Goal: Entertainment & Leisure: Consume media (video, audio)

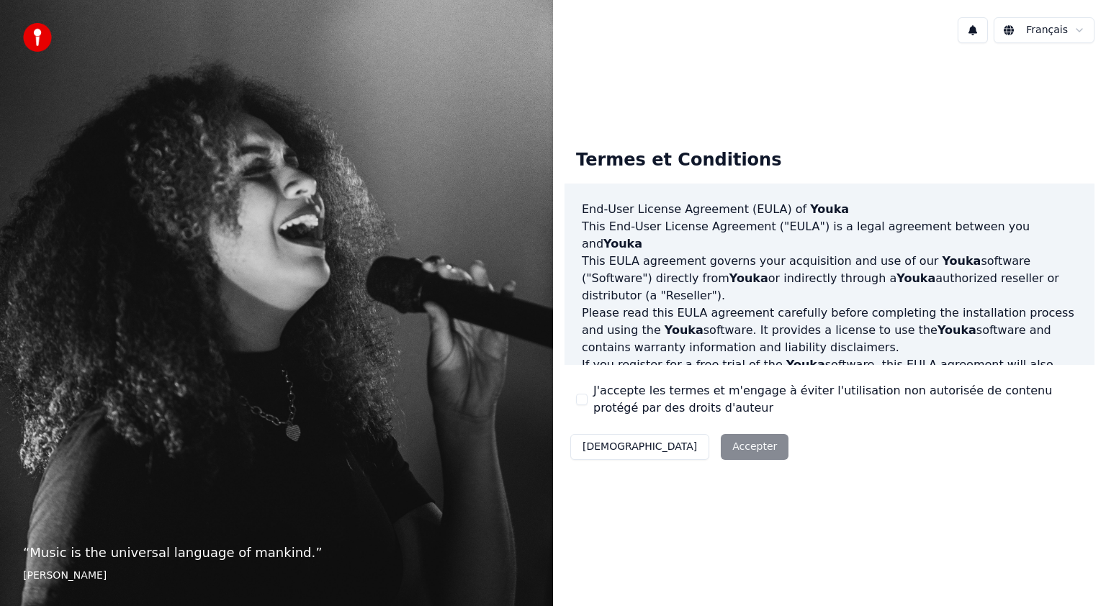
click at [584, 401] on button "J'accepte les termes et m'engage à éviter l'utilisation non autorisée de conten…" at bounding box center [582, 400] width 12 height 12
click at [721, 449] on button "Accepter" at bounding box center [755, 447] width 68 height 26
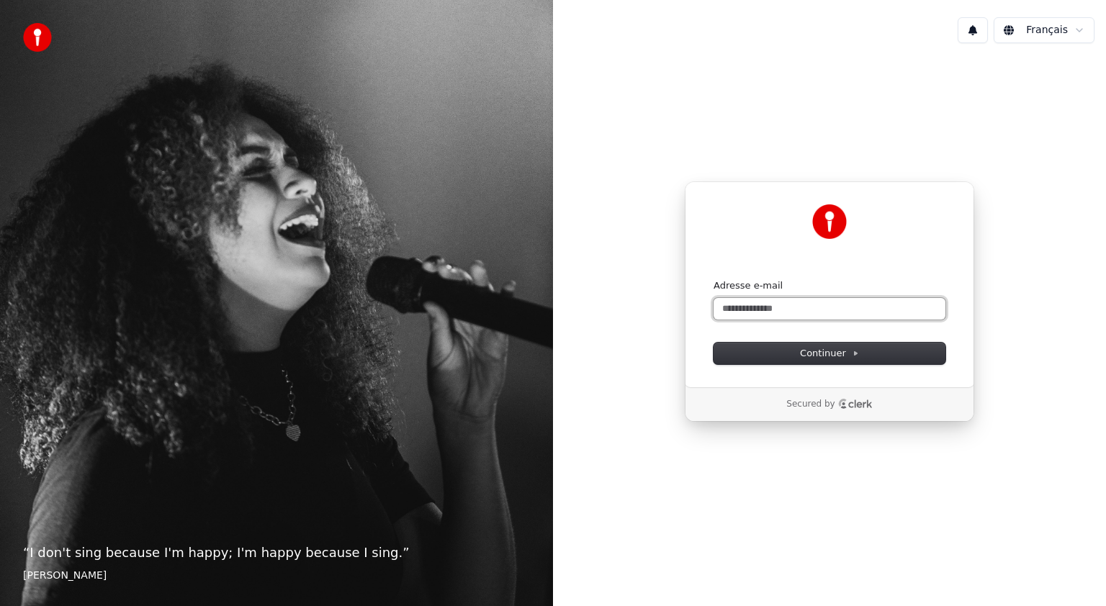
click at [743, 311] on input "Adresse e-mail" at bounding box center [830, 309] width 232 height 22
click at [714, 279] on button "submit" at bounding box center [714, 279] width 0 height 0
type input "**********"
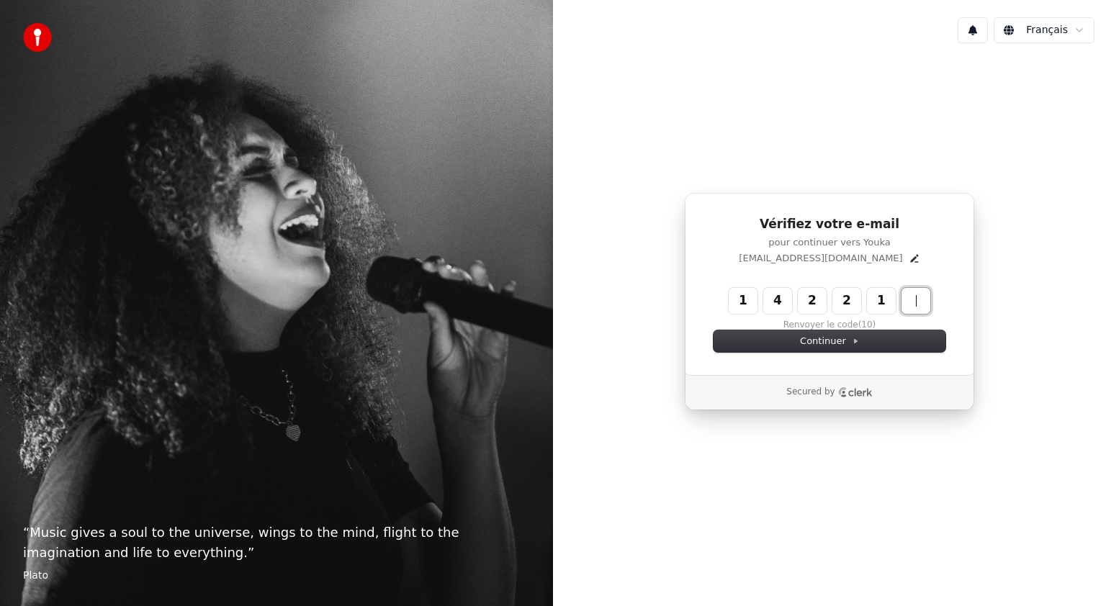
type input "******"
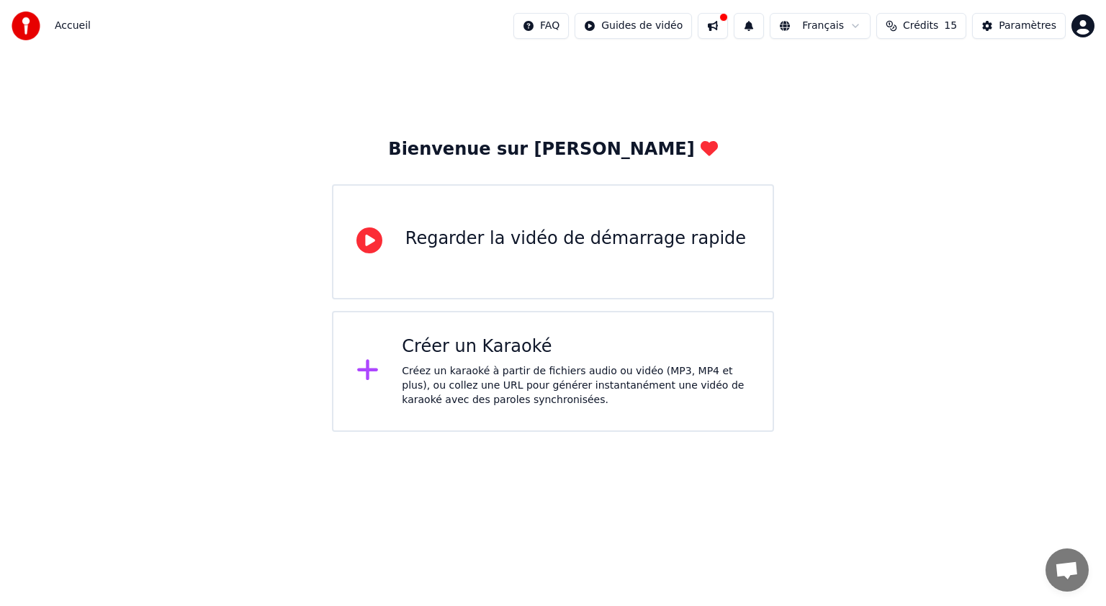
click at [436, 242] on div "Regarder la vidéo de démarrage rapide" at bounding box center [575, 239] width 341 height 23
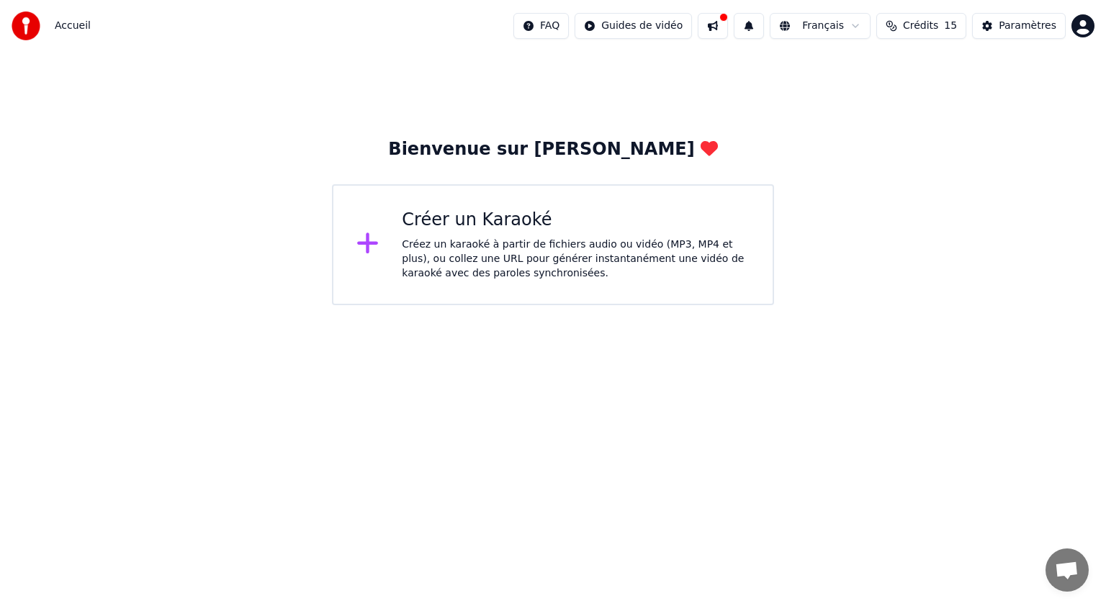
click at [405, 242] on div "Créez un karaoké à partir de fichiers audio ou vidéo (MP3, MP4 et plus), ou col…" at bounding box center [576, 259] width 348 height 43
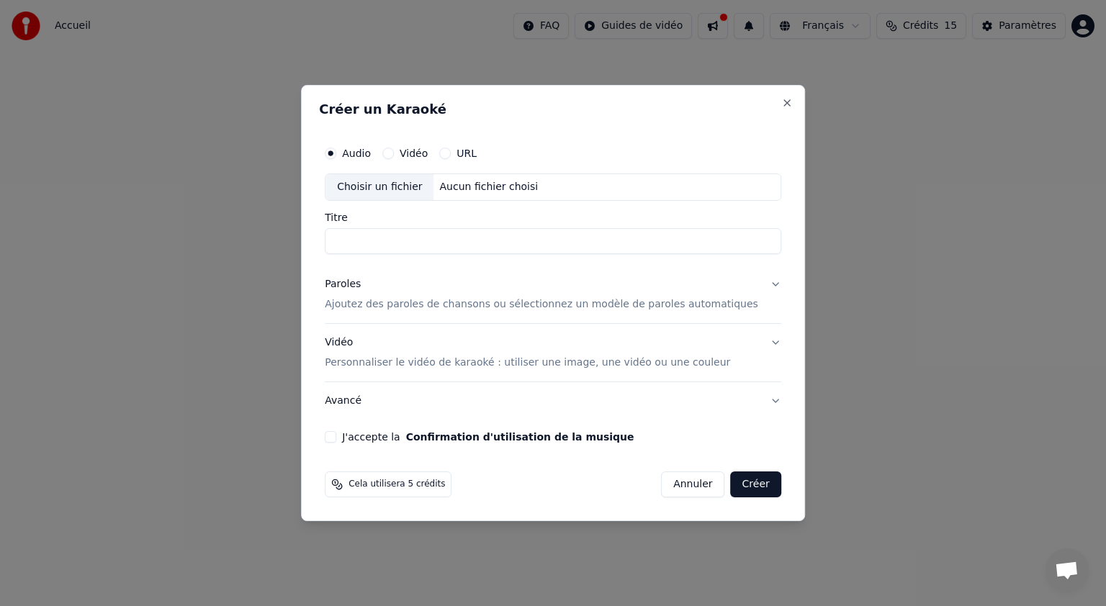
click at [451, 155] on button "URL" at bounding box center [445, 154] width 12 height 12
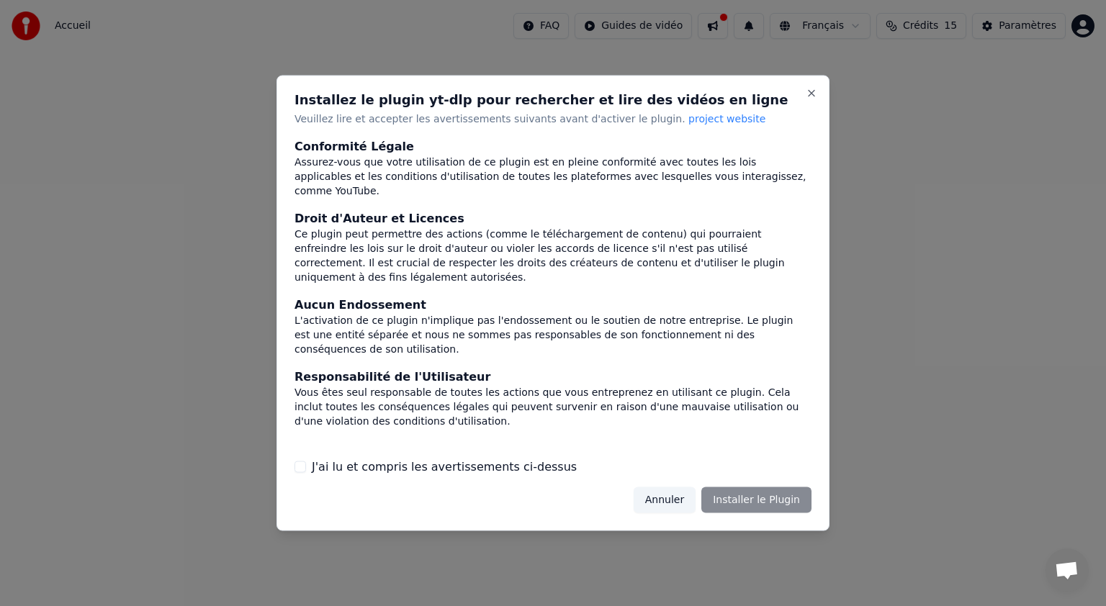
click at [673, 503] on button "Annuler" at bounding box center [665, 500] width 62 height 26
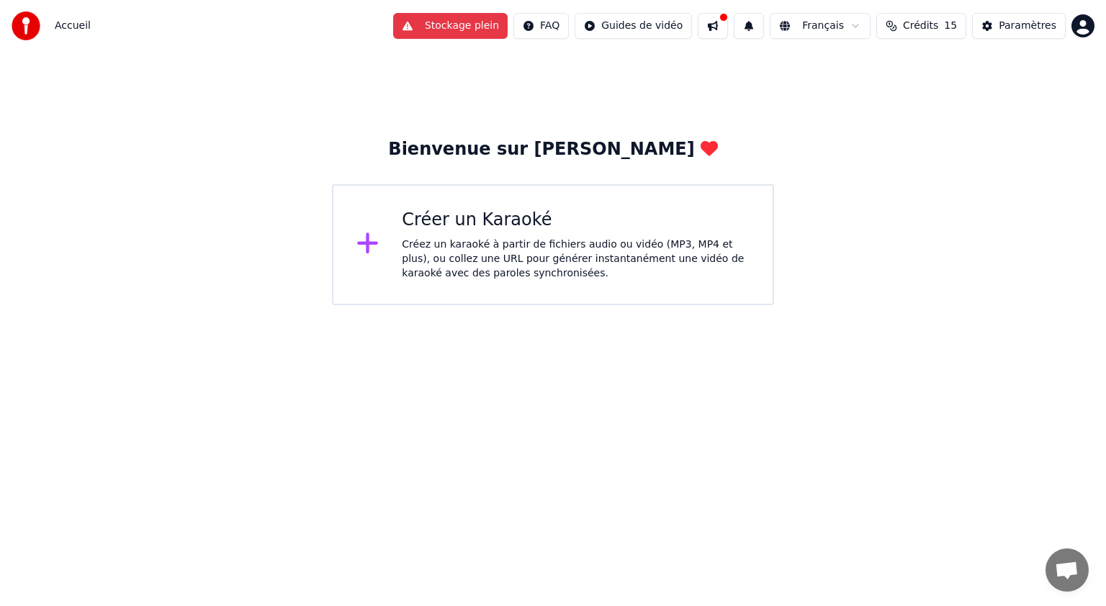
click at [374, 248] on icon at bounding box center [367, 243] width 23 height 26
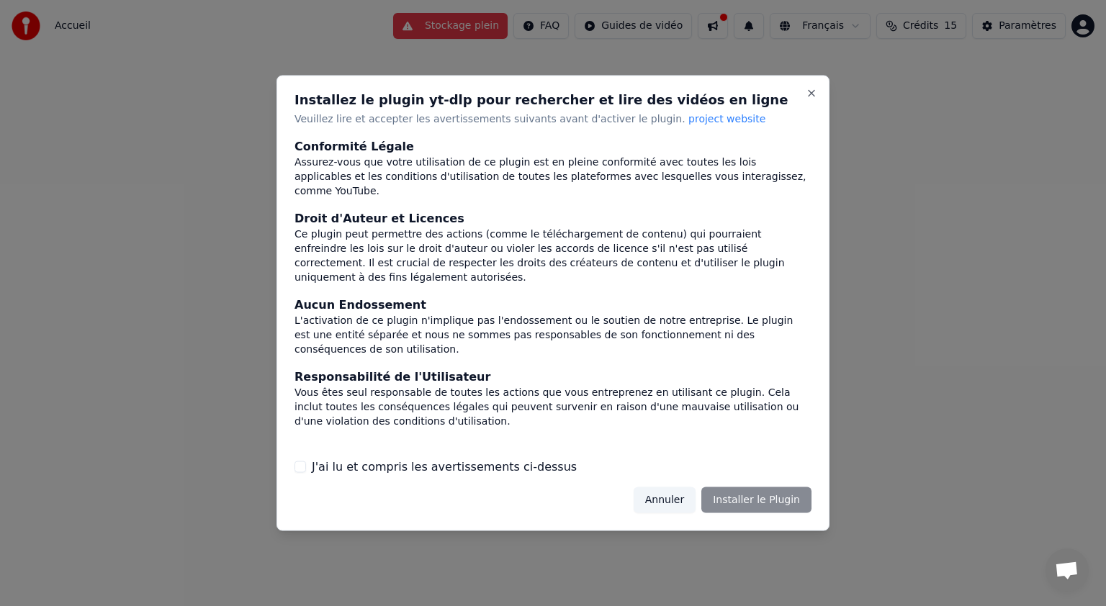
scroll to position [60, 0]
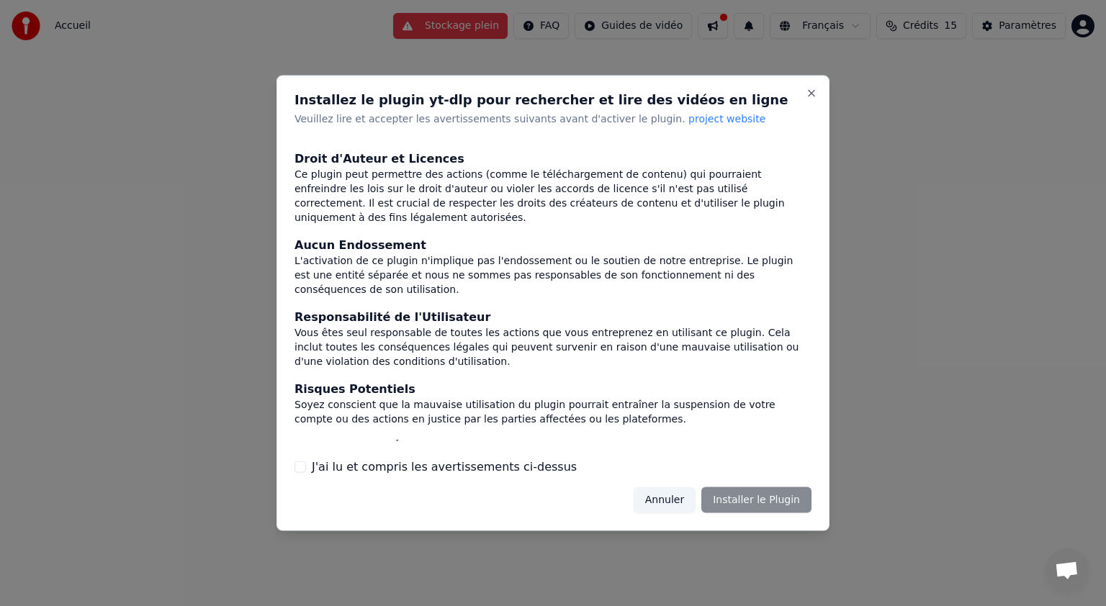
click at [668, 503] on button "Annuler" at bounding box center [665, 500] width 62 height 26
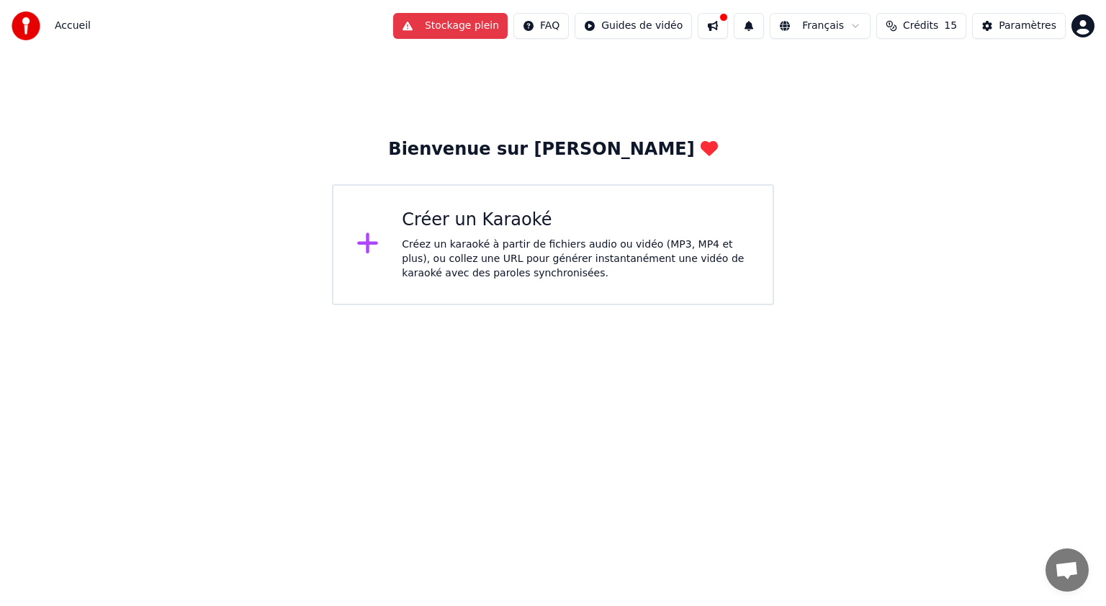
click at [458, 30] on button "Stockage plein" at bounding box center [450, 26] width 115 height 26
click at [20, 29] on img at bounding box center [26, 26] width 29 height 29
click at [369, 248] on icon at bounding box center [367, 243] width 23 height 26
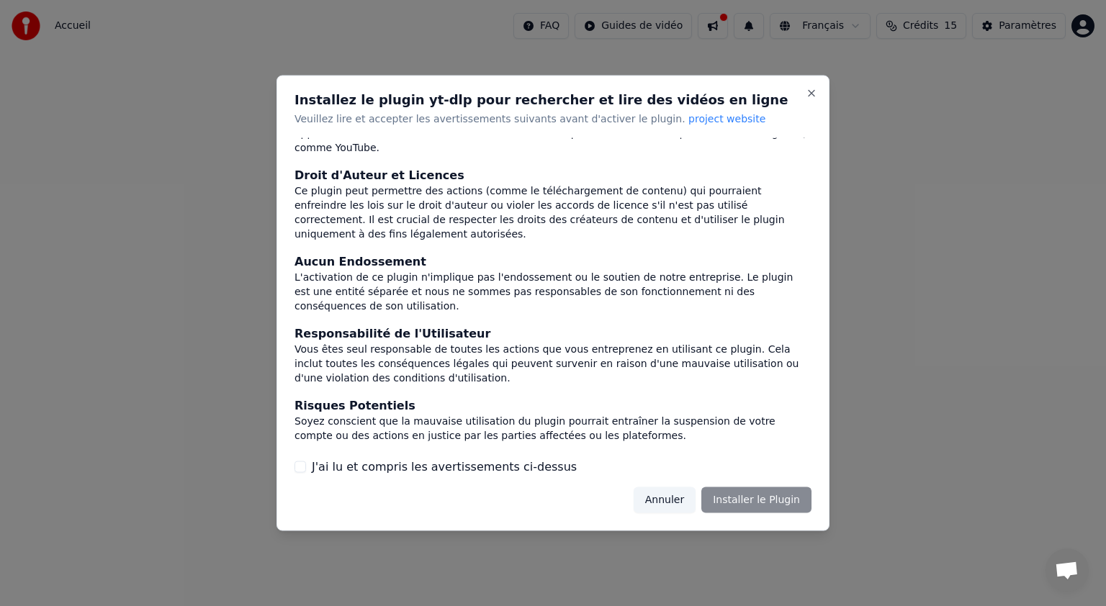
scroll to position [60, 0]
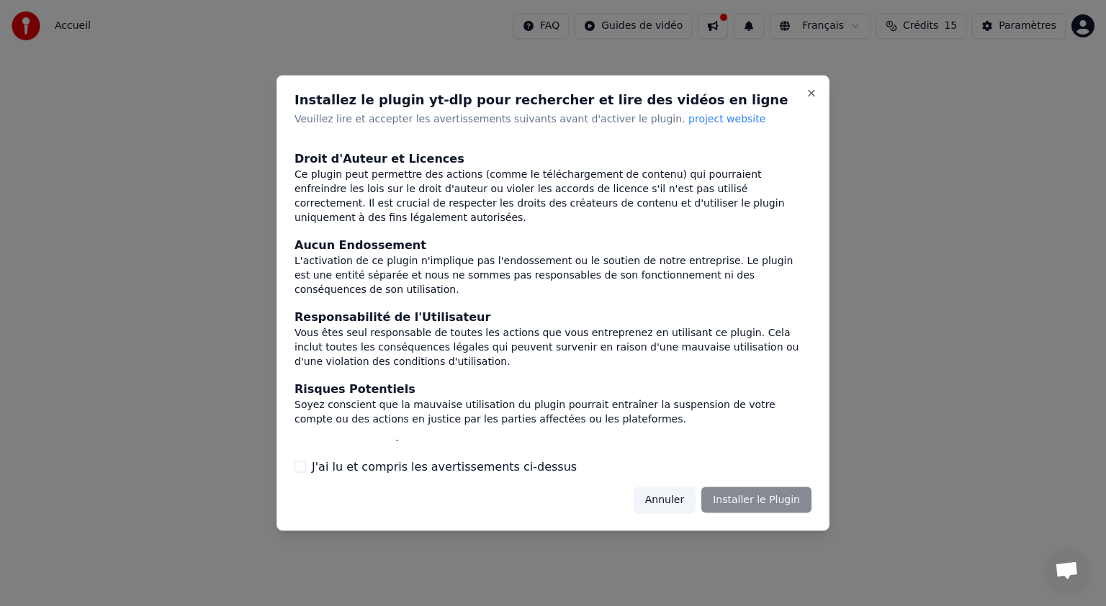
click at [303, 470] on button "J'ai lu et compris les avertissements ci-dessus" at bounding box center [301, 467] width 12 height 12
click at [683, 495] on button "Annuler" at bounding box center [665, 500] width 62 height 26
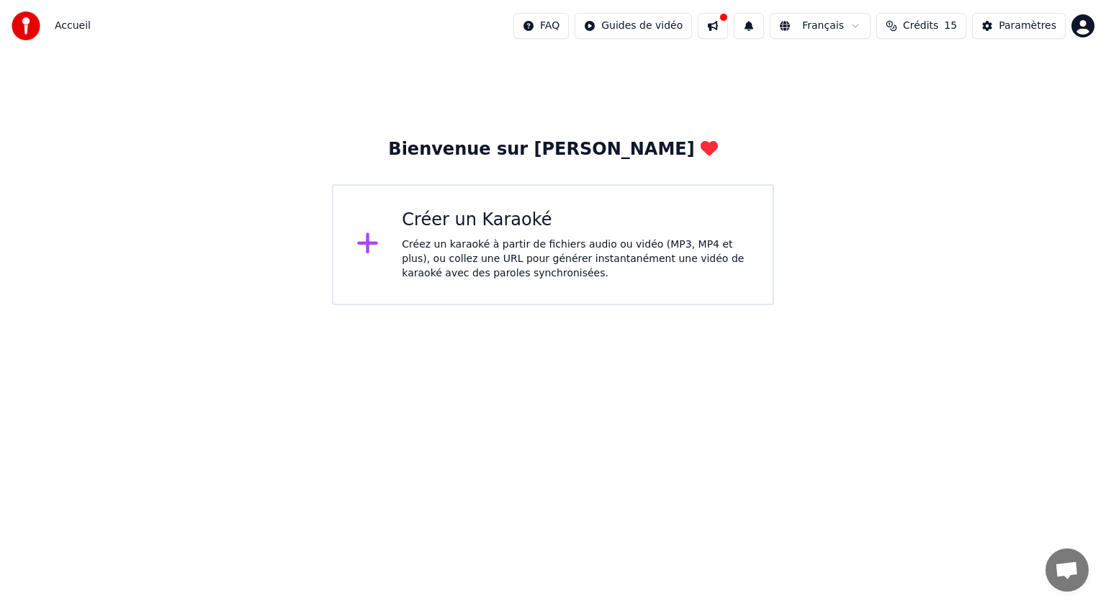
click at [373, 251] on icon at bounding box center [367, 243] width 23 height 26
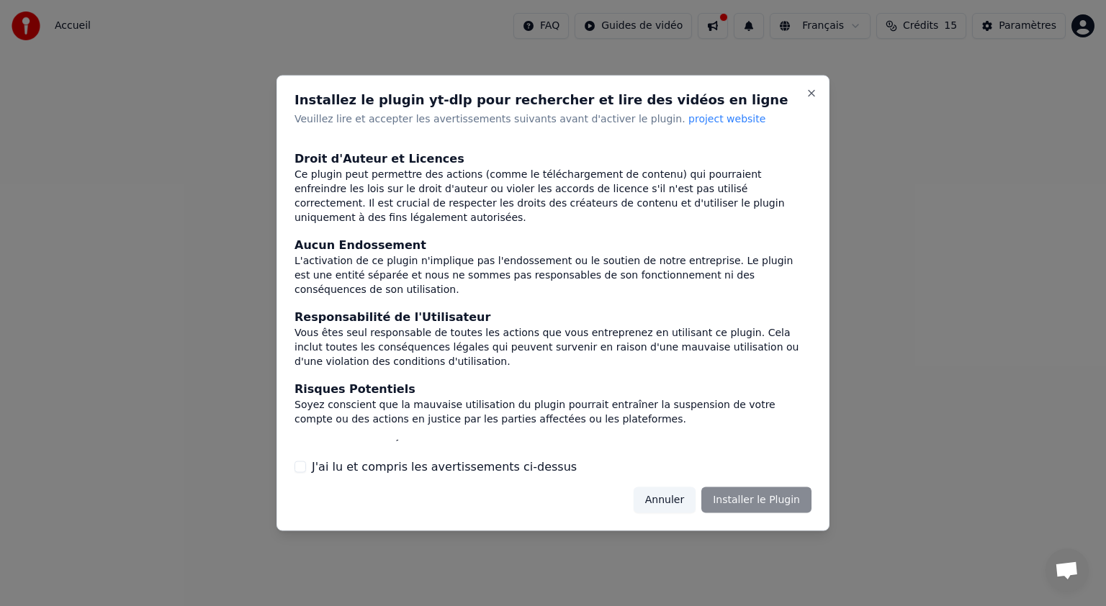
click at [312, 470] on label "J'ai lu et compris les avertissements ci-dessus" at bounding box center [444, 466] width 265 height 17
click at [306, 470] on button "J'ai lu et compris les avertissements ci-dessus" at bounding box center [301, 467] width 12 height 12
click at [741, 501] on button "Installer le Plugin" at bounding box center [756, 500] width 110 height 26
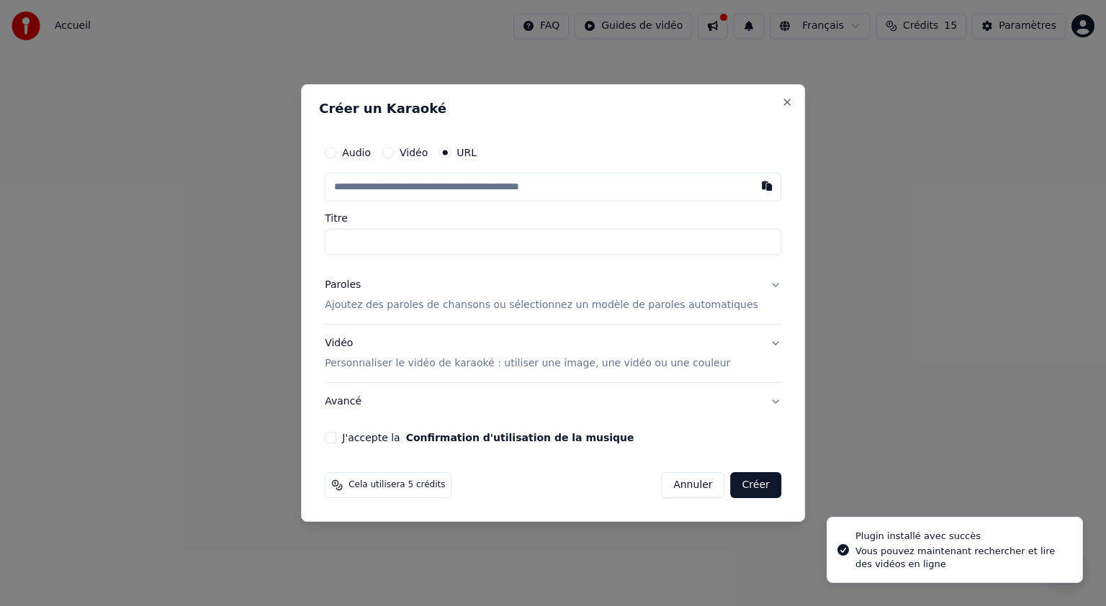
click at [336, 156] on button "Audio" at bounding box center [331, 153] width 12 height 12
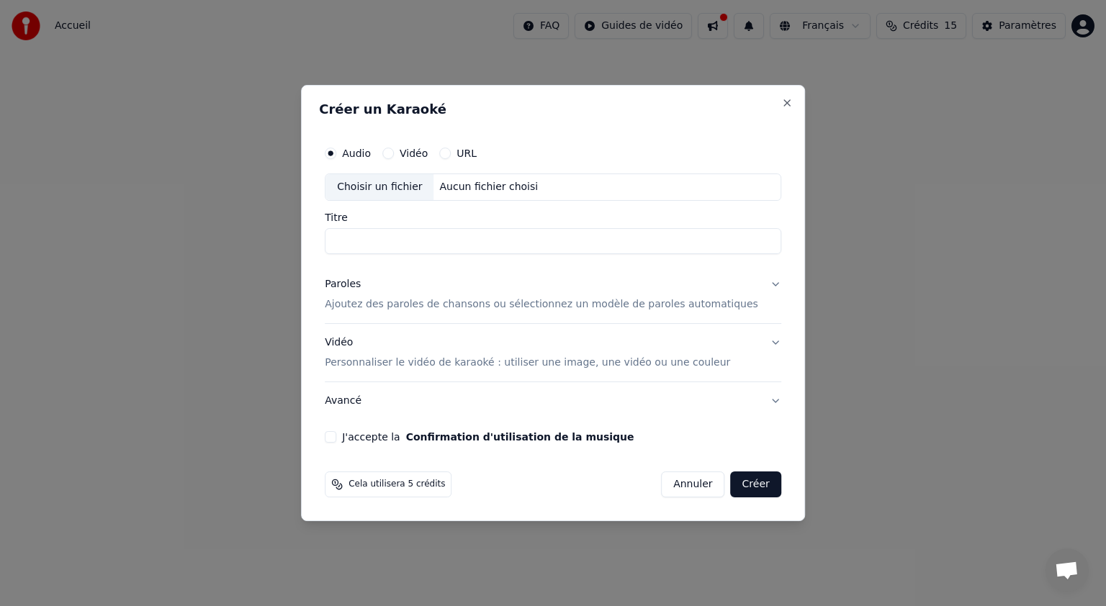
click at [408, 188] on div "Choisir un fichier" at bounding box center [380, 187] width 108 height 26
click at [473, 242] on input "**********" at bounding box center [553, 241] width 457 height 26
drag, startPoint x: 467, startPoint y: 243, endPoint x: 599, endPoint y: 246, distance: 132.6
click at [599, 246] on input "**********" at bounding box center [553, 241] width 457 height 26
click at [393, 238] on input "**********" at bounding box center [553, 241] width 457 height 26
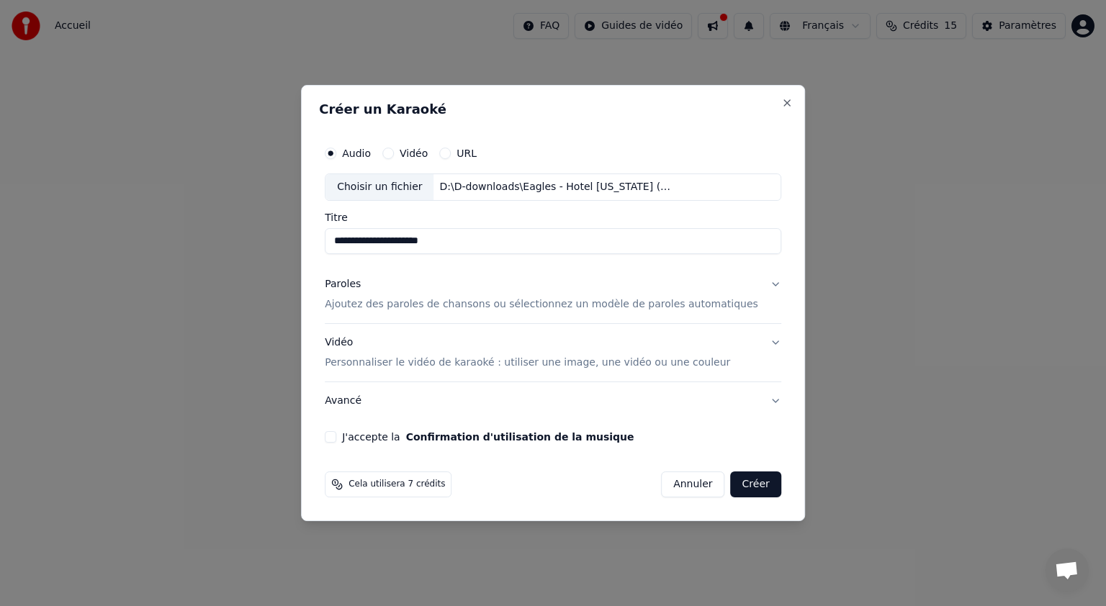
type input "**********"
click at [462, 365] on p "Personnaliser le vidéo de karaoké : utiliser une image, une vidéo ou une couleur" at bounding box center [527, 363] width 405 height 14
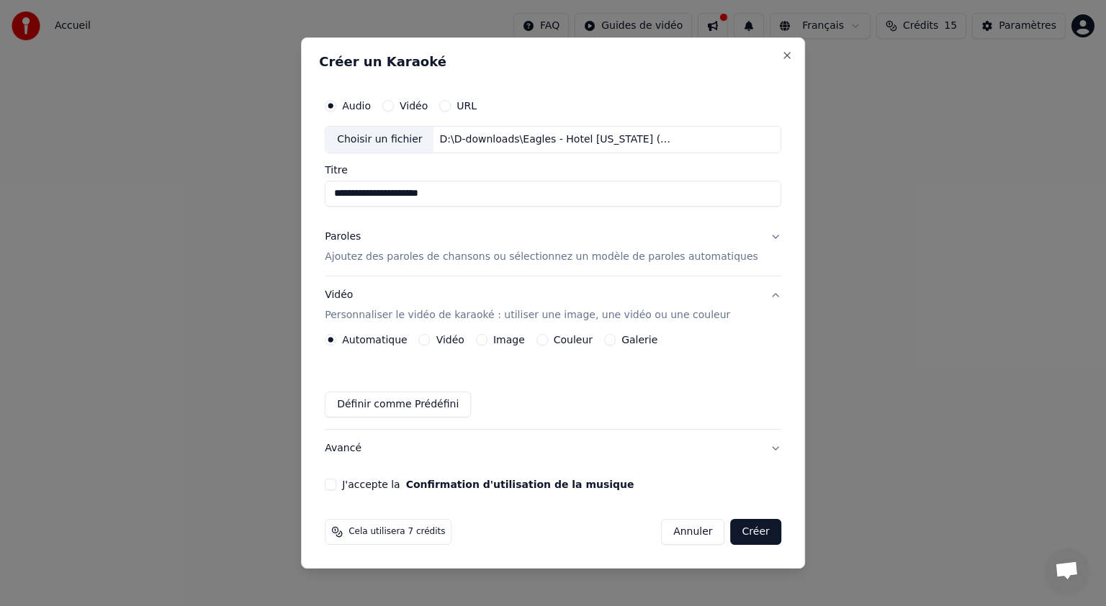
click at [431, 340] on button "Vidéo" at bounding box center [425, 340] width 12 height 12
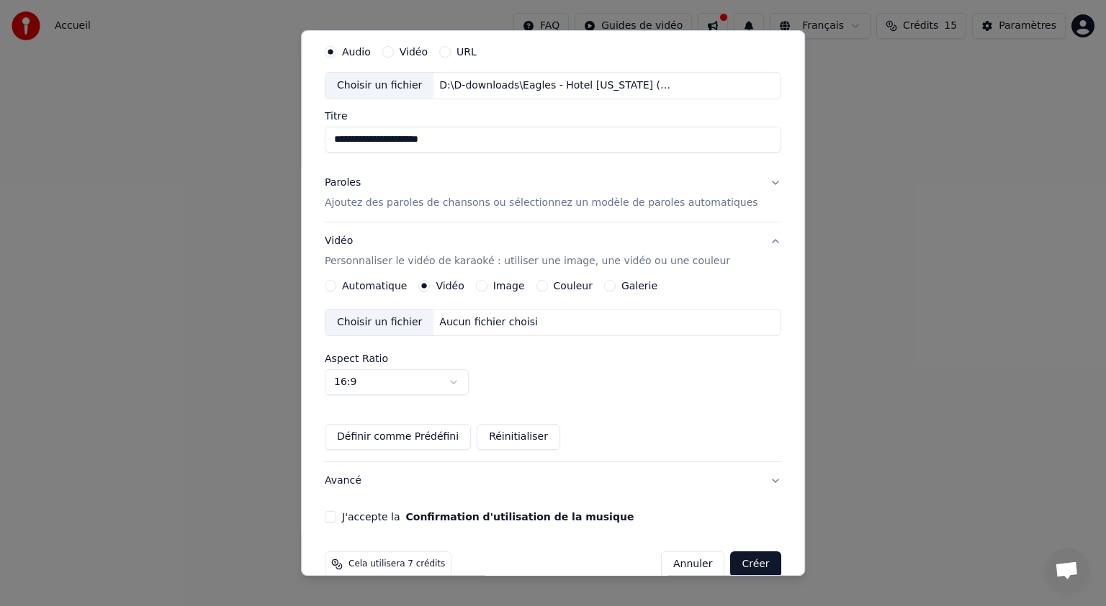
scroll to position [71, 0]
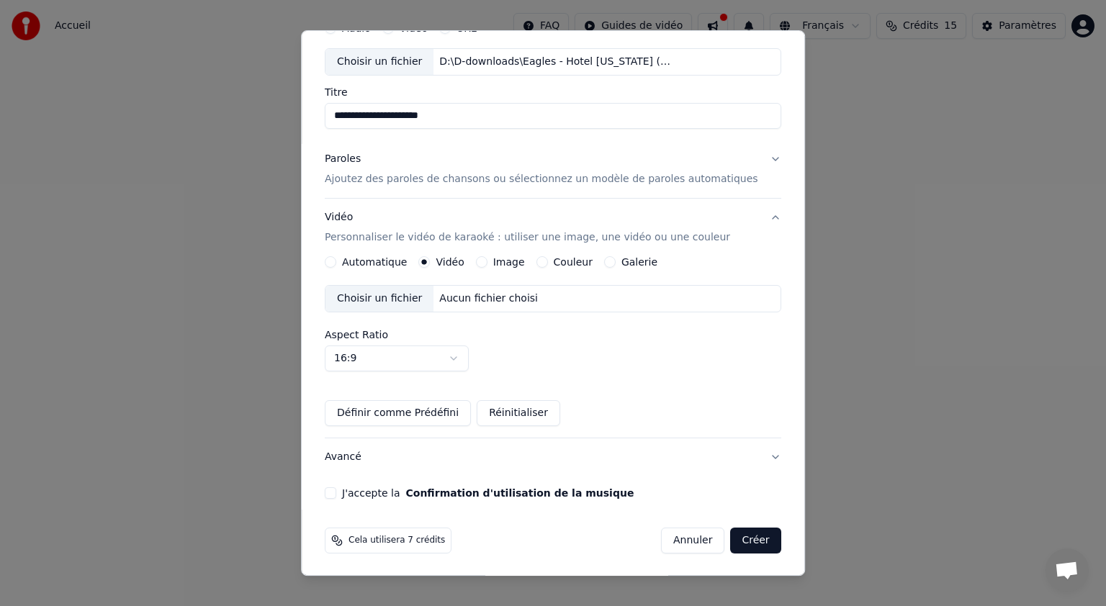
click at [366, 261] on label "Automatique" at bounding box center [374, 262] width 65 height 10
click at [336, 261] on button "Automatique" at bounding box center [331, 262] width 12 height 12
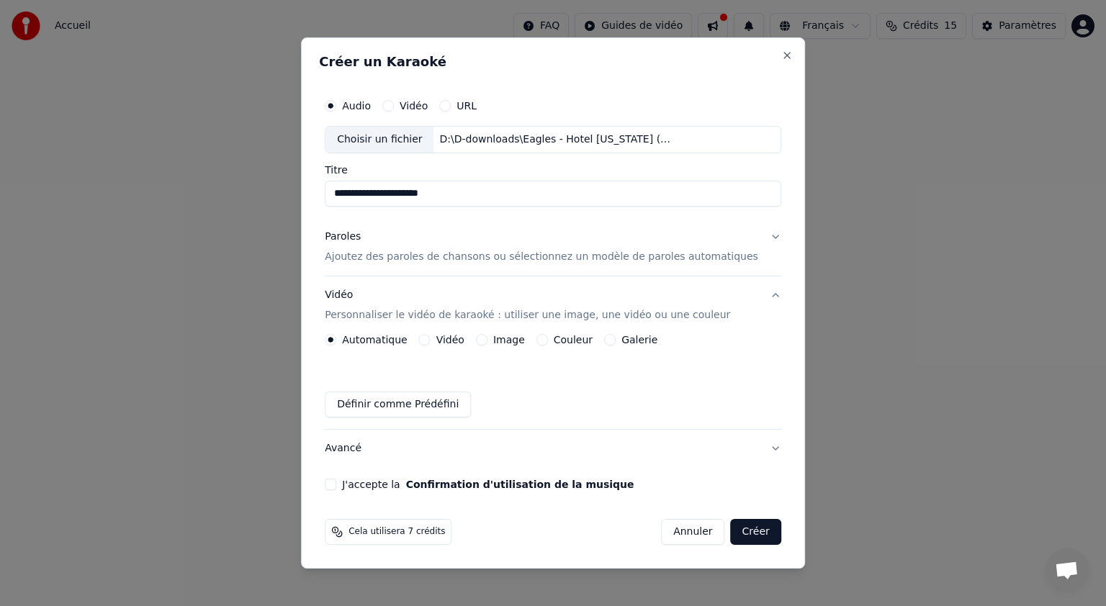
scroll to position [0, 0]
click at [336, 483] on button "J'accepte la Confirmation d'utilisation de la musique" at bounding box center [331, 485] width 12 height 12
click at [427, 259] on p "Ajoutez des paroles de chansons ou sélectionnez un modèle de paroles automatiqu…" at bounding box center [542, 257] width 434 height 14
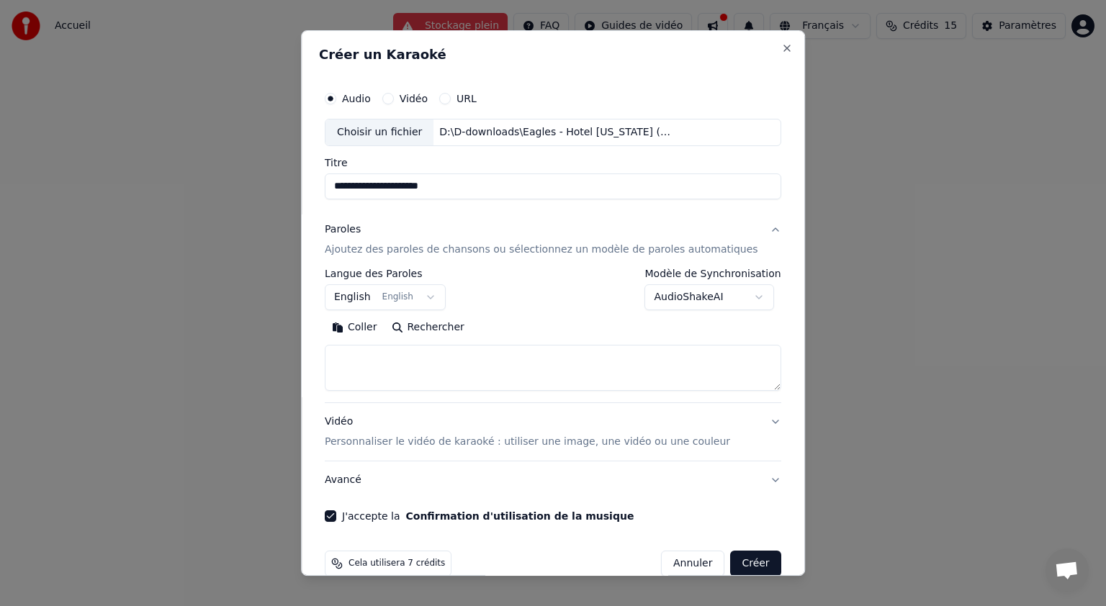
click at [438, 300] on button "English English" at bounding box center [385, 297] width 121 height 26
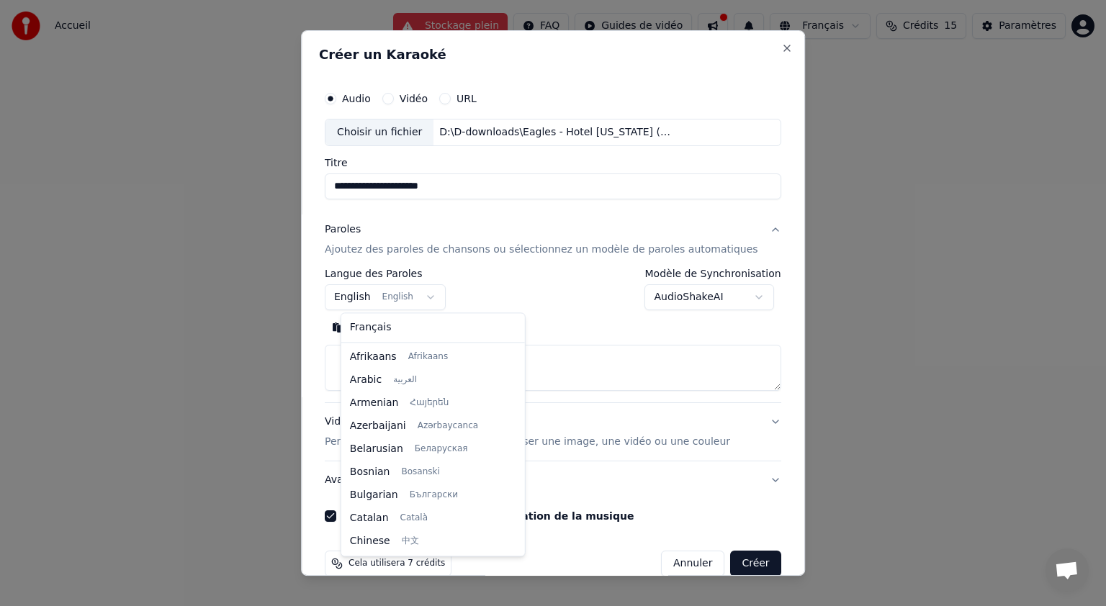
scroll to position [115, 0]
select select "**"
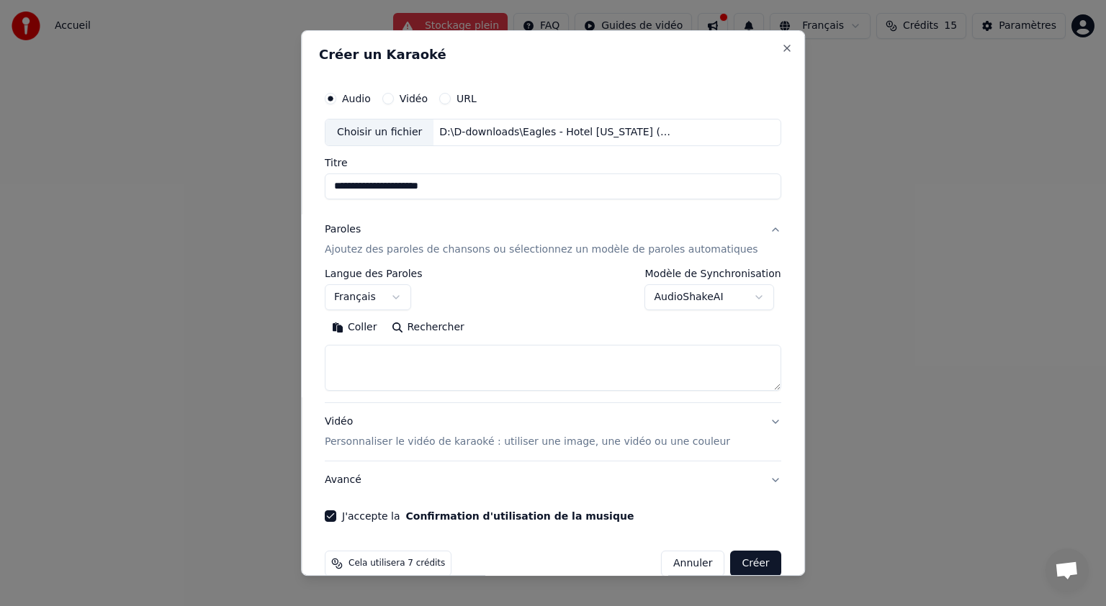
click at [440, 373] on textarea at bounding box center [553, 368] width 457 height 46
paste textarea "**********"
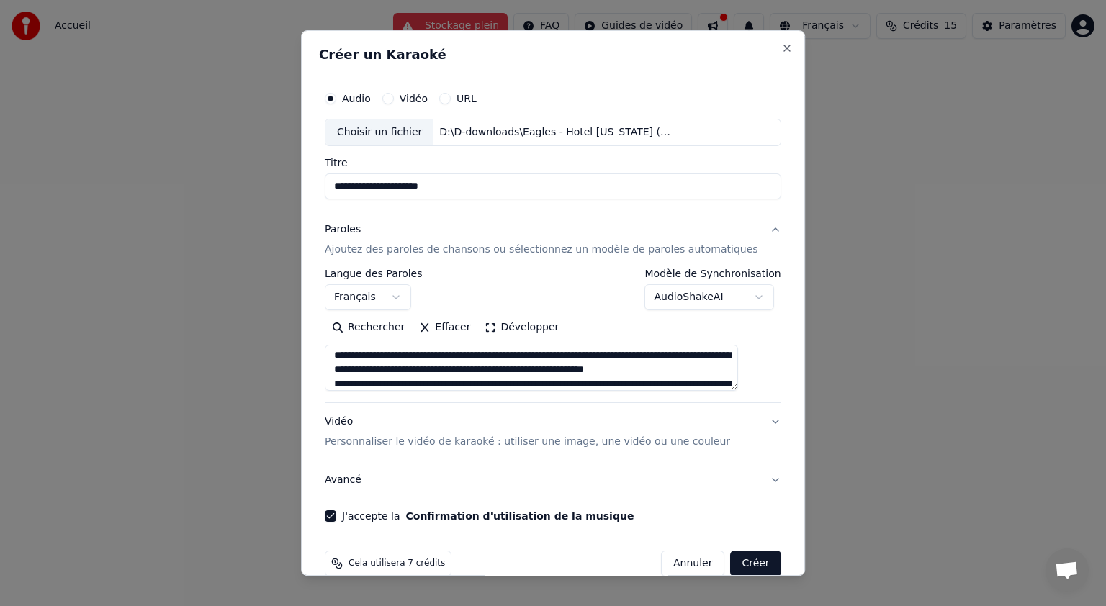
scroll to position [0, 0]
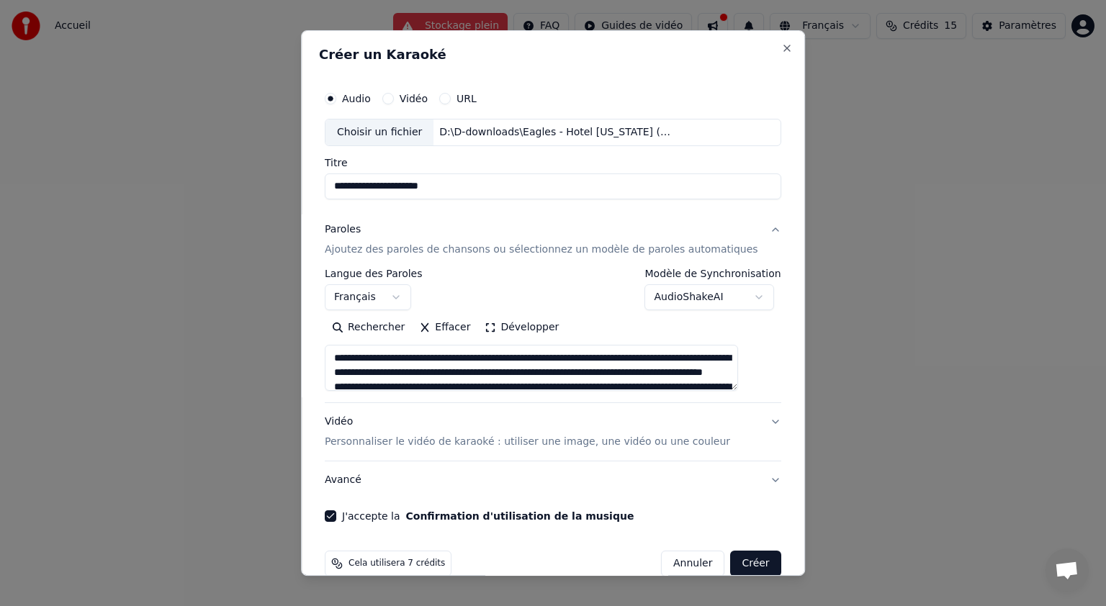
click at [554, 354] on textarea at bounding box center [531, 368] width 413 height 46
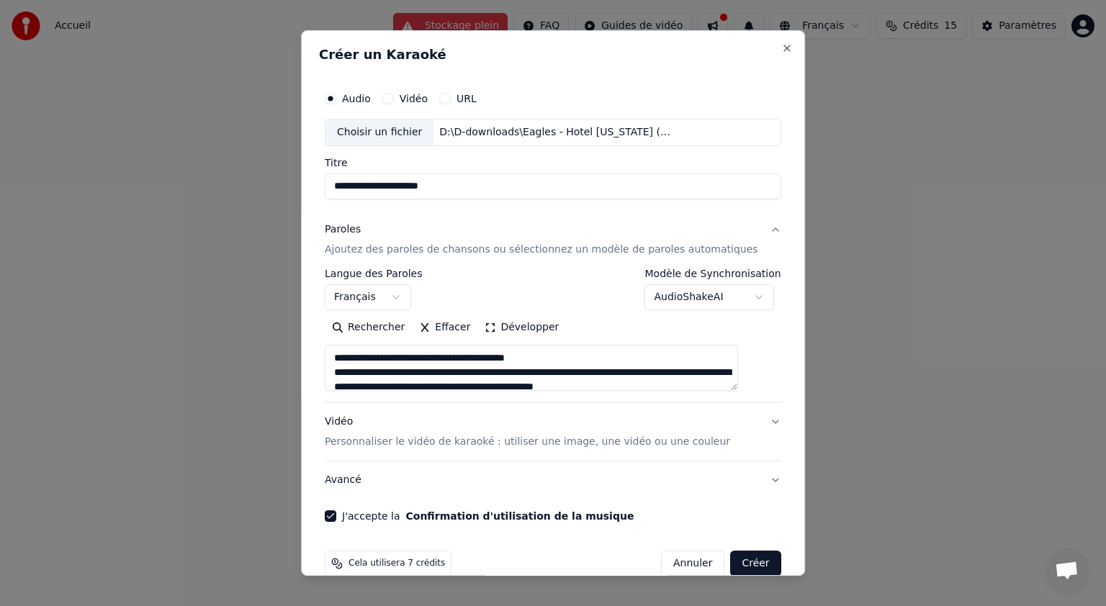
click at [574, 371] on textarea at bounding box center [531, 368] width 413 height 46
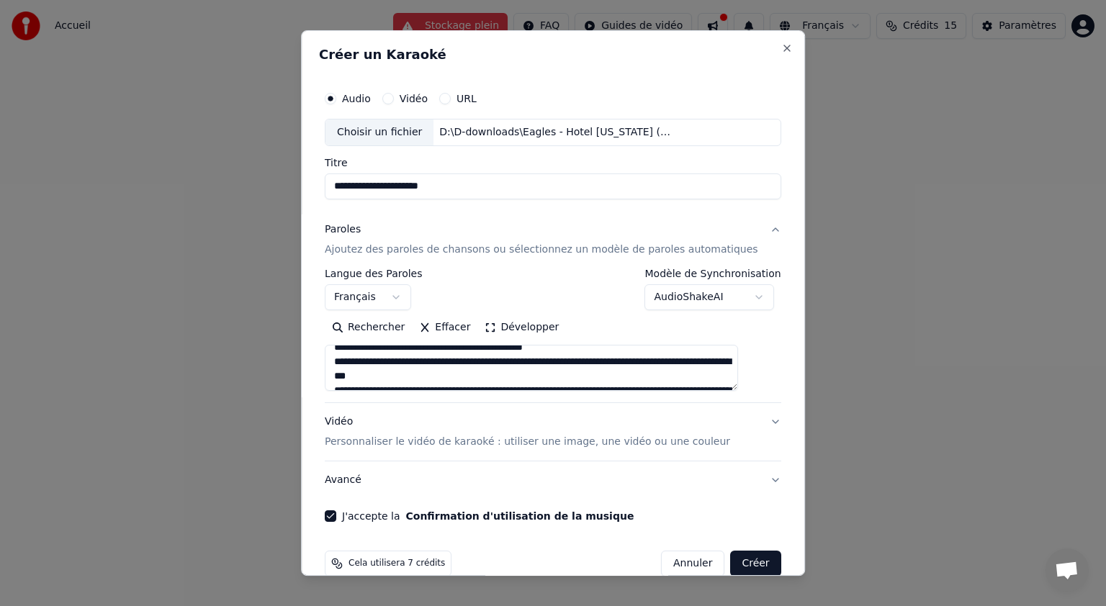
scroll to position [3, 0]
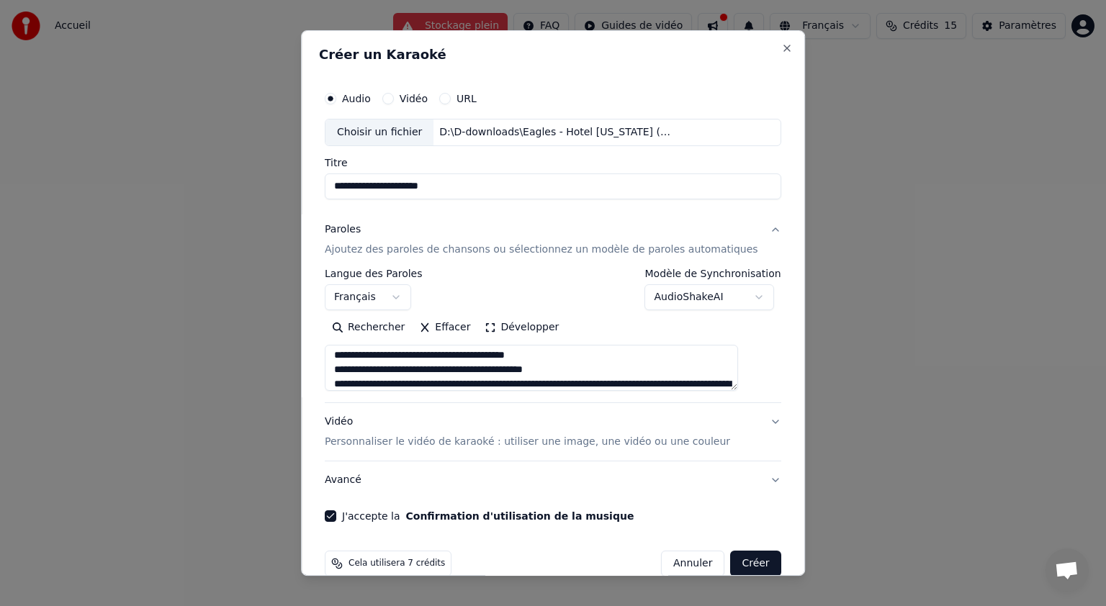
click at [580, 380] on textarea at bounding box center [531, 368] width 413 height 46
click at [605, 382] on textarea at bounding box center [531, 368] width 413 height 46
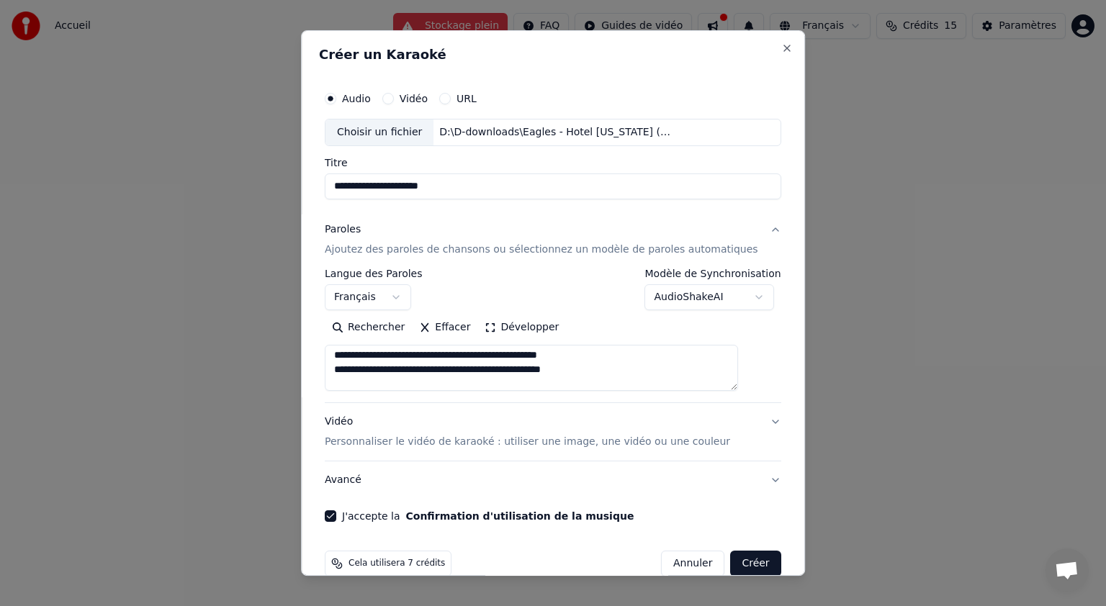
scroll to position [104, 0]
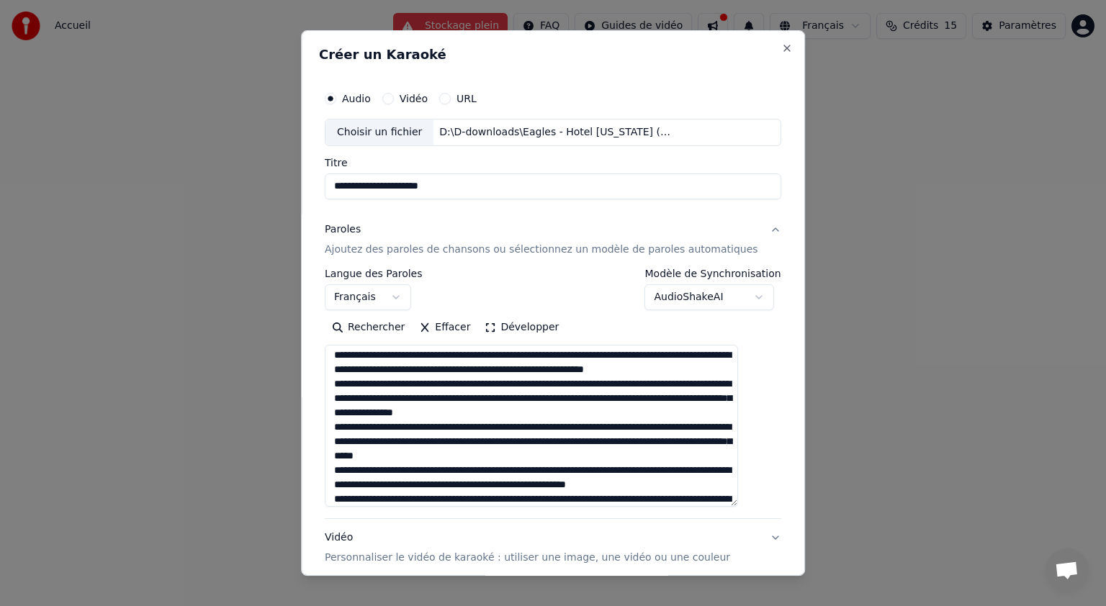
drag, startPoint x: 751, startPoint y: 388, endPoint x: 736, endPoint y: 504, distance: 116.9
click at [736, 504] on textarea at bounding box center [531, 426] width 413 height 162
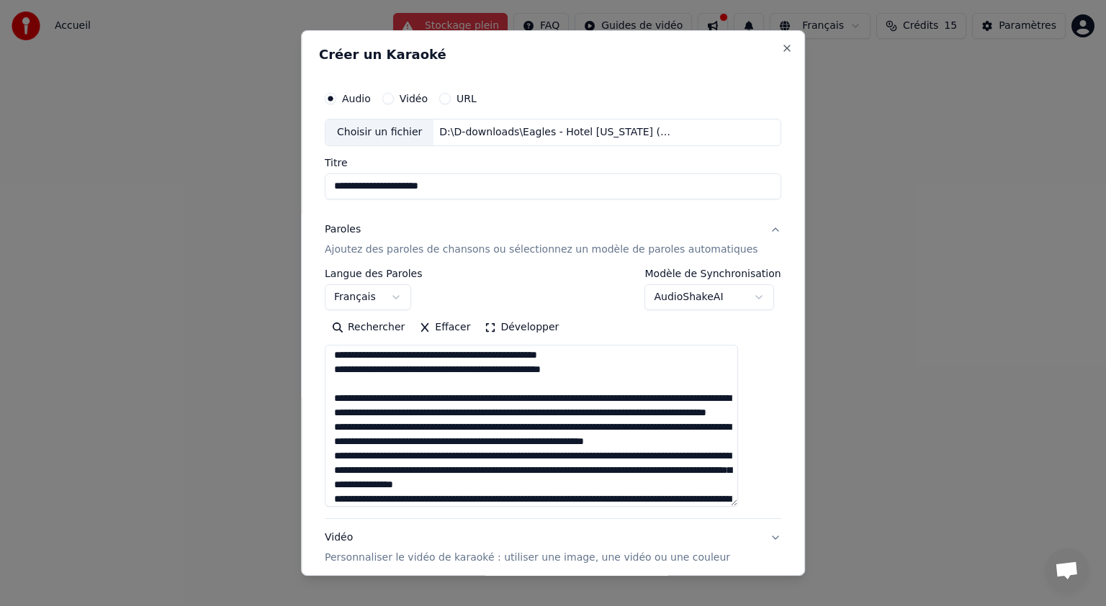
click at [545, 397] on textarea at bounding box center [531, 426] width 413 height 162
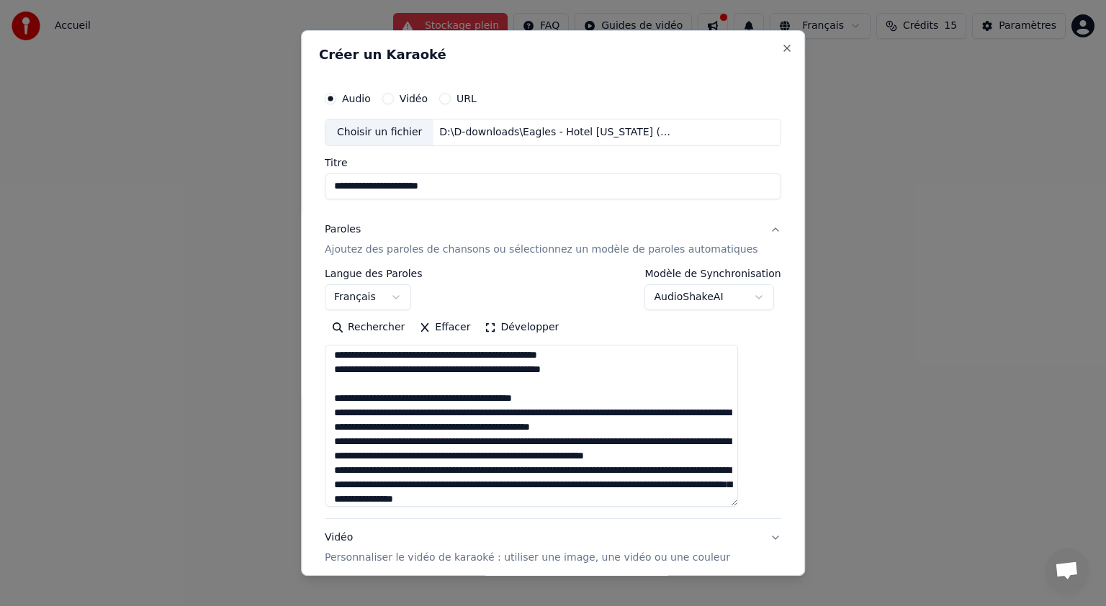
click at [581, 409] on textarea at bounding box center [531, 426] width 413 height 162
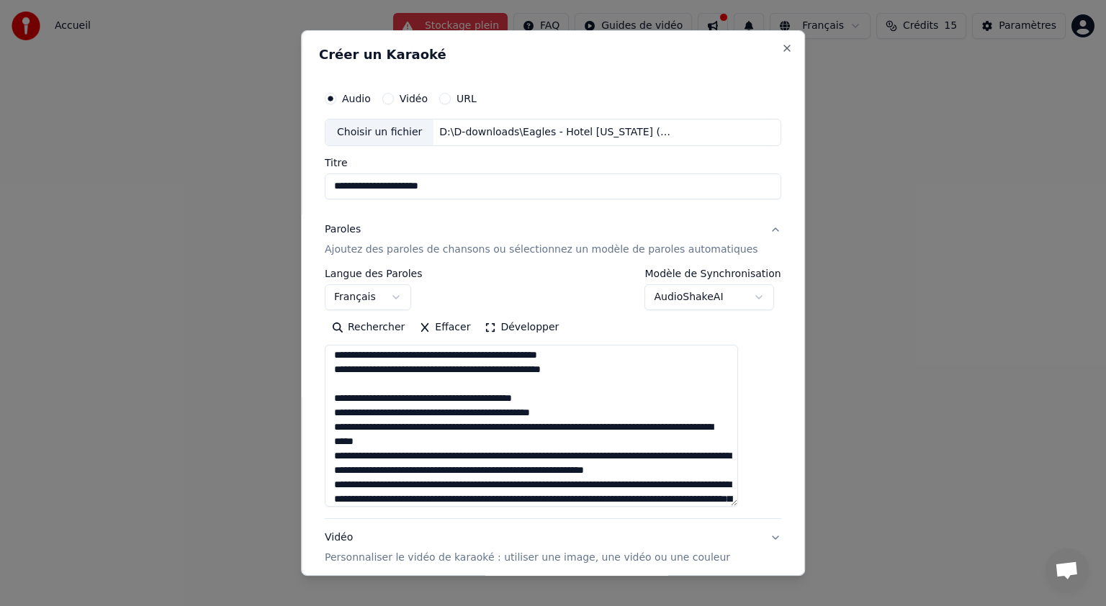
click at [573, 425] on textarea at bounding box center [531, 426] width 413 height 162
click at [619, 441] on textarea at bounding box center [531, 426] width 413 height 162
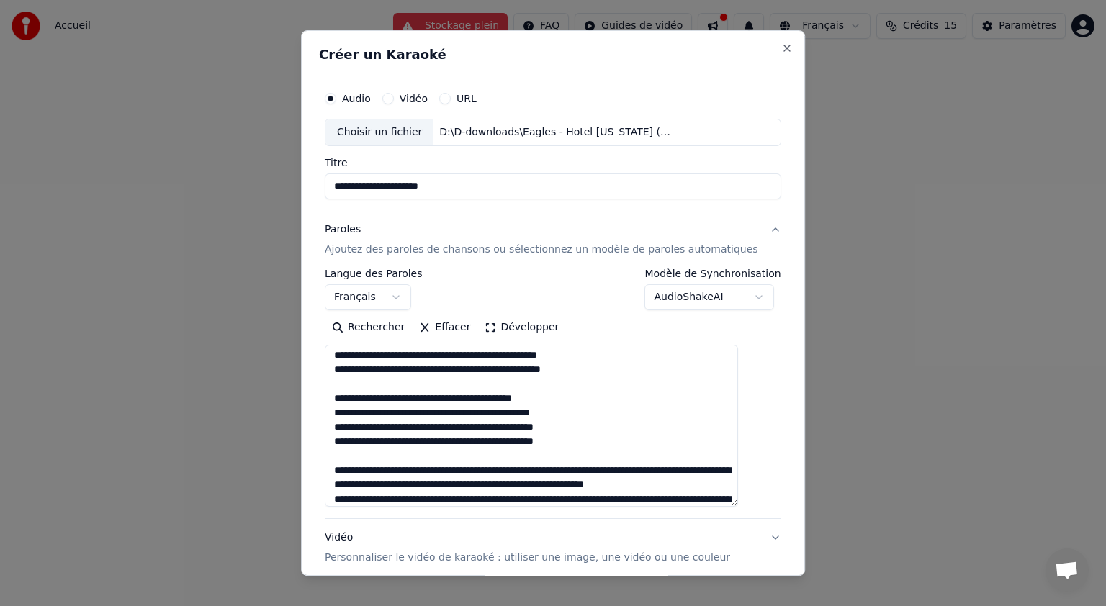
drag, startPoint x: 389, startPoint y: 470, endPoint x: 343, endPoint y: 472, distance: 46.1
click at [343, 472] on textarea at bounding box center [531, 426] width 413 height 162
click at [575, 470] on textarea at bounding box center [531, 426] width 413 height 162
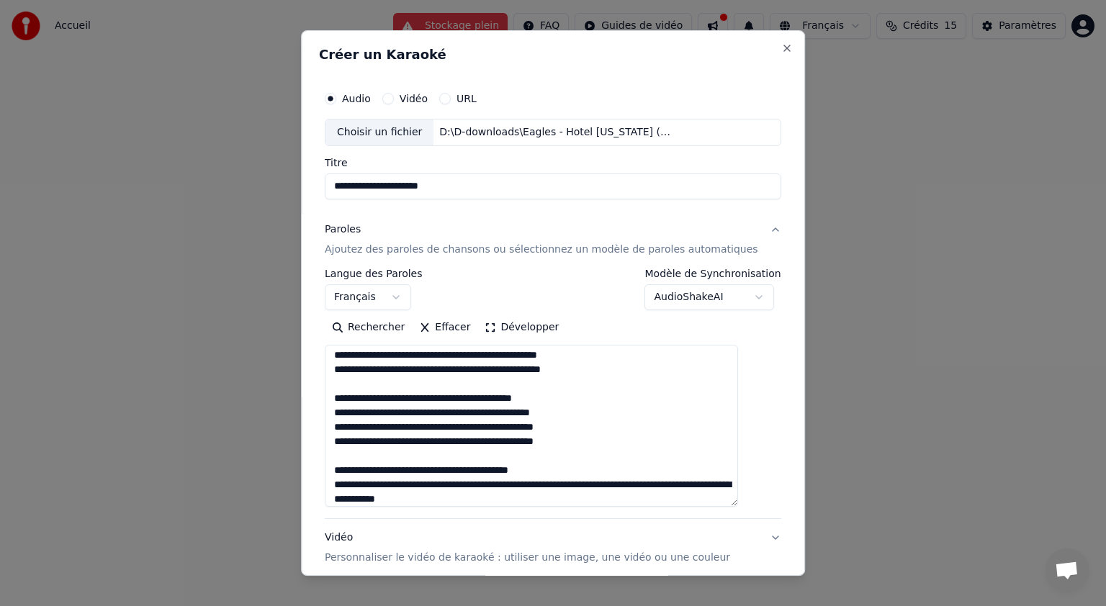
click at [524, 484] on textarea at bounding box center [531, 426] width 413 height 162
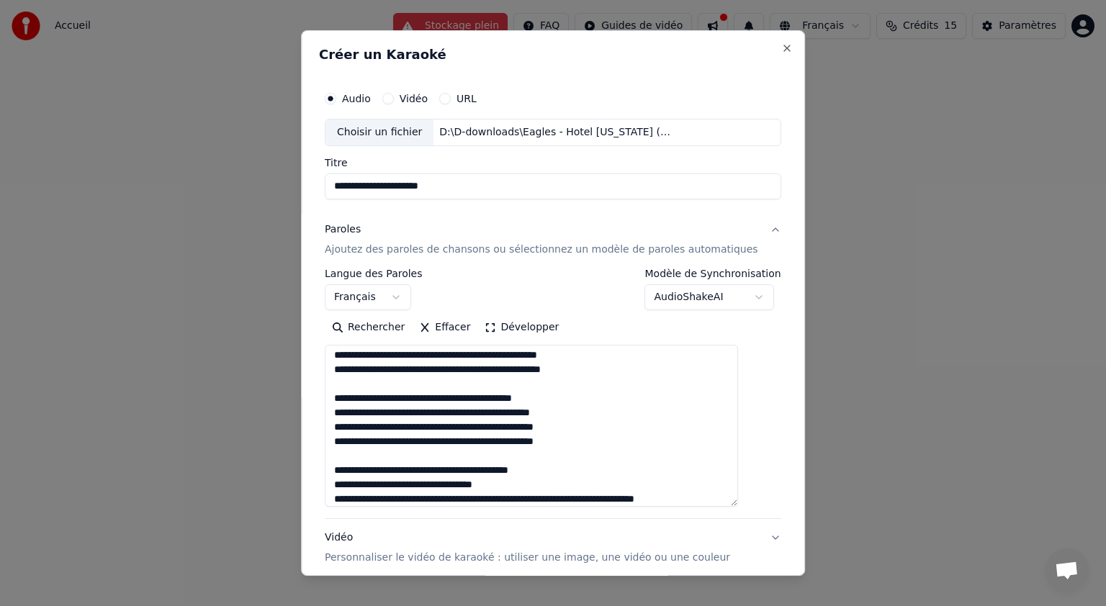
click at [571, 501] on textarea at bounding box center [531, 426] width 413 height 162
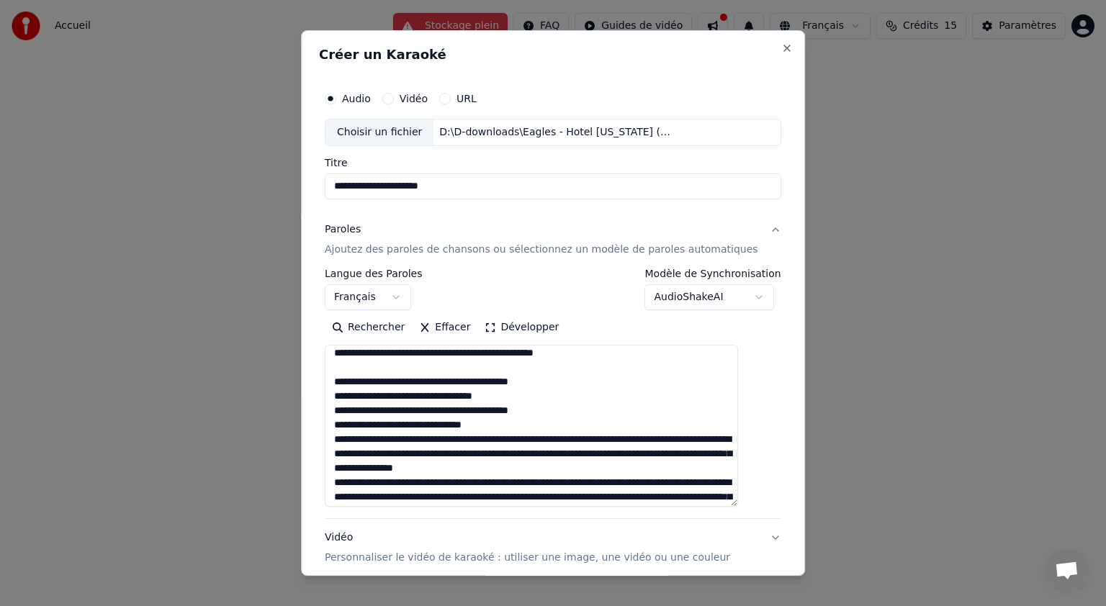
scroll to position [130, 0]
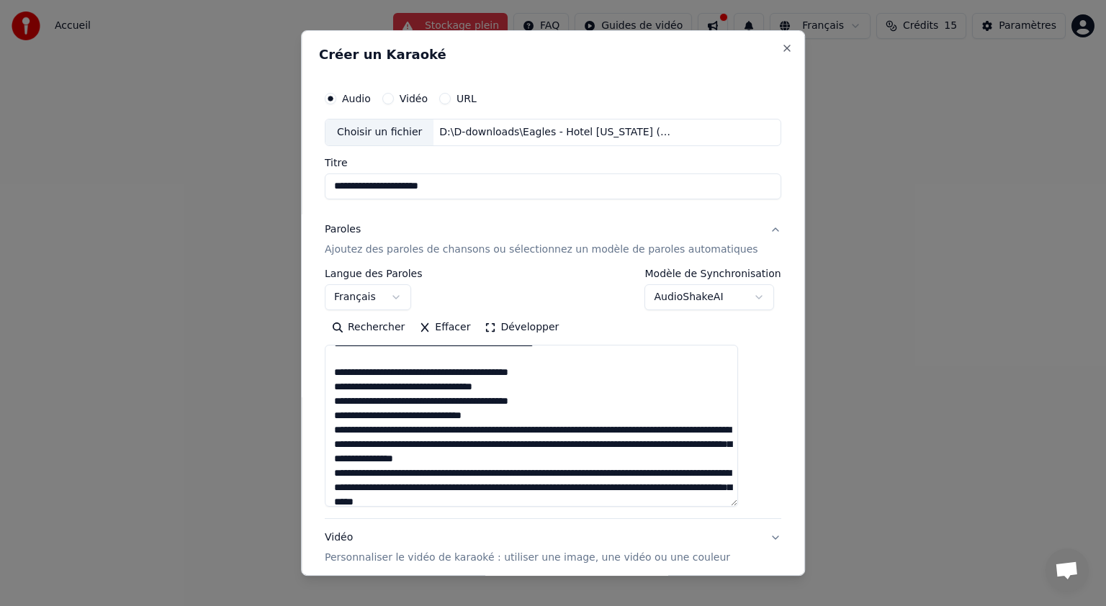
click at [533, 418] on textarea at bounding box center [531, 426] width 413 height 162
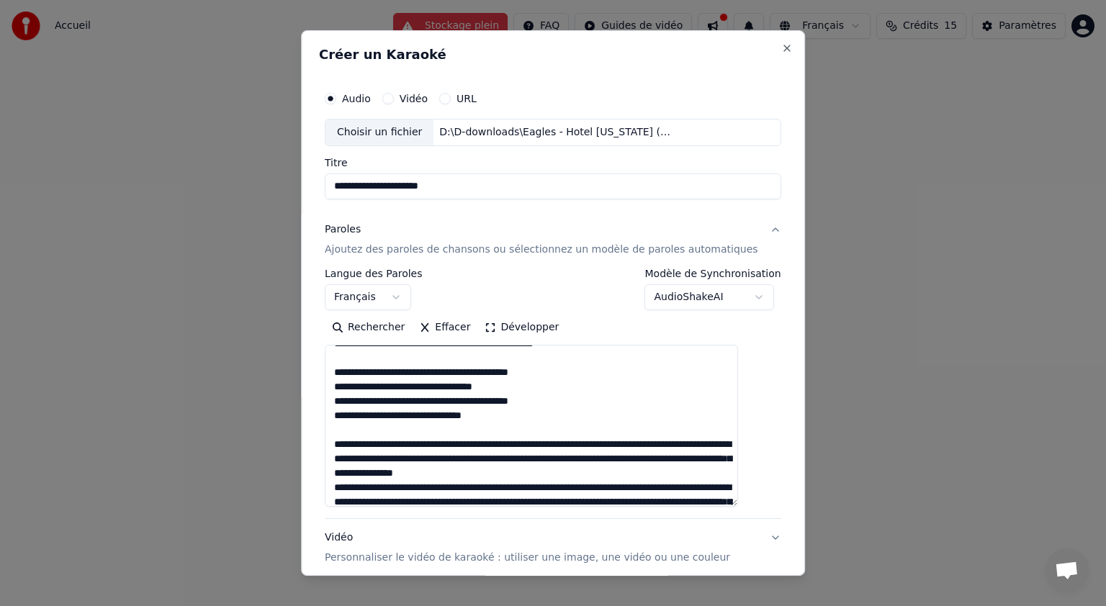
click at [568, 440] on textarea at bounding box center [531, 426] width 413 height 162
click at [598, 456] on textarea at bounding box center [531, 426] width 413 height 162
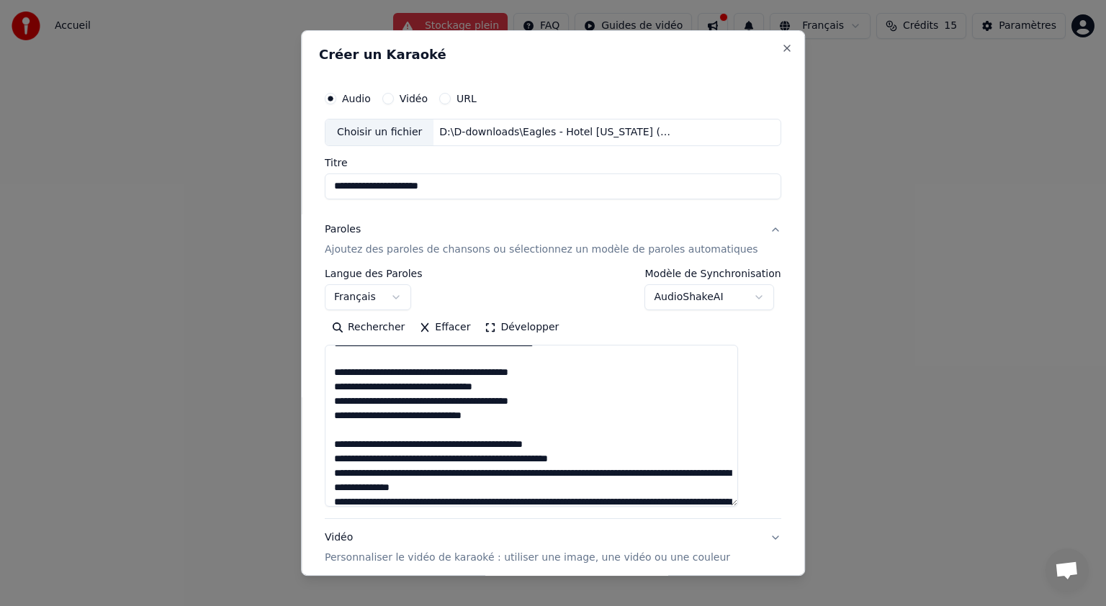
click at [627, 468] on textarea at bounding box center [531, 426] width 413 height 162
click at [364, 485] on textarea at bounding box center [531, 426] width 413 height 162
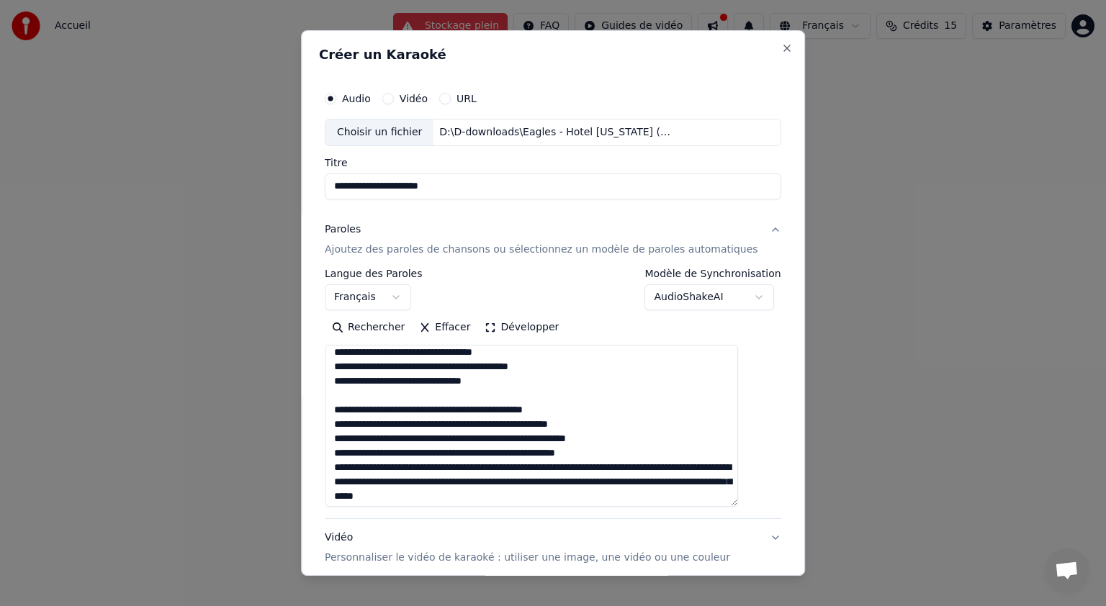
scroll to position [179, 0]
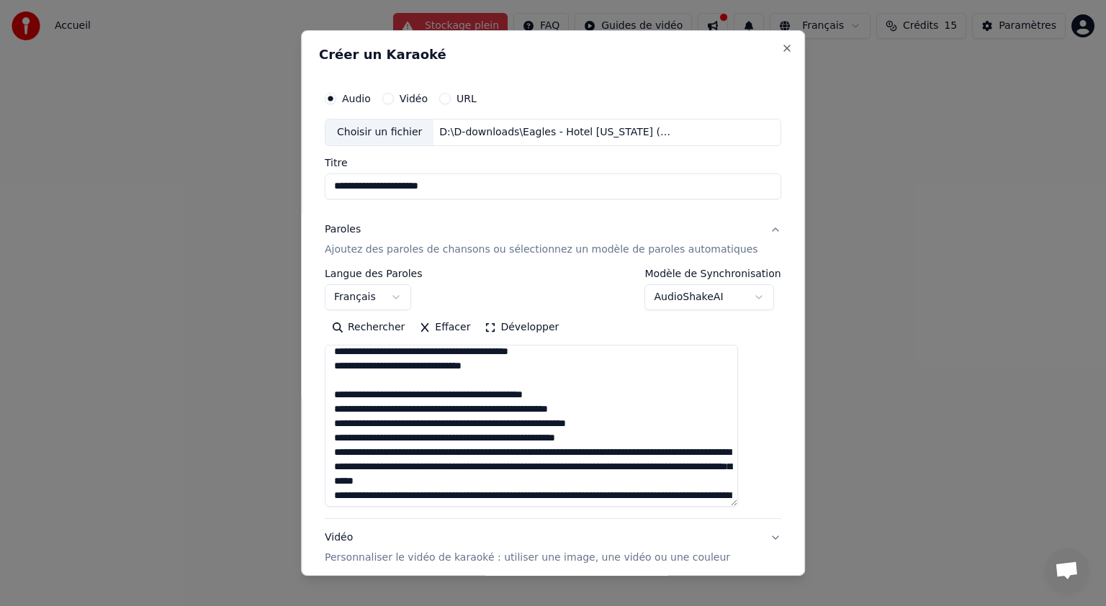
click at [619, 440] on textarea at bounding box center [531, 426] width 413 height 162
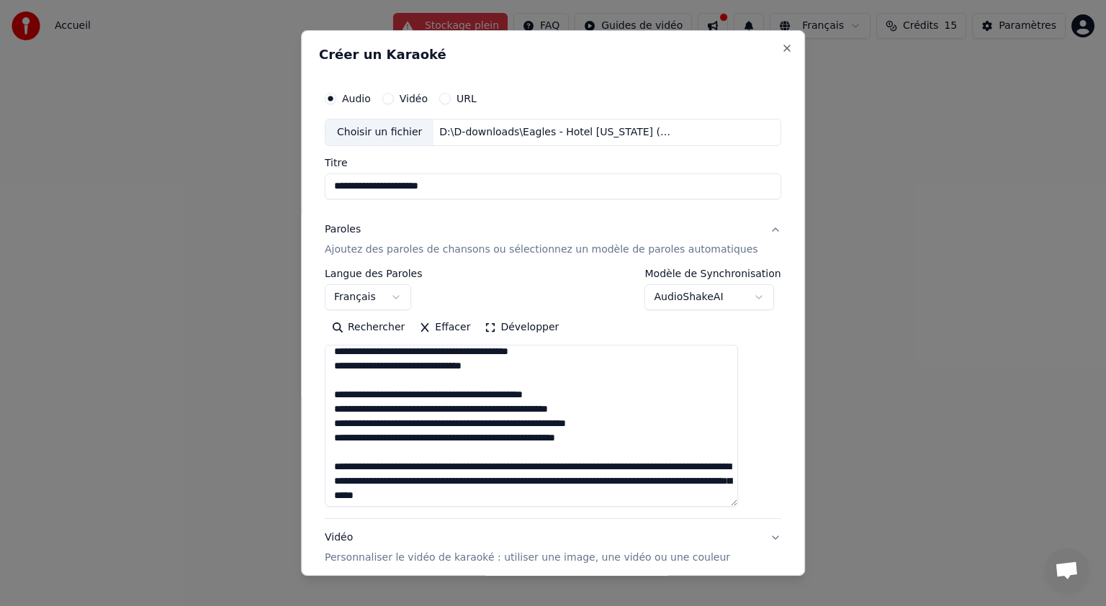
click at [570, 463] on textarea at bounding box center [531, 426] width 413 height 162
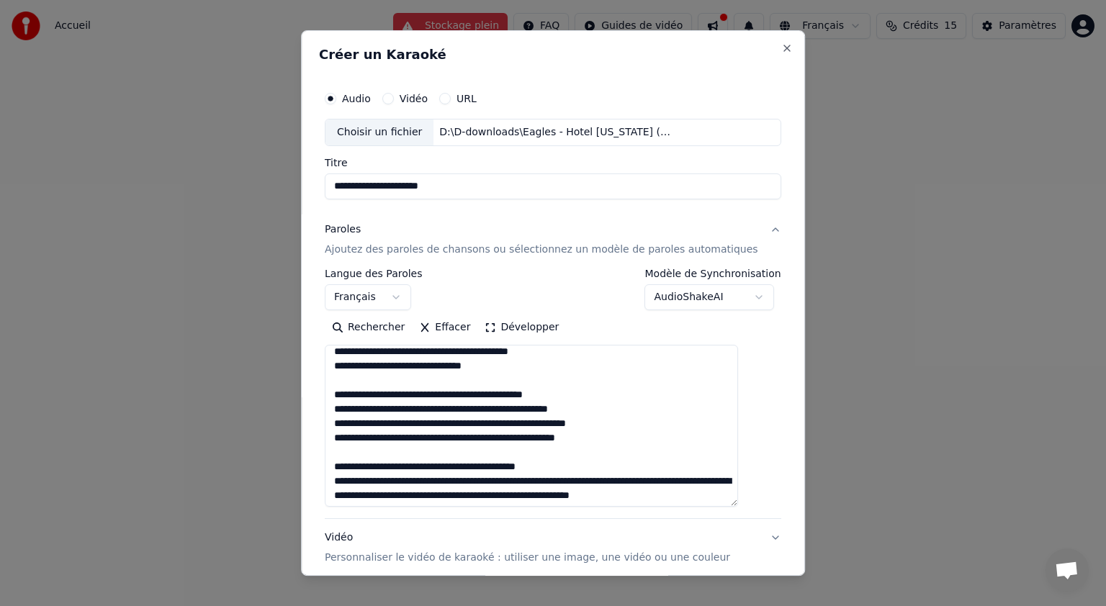
click at [596, 481] on textarea at bounding box center [531, 426] width 413 height 162
click at [587, 495] on textarea at bounding box center [531, 426] width 413 height 162
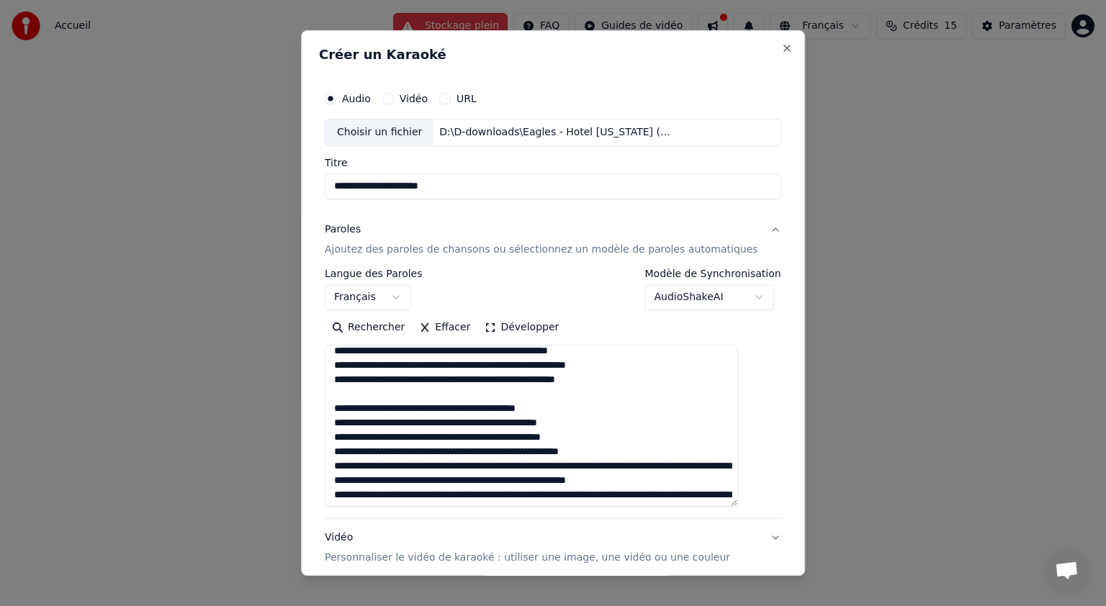
scroll to position [267, 0]
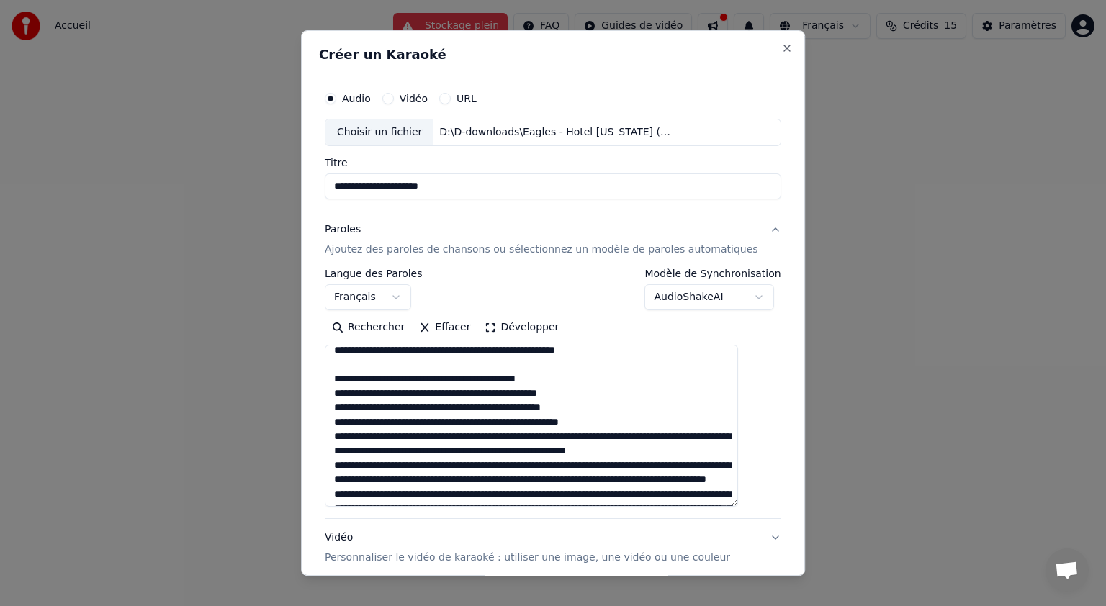
click at [618, 423] on textarea at bounding box center [531, 426] width 413 height 162
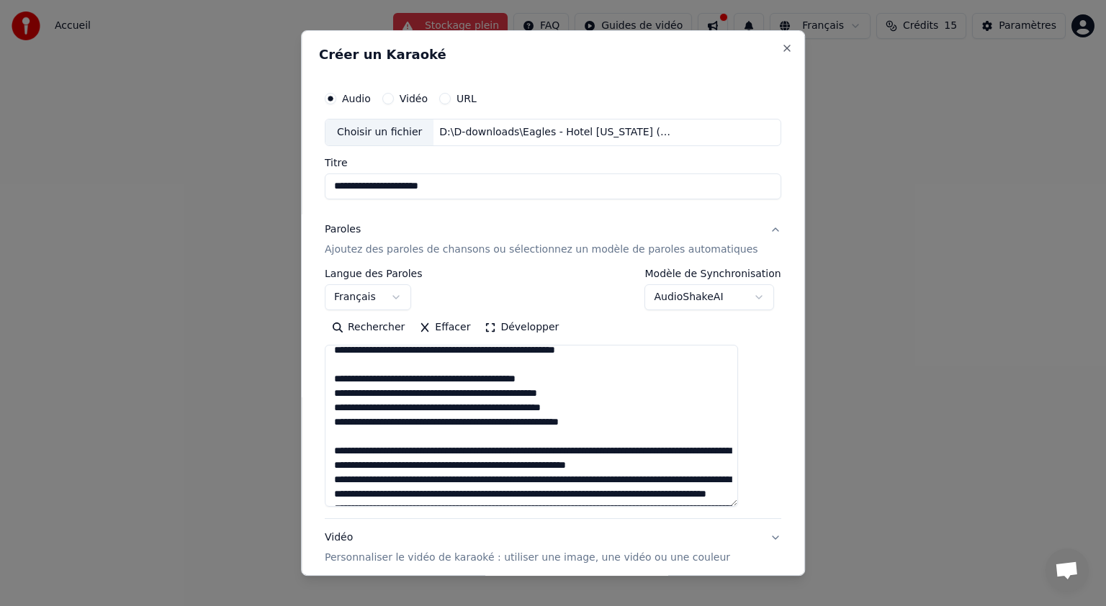
drag, startPoint x: 390, startPoint y: 451, endPoint x: 340, endPoint y: 453, distance: 49.7
click at [340, 453] on textarea at bounding box center [531, 426] width 413 height 162
click at [575, 452] on textarea at bounding box center [531, 426] width 413 height 162
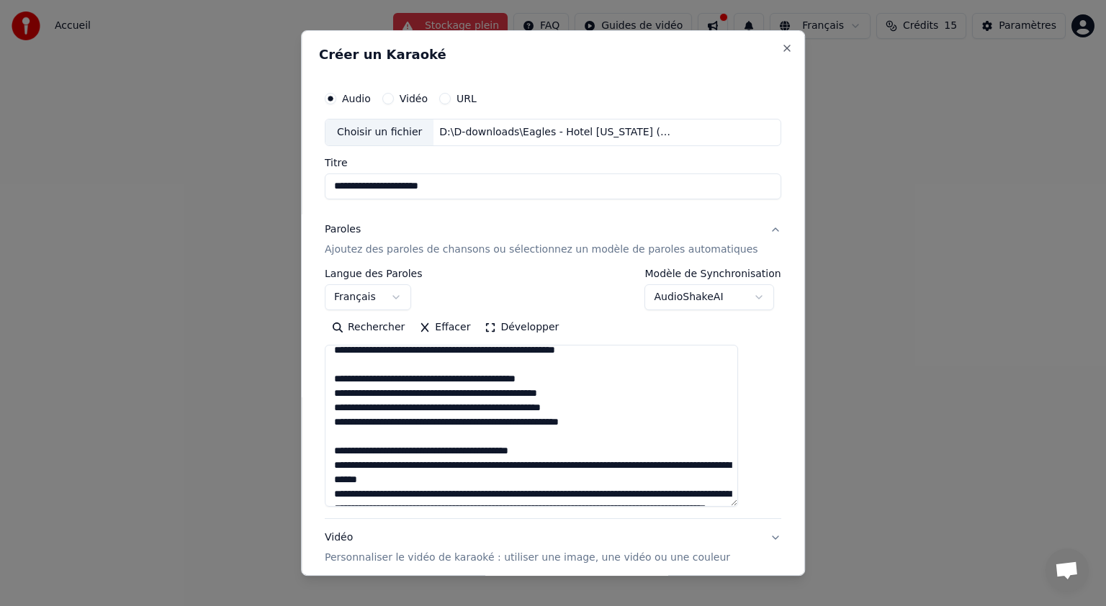
click at [524, 465] on textarea at bounding box center [531, 426] width 413 height 162
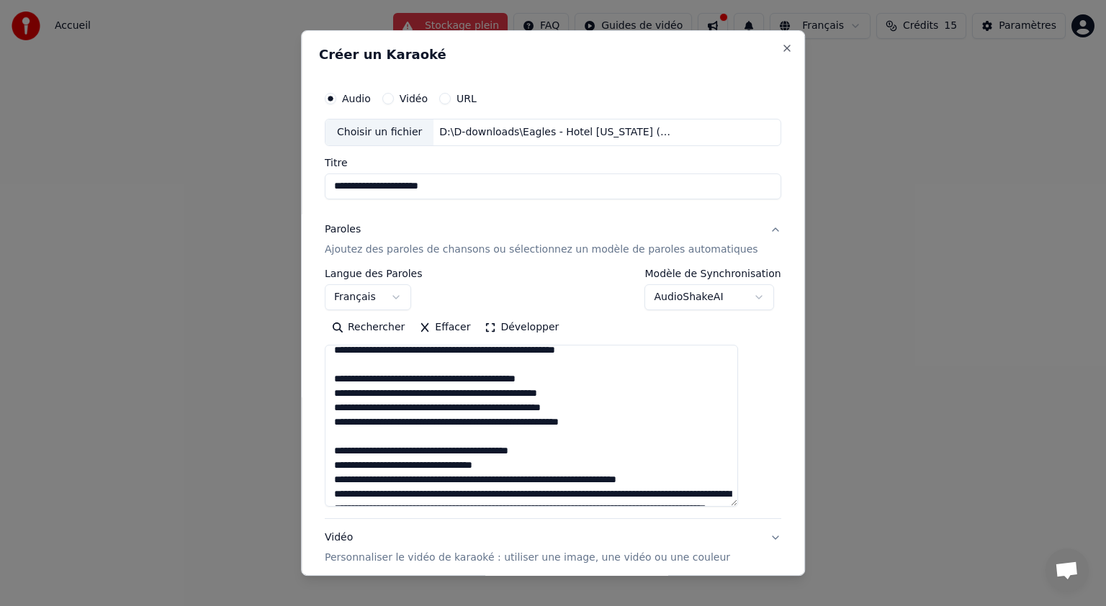
click at [571, 479] on textarea at bounding box center [531, 426] width 413 height 162
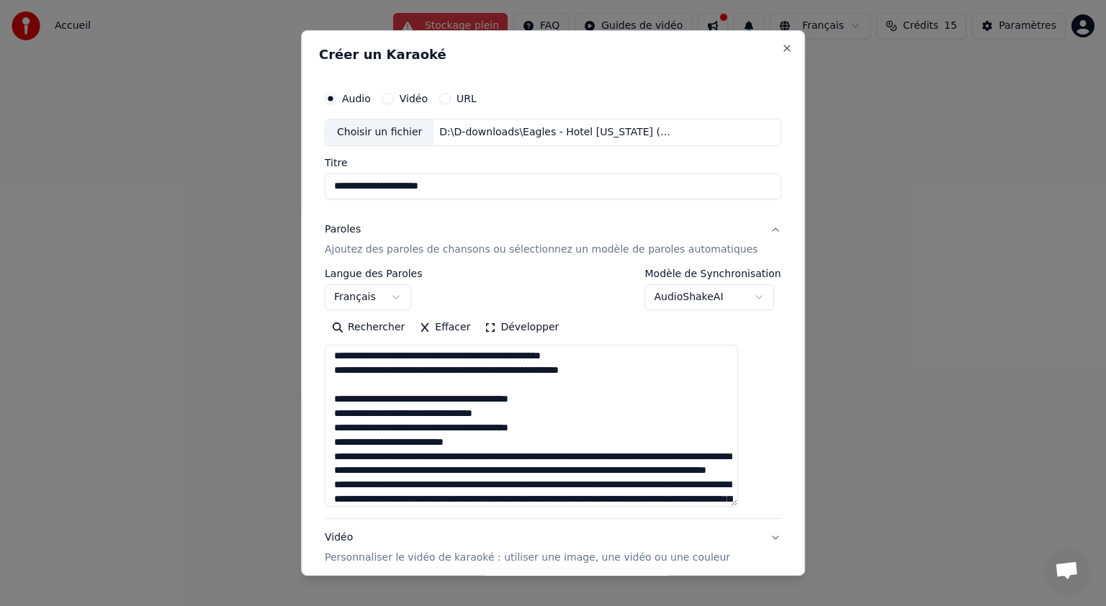
scroll to position [339, 0]
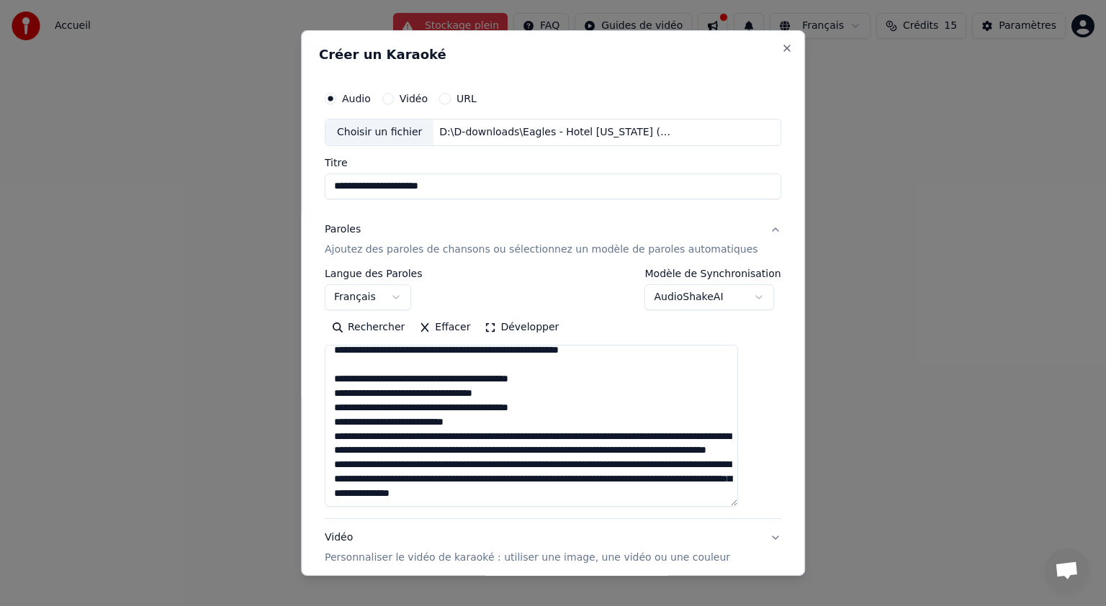
click at [495, 421] on textarea at bounding box center [531, 426] width 413 height 162
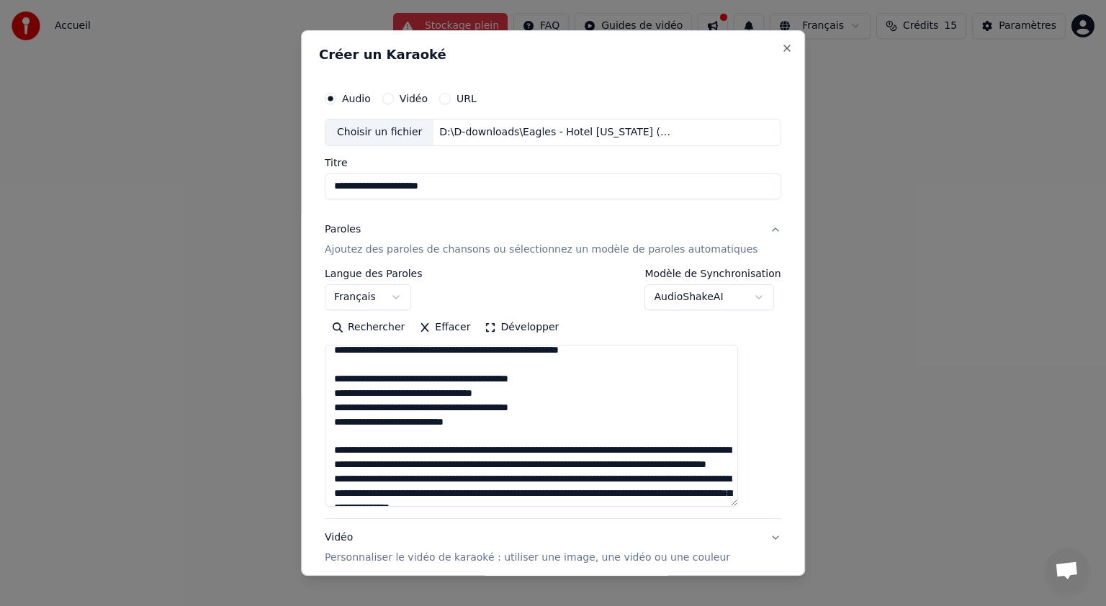
click at [583, 452] on textarea at bounding box center [531, 426] width 413 height 162
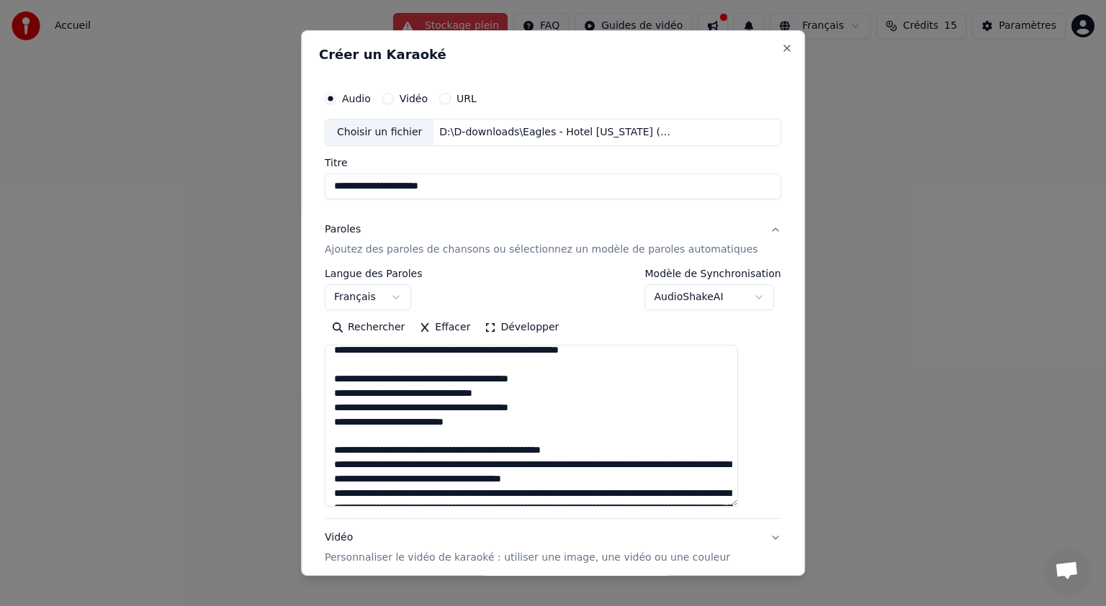
click at [579, 464] on textarea at bounding box center [531, 426] width 413 height 162
click at [562, 479] on textarea at bounding box center [531, 426] width 413 height 162
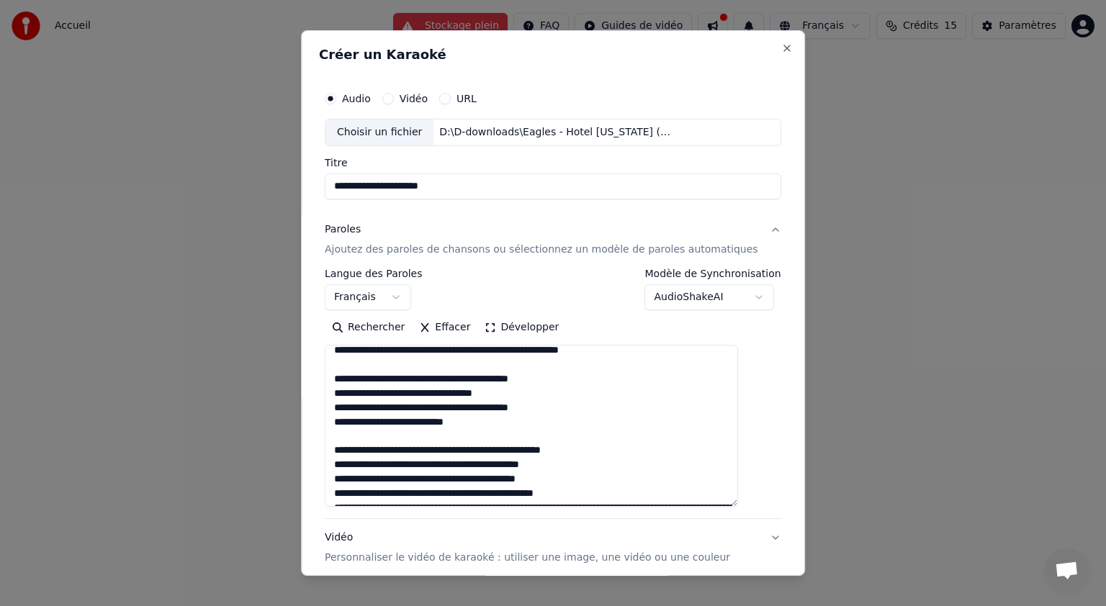
scroll to position [383, 0]
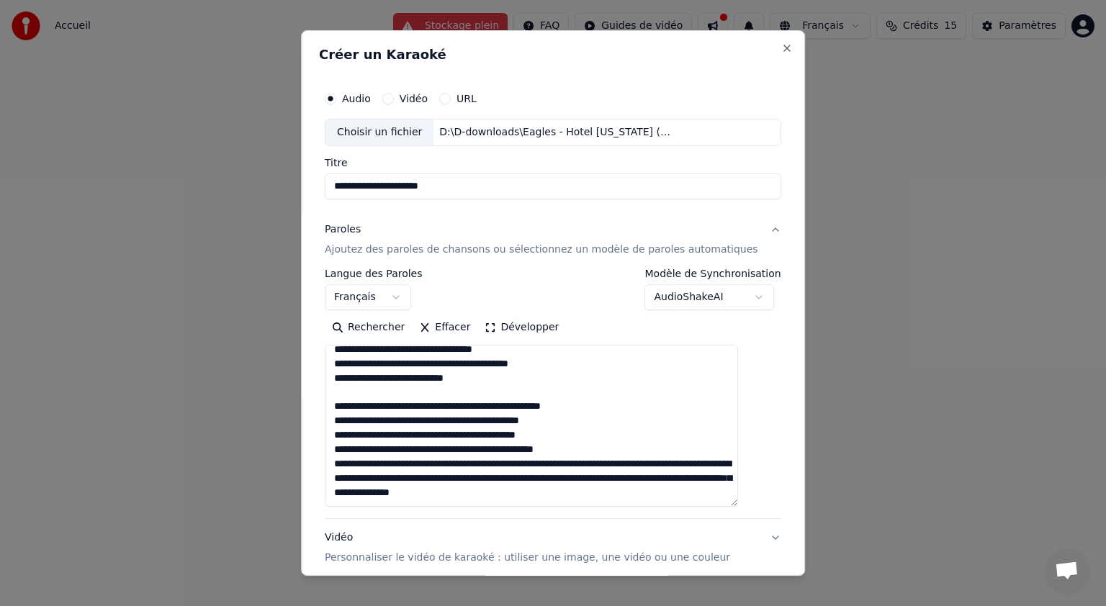
click at [578, 451] on textarea at bounding box center [531, 426] width 413 height 162
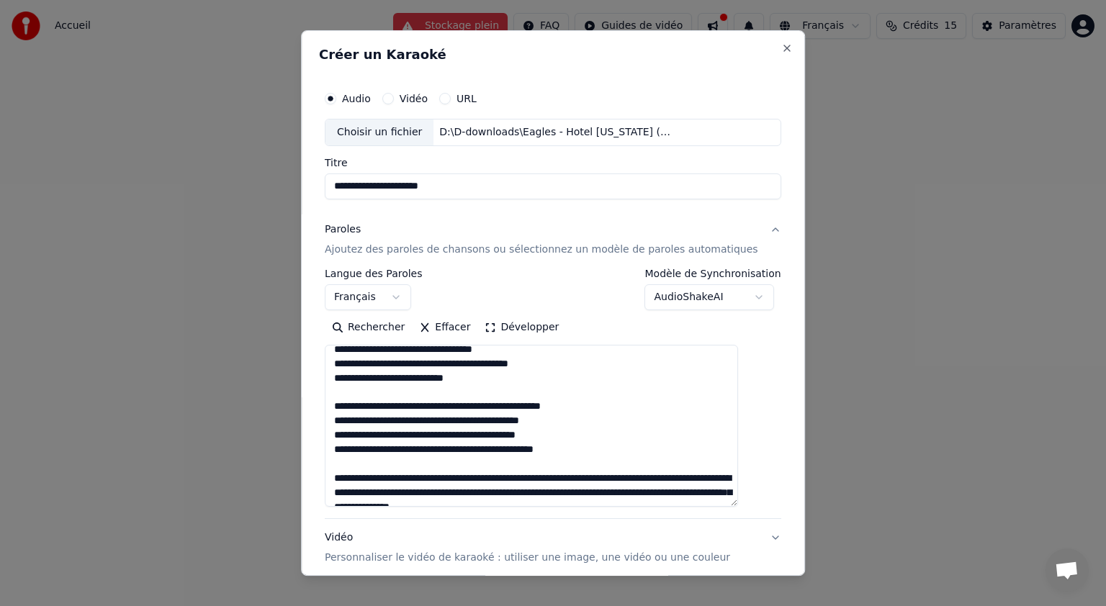
click at [583, 478] on textarea at bounding box center [531, 426] width 413 height 162
click at [600, 490] on textarea at bounding box center [531, 426] width 413 height 162
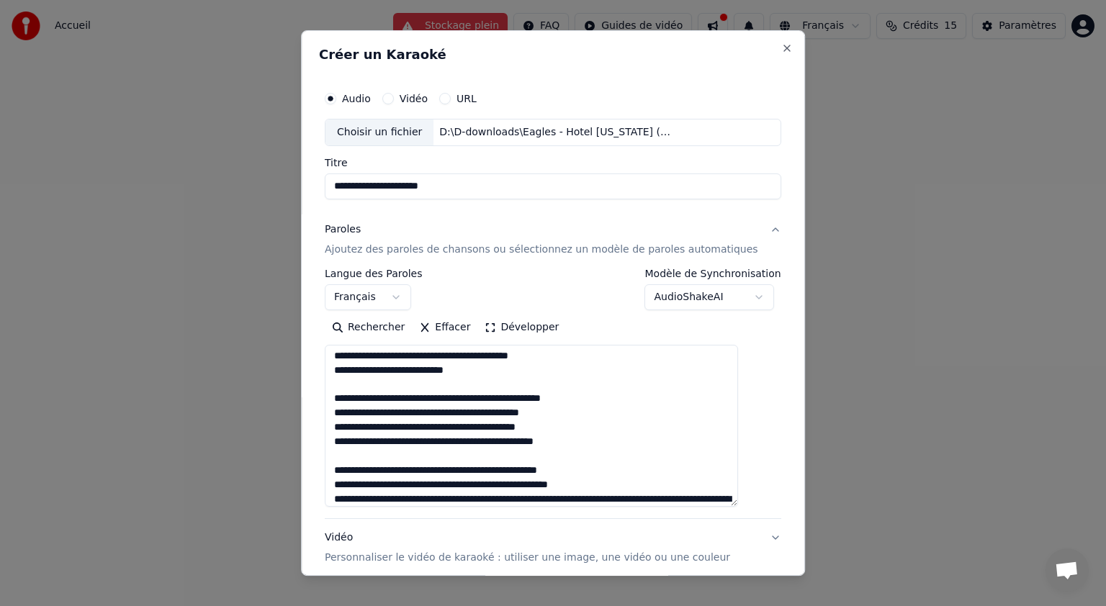
scroll to position [412, 0]
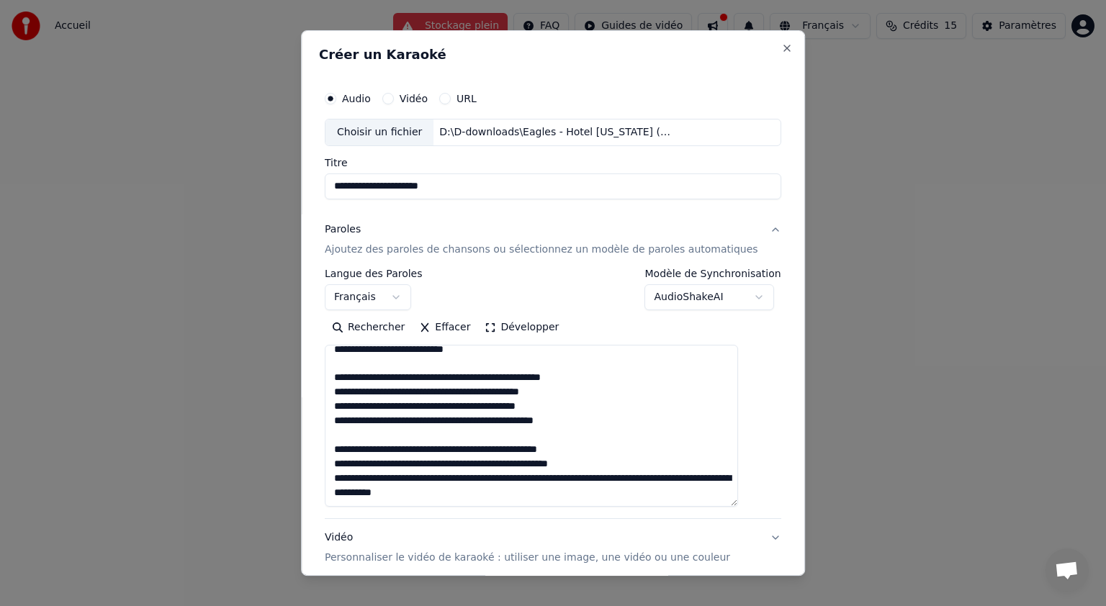
click at [605, 480] on textarea at bounding box center [531, 426] width 413 height 162
click at [504, 425] on textarea at bounding box center [531, 426] width 413 height 162
click at [464, 381] on textarea at bounding box center [531, 426] width 413 height 162
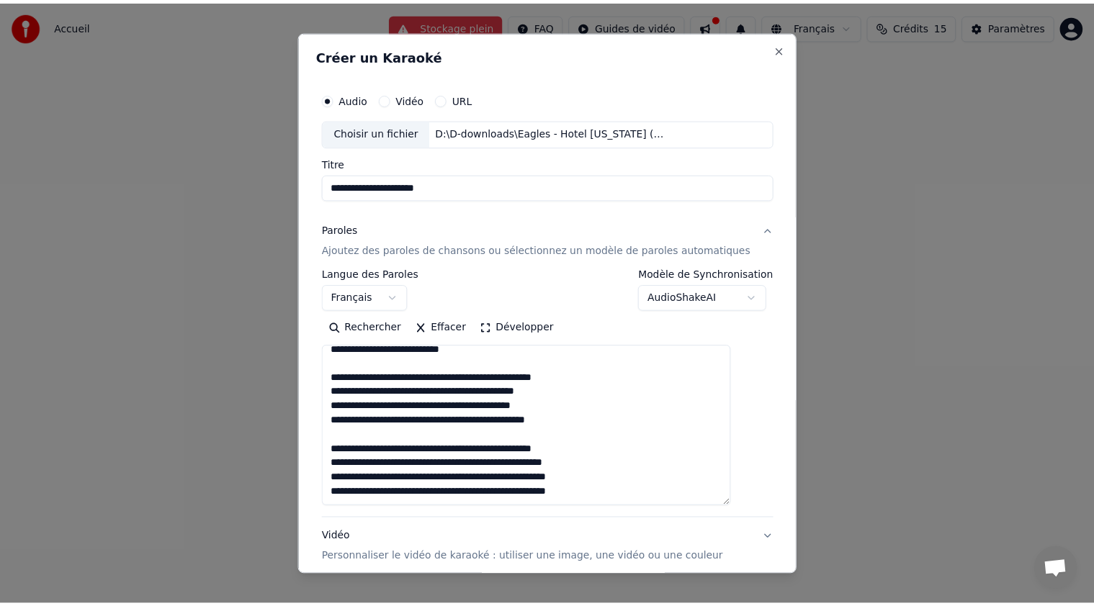
scroll to position [140, 0]
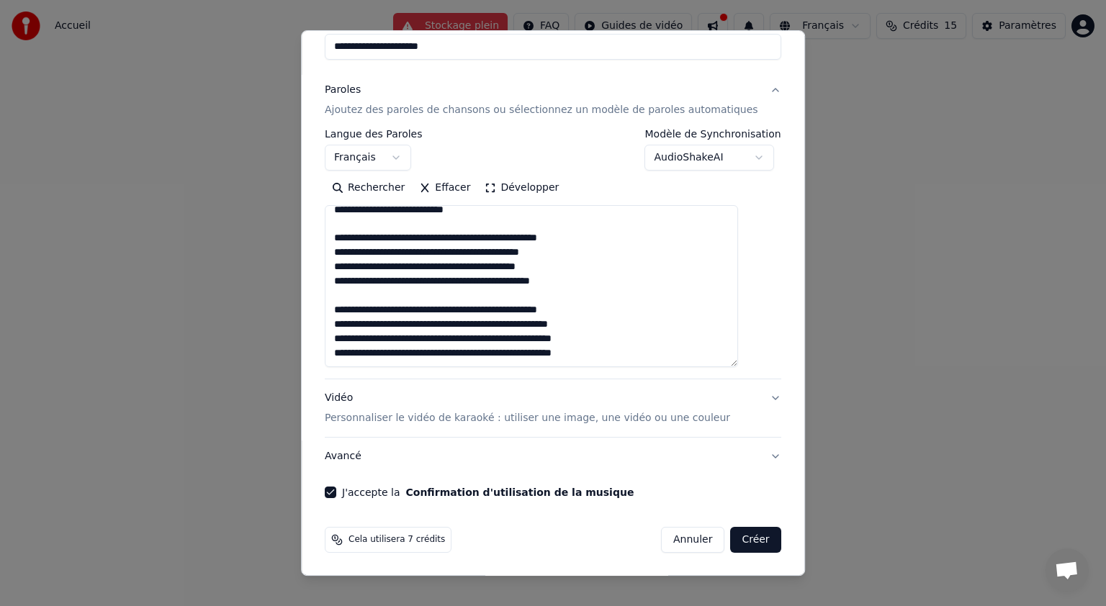
type textarea "**********"
click at [731, 541] on button "Créer" at bounding box center [756, 540] width 50 height 26
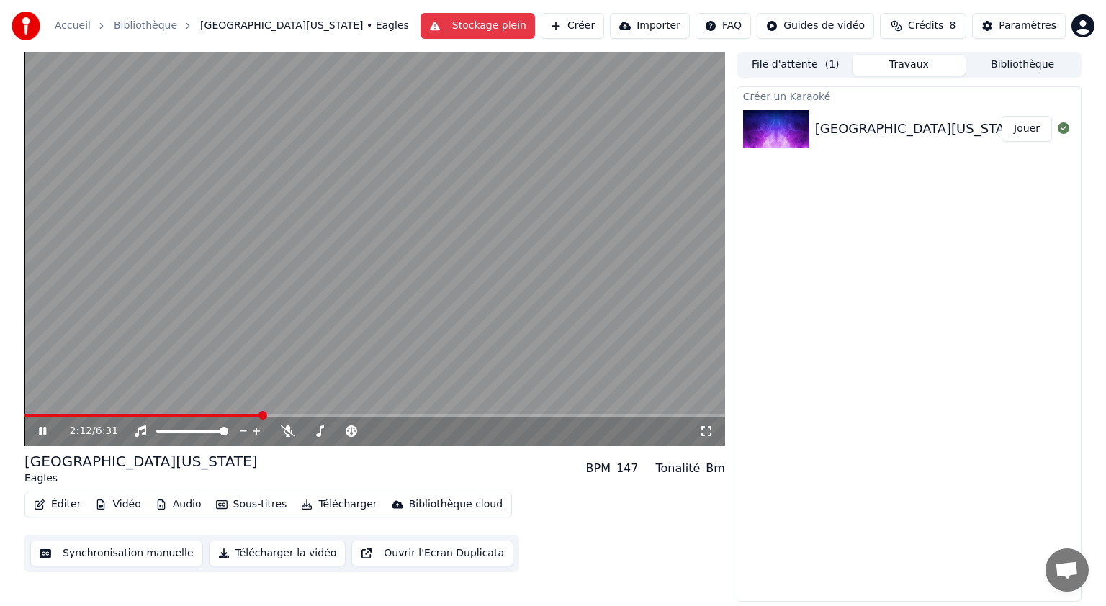
click at [40, 431] on icon at bounding box center [42, 431] width 7 height 9
click at [123, 558] on button "Synchronisation manuelle" at bounding box center [116, 554] width 173 height 26
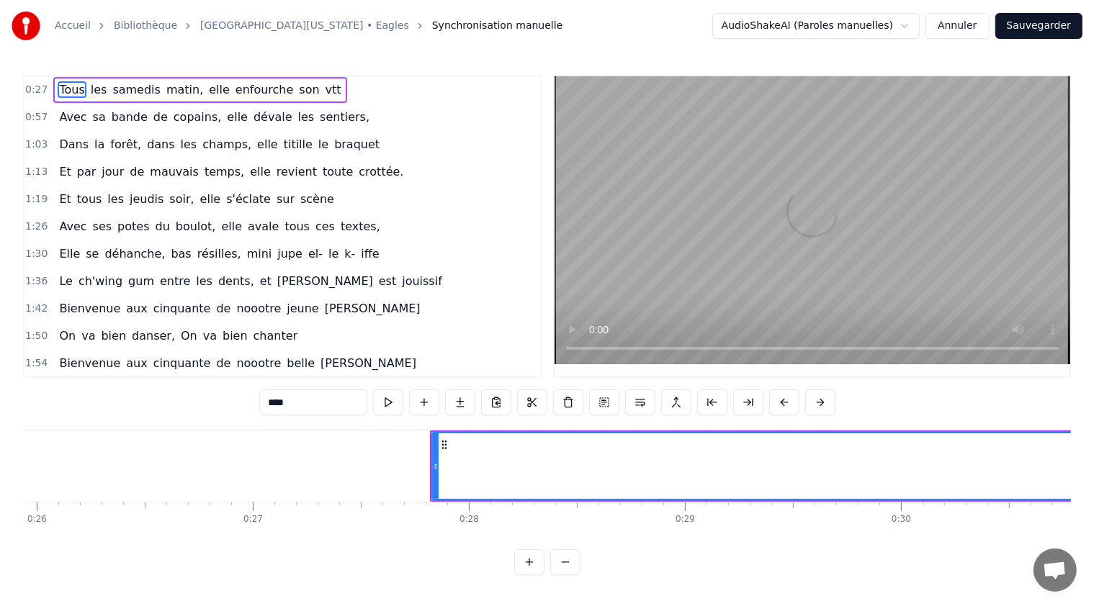
scroll to position [0, 5938]
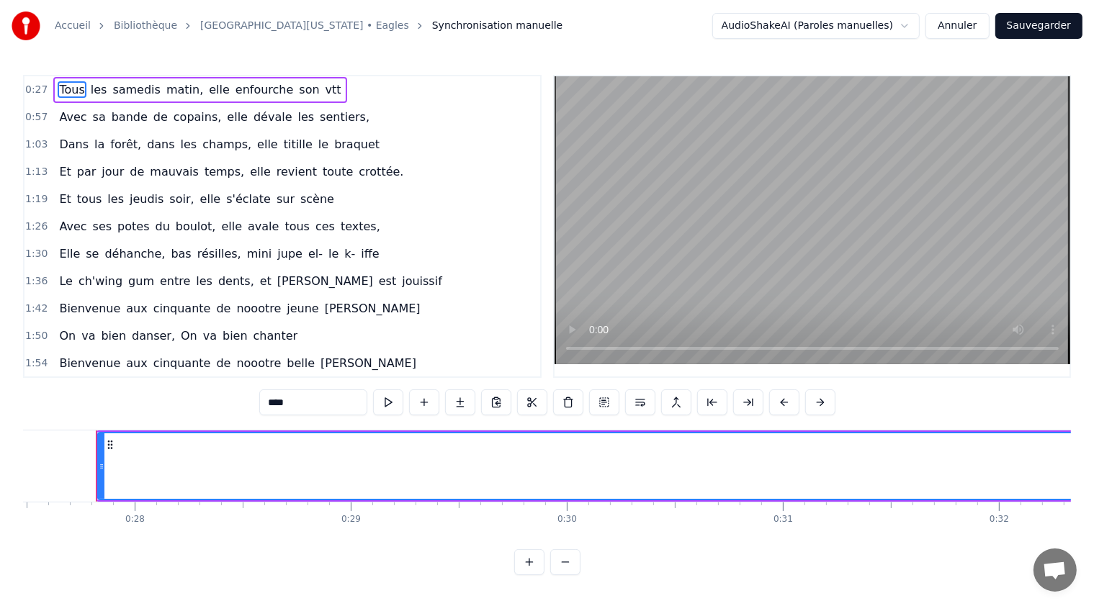
click at [92, 90] on span "les" at bounding box center [98, 89] width 19 height 17
type input "***"
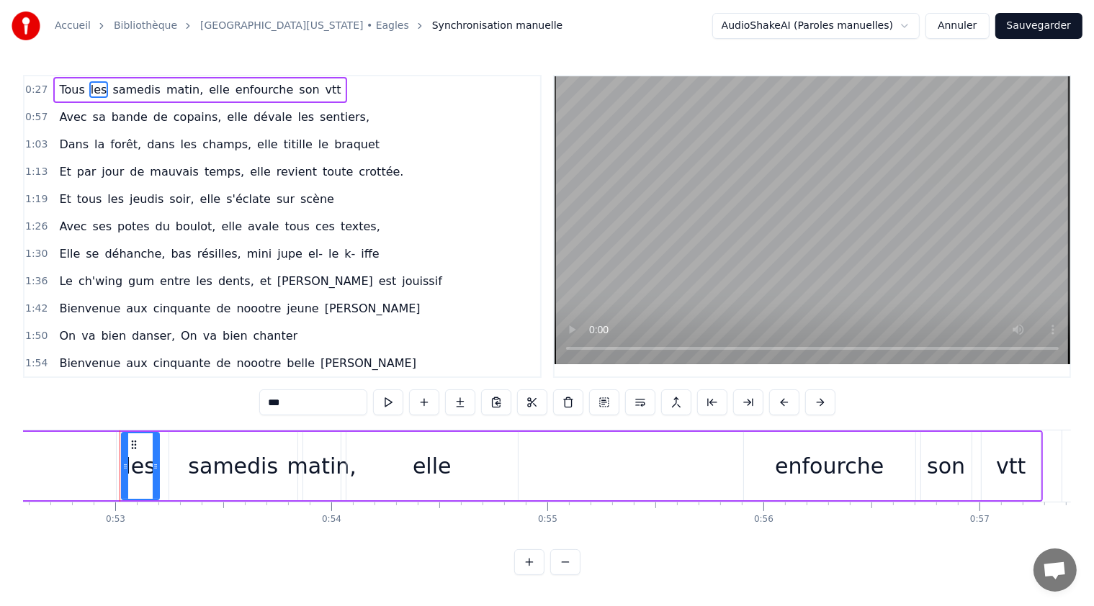
scroll to position [0, 11383]
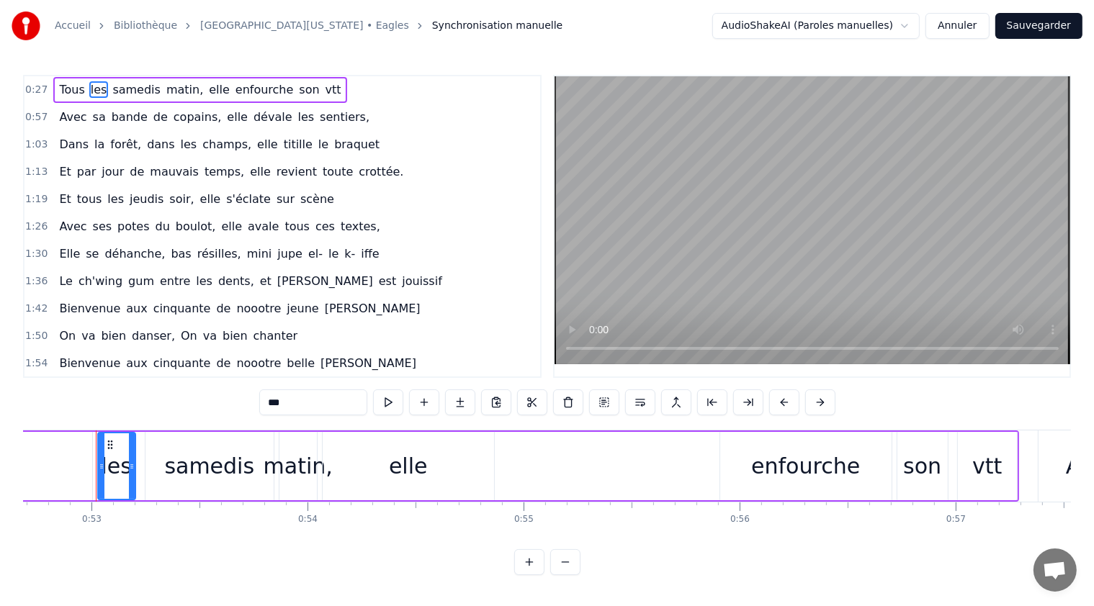
click at [913, 26] on html "Accueil [GEOGRAPHIC_DATA][US_STATE] • Eagles Synchronisation manuelle AudioShak…" at bounding box center [547, 299] width 1094 height 598
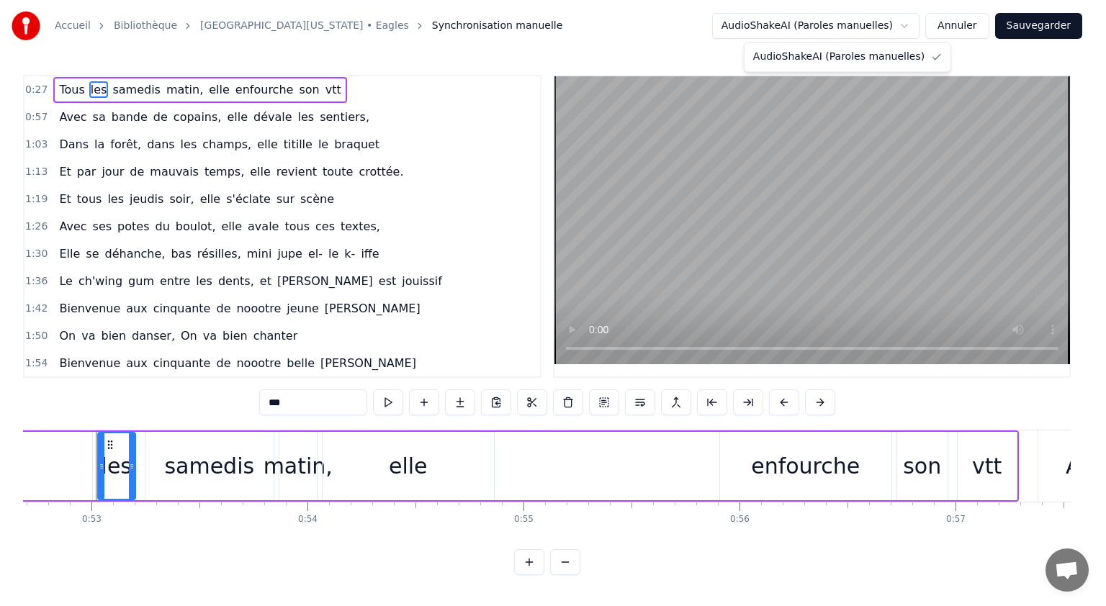
click at [910, 27] on html "Accueil [GEOGRAPHIC_DATA][US_STATE] • Eagles Synchronisation manuelle AudioShak…" at bounding box center [553, 299] width 1106 height 598
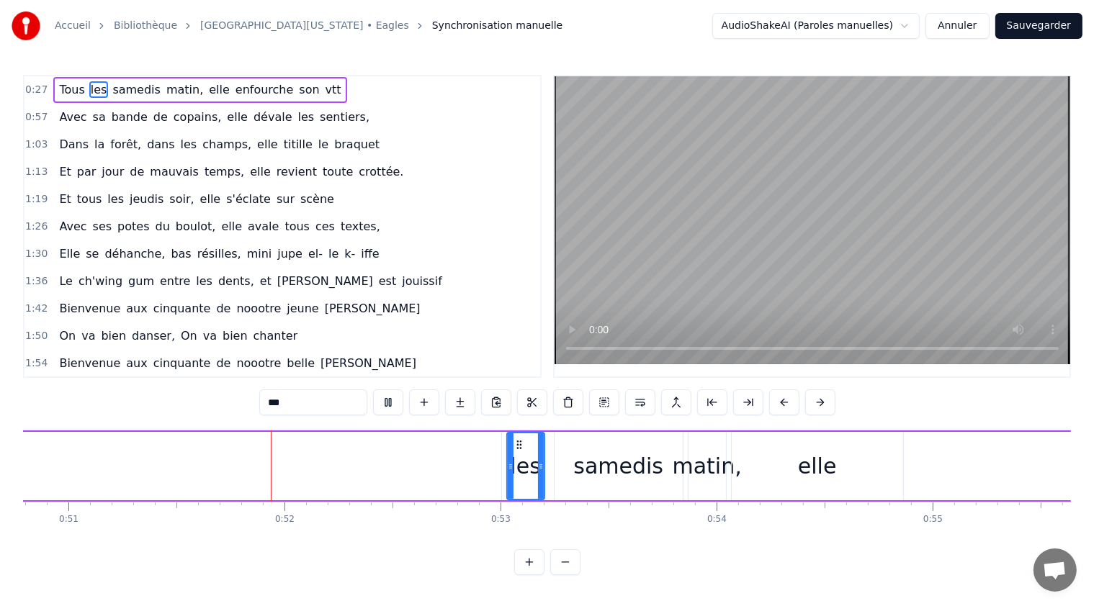
scroll to position [0, 10993]
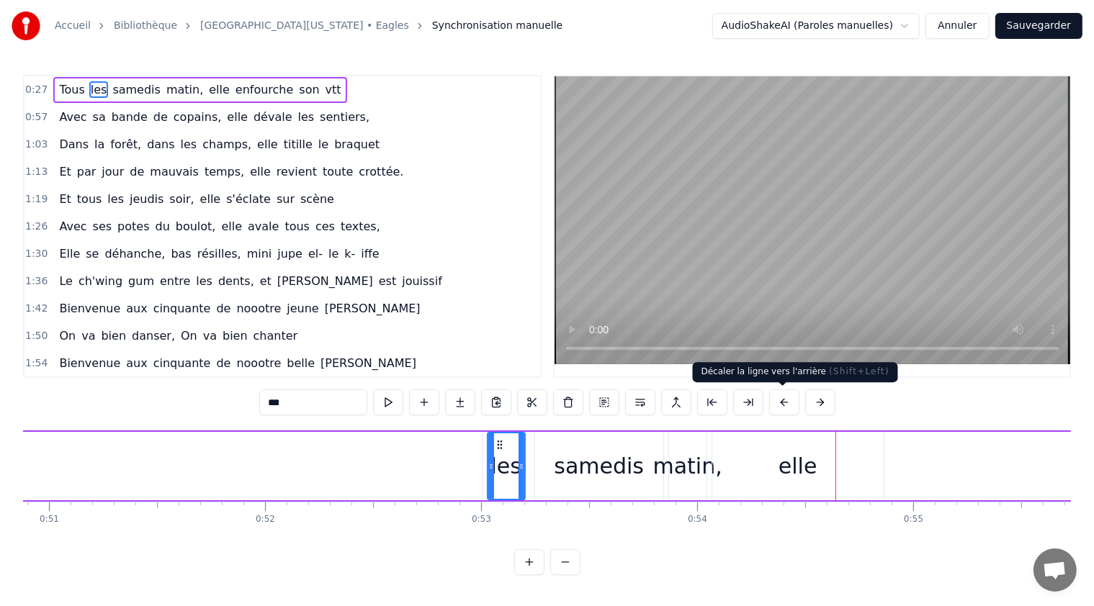
click at [781, 403] on button at bounding box center [784, 403] width 30 height 26
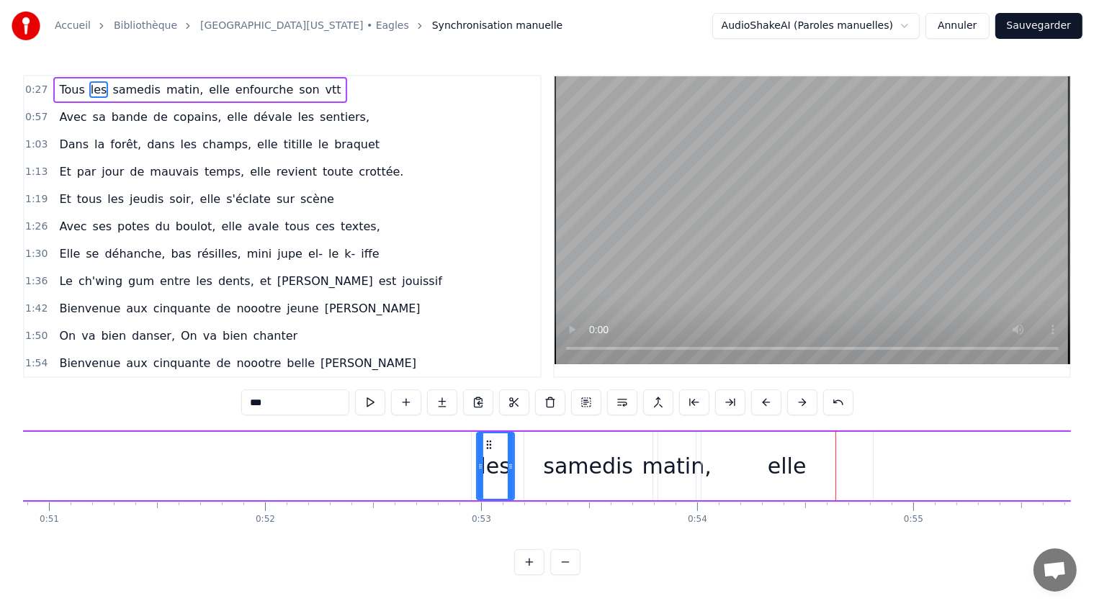
click at [781, 403] on div "***" at bounding box center [547, 403] width 612 height 26
click at [31, 89] on span "0:27" at bounding box center [36, 90] width 22 height 14
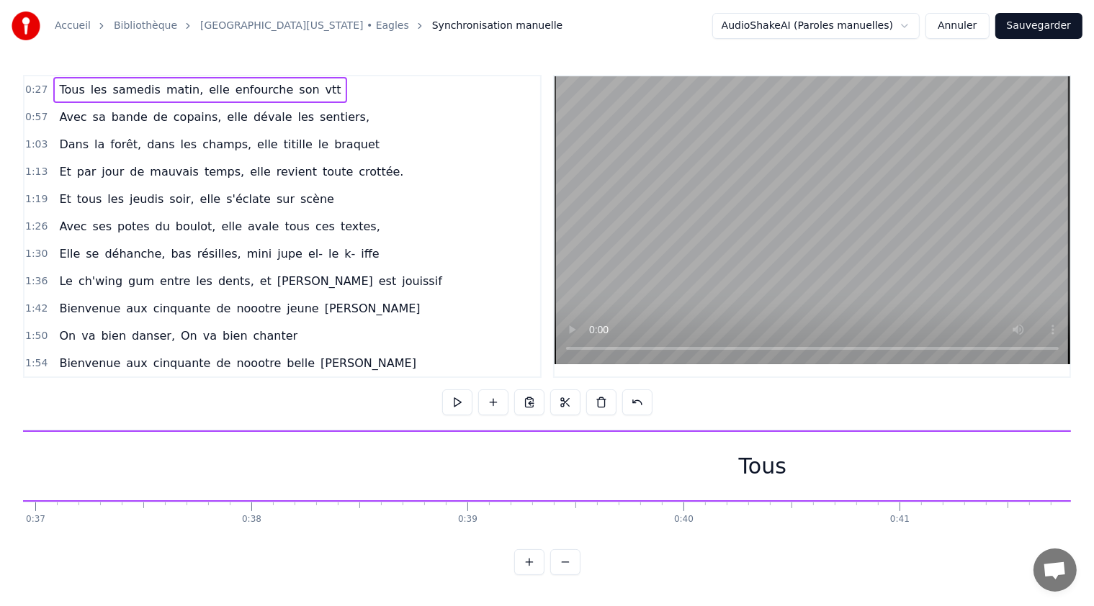
click at [58, 89] on span "Tous" at bounding box center [72, 89] width 28 height 17
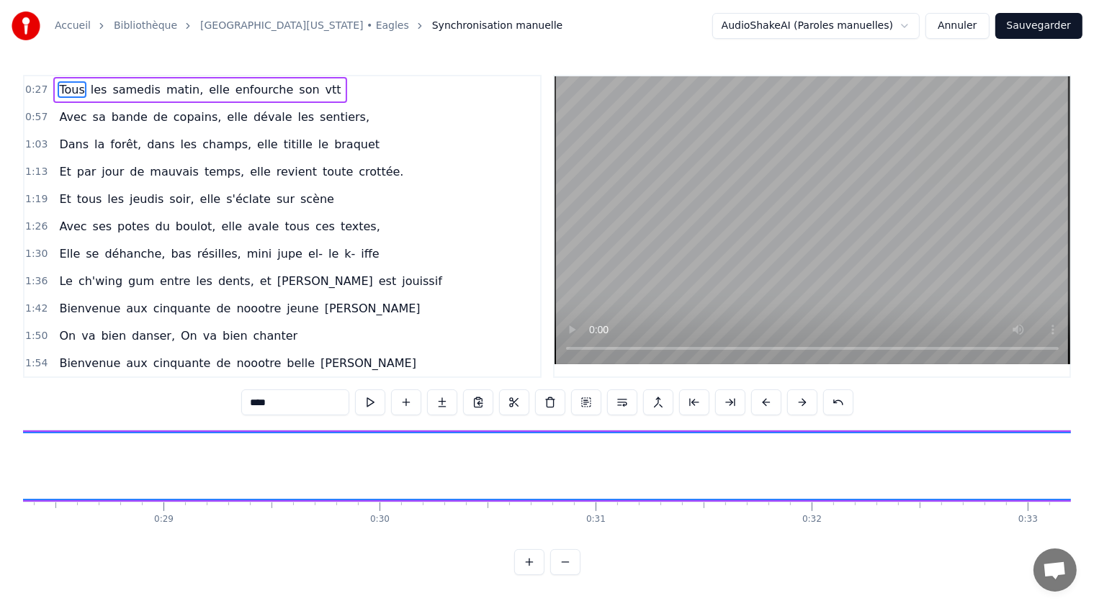
scroll to position [0, 5927]
drag, startPoint x: 789, startPoint y: 469, endPoint x: 610, endPoint y: 469, distance: 178.6
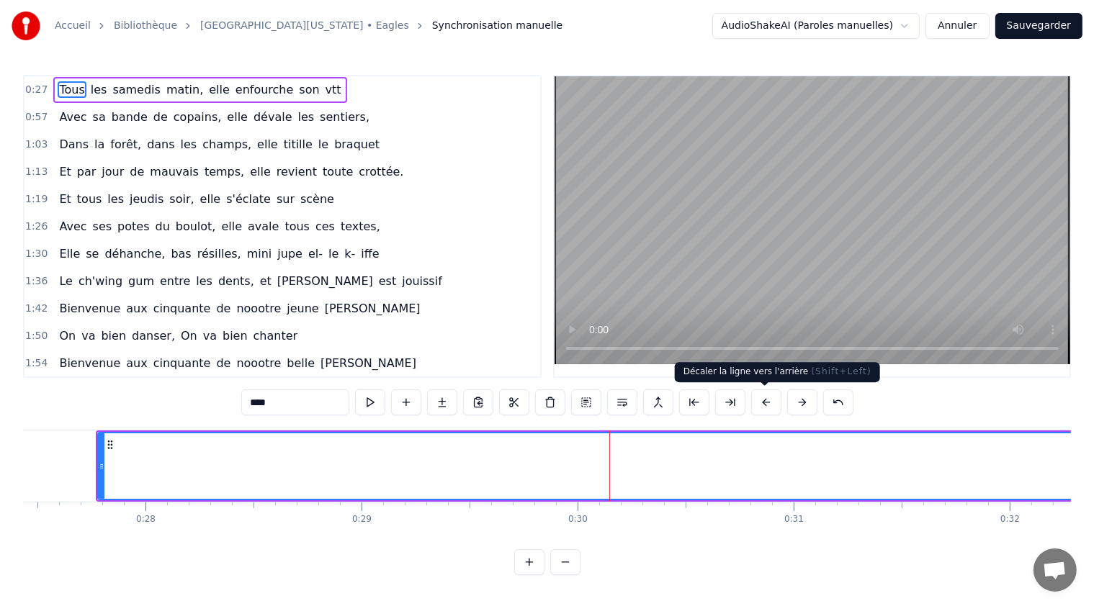
click at [766, 405] on button at bounding box center [766, 403] width 30 height 26
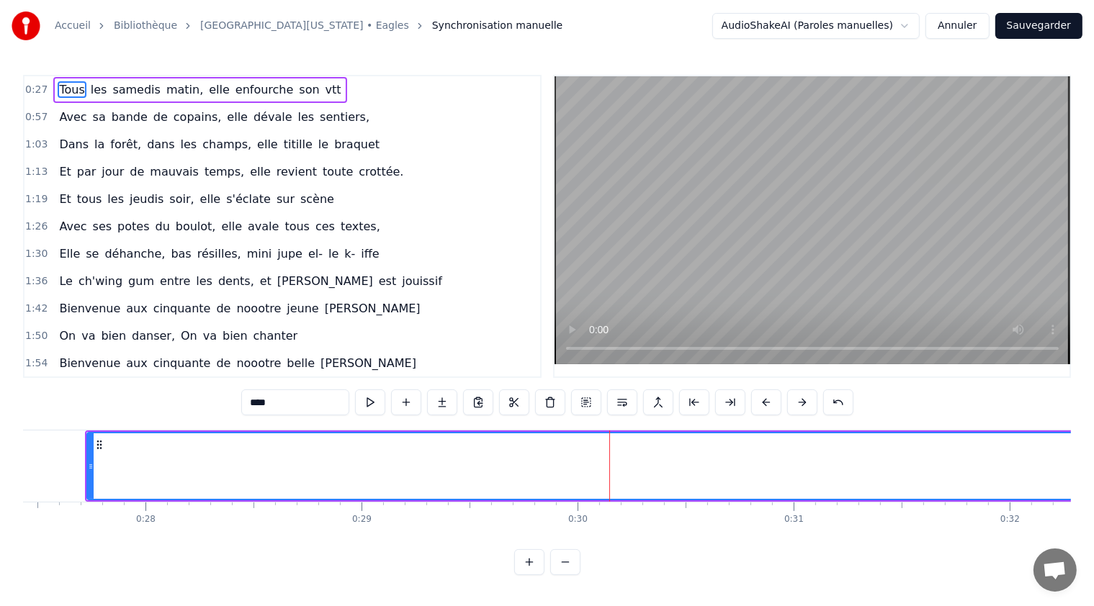
click at [766, 405] on button at bounding box center [766, 403] width 30 height 26
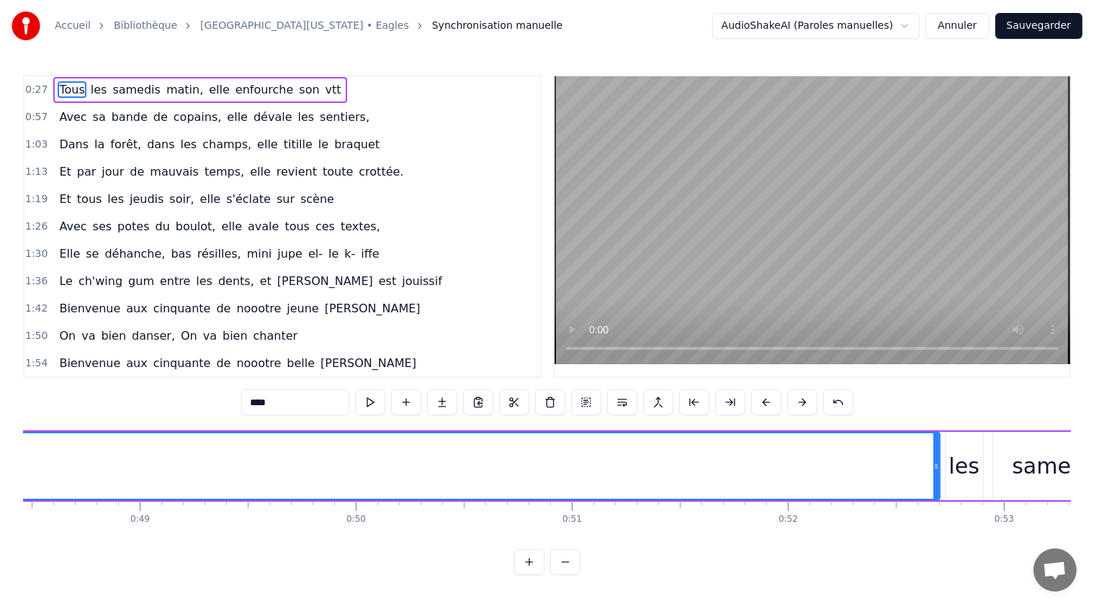
scroll to position [0, 10613]
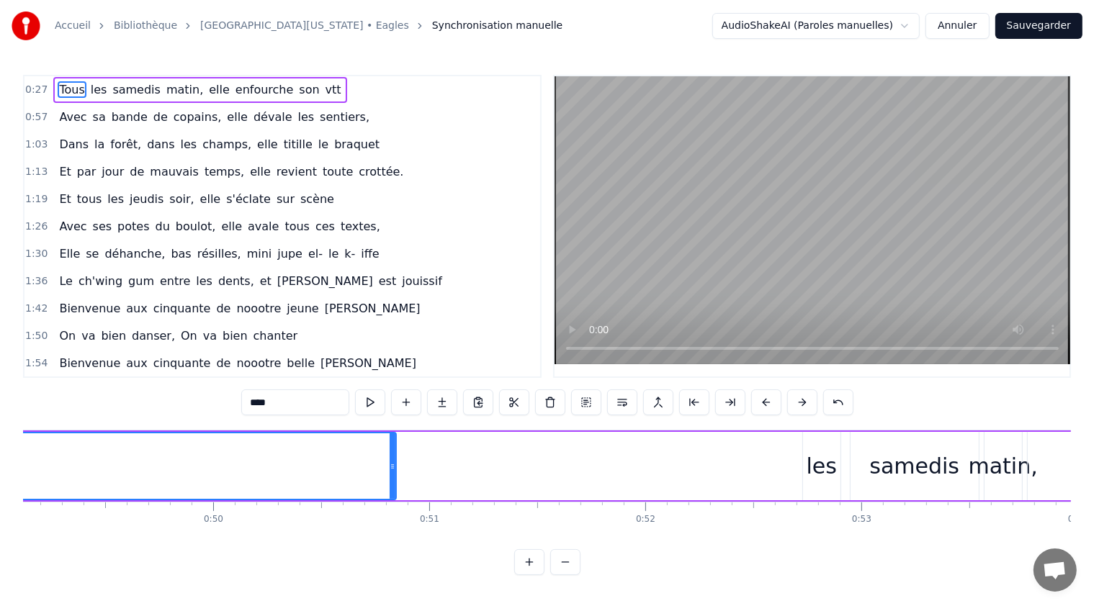
drag, startPoint x: 791, startPoint y: 462, endPoint x: 390, endPoint y: 472, distance: 401.3
click at [390, 472] on div at bounding box center [393, 467] width 6 height 66
click at [372, 403] on button at bounding box center [370, 403] width 30 height 26
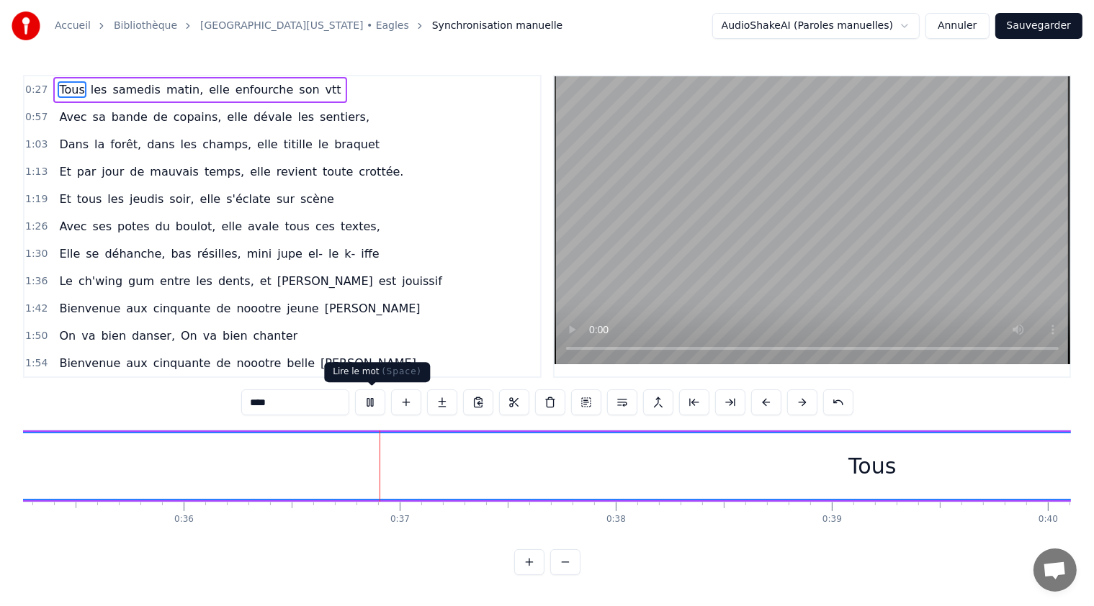
scroll to position [0, 7791]
click at [377, 400] on button at bounding box center [370, 403] width 30 height 26
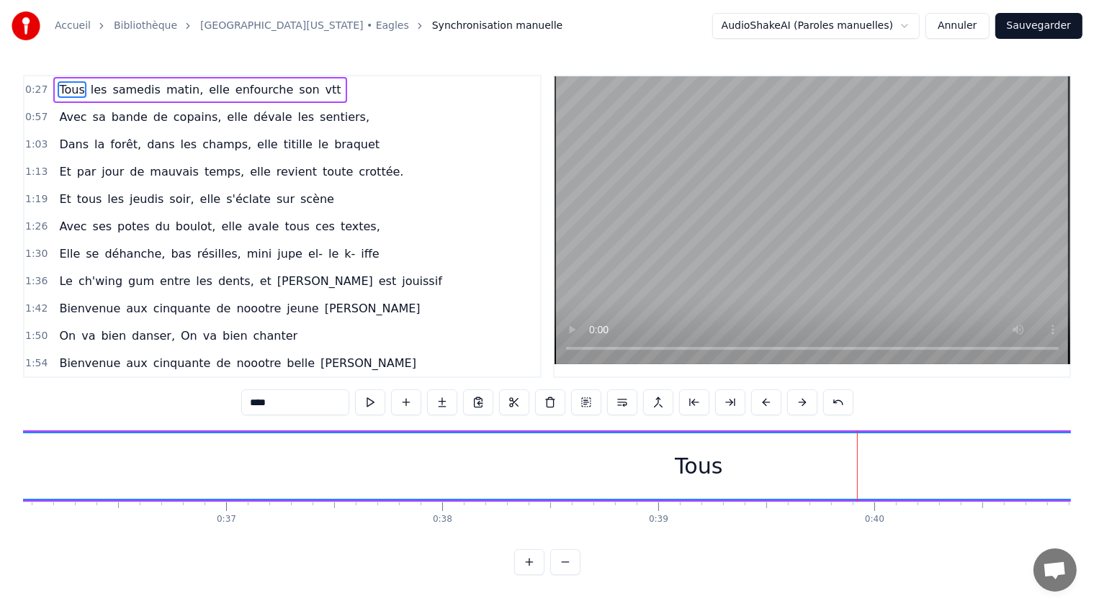
click at [693, 470] on div "Tous" at bounding box center [699, 466] width 48 height 32
click at [134, 95] on span "samedis" at bounding box center [136, 89] width 51 height 17
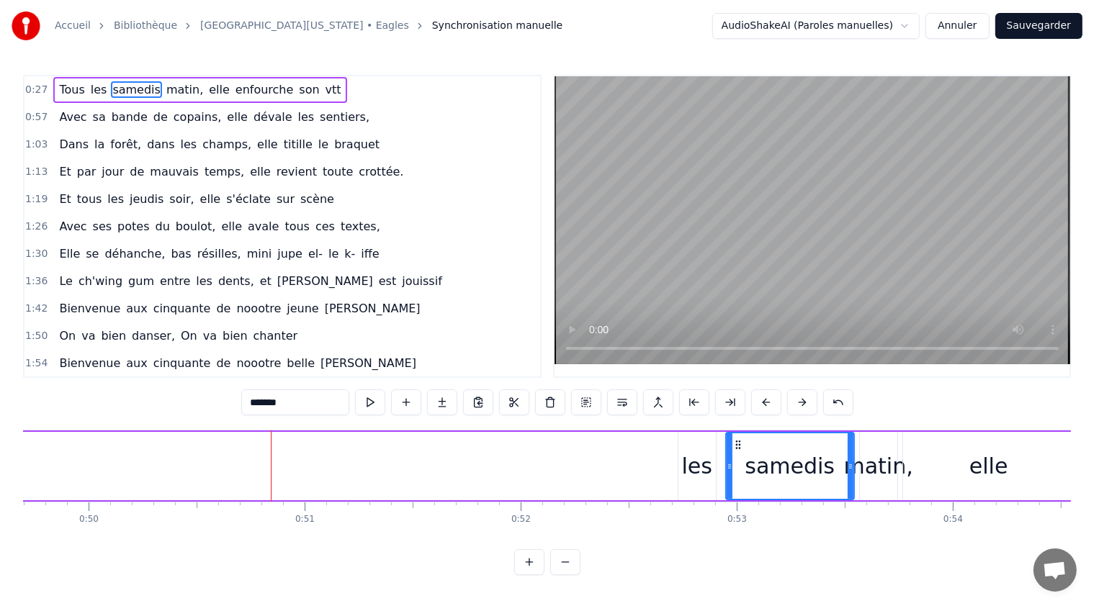
scroll to position [0, 10912]
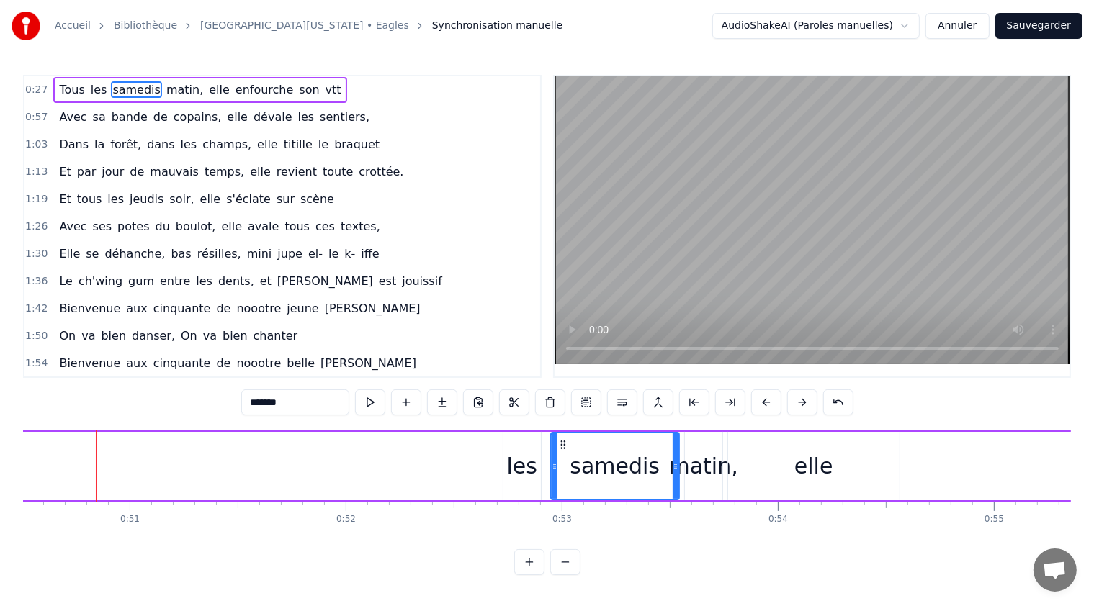
click at [69, 91] on span "Tous" at bounding box center [72, 89] width 28 height 17
type input "****"
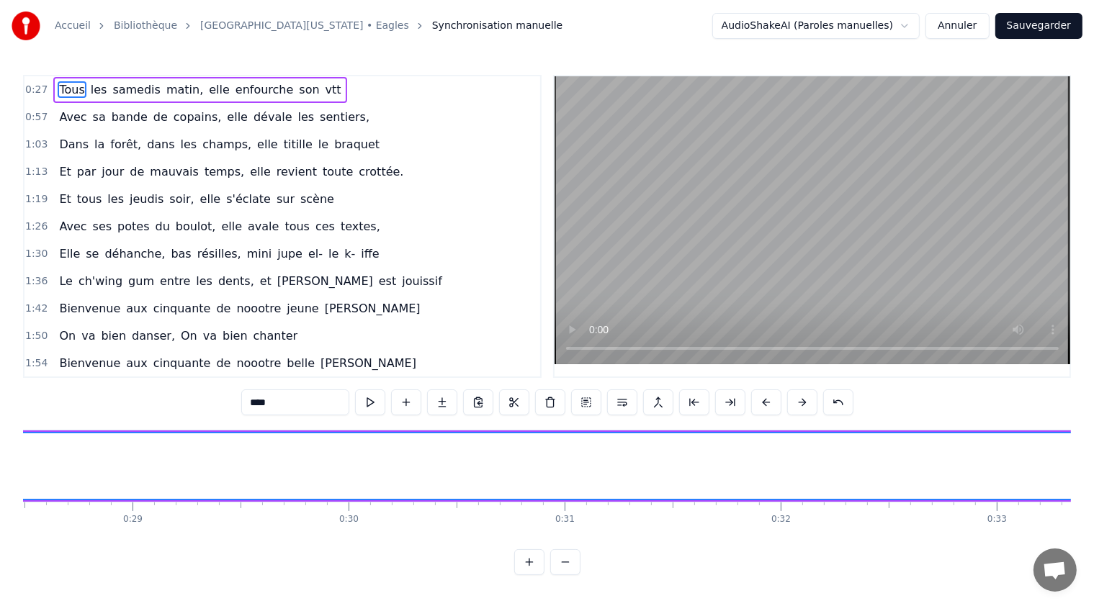
scroll to position [0, 5873]
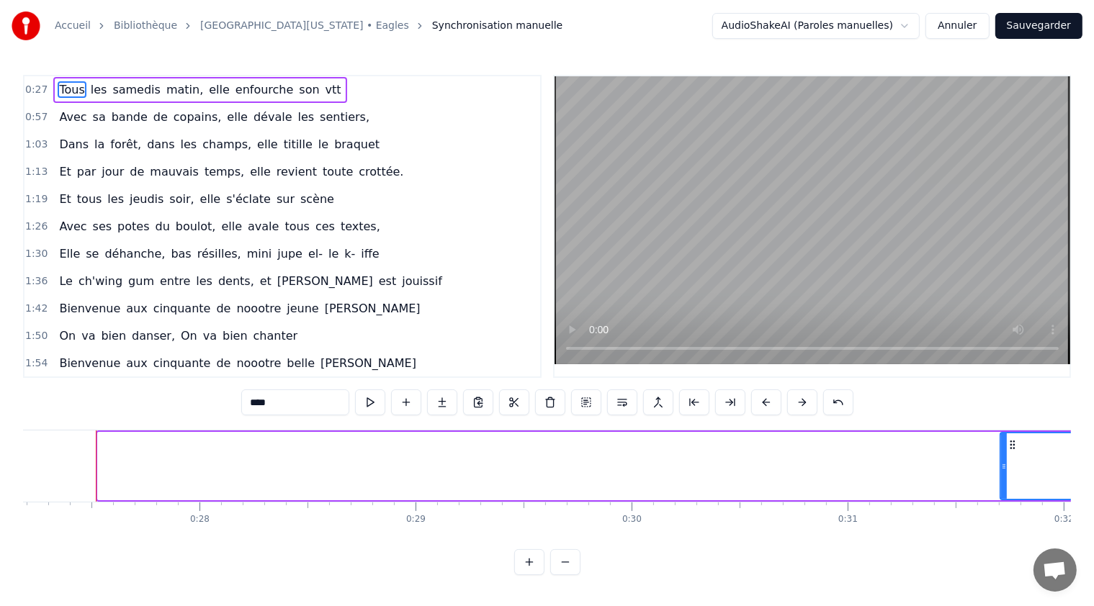
drag, startPoint x: 100, startPoint y: 464, endPoint x: 1003, endPoint y: 464, distance: 902.4
click at [1003, 464] on icon at bounding box center [1004, 467] width 6 height 12
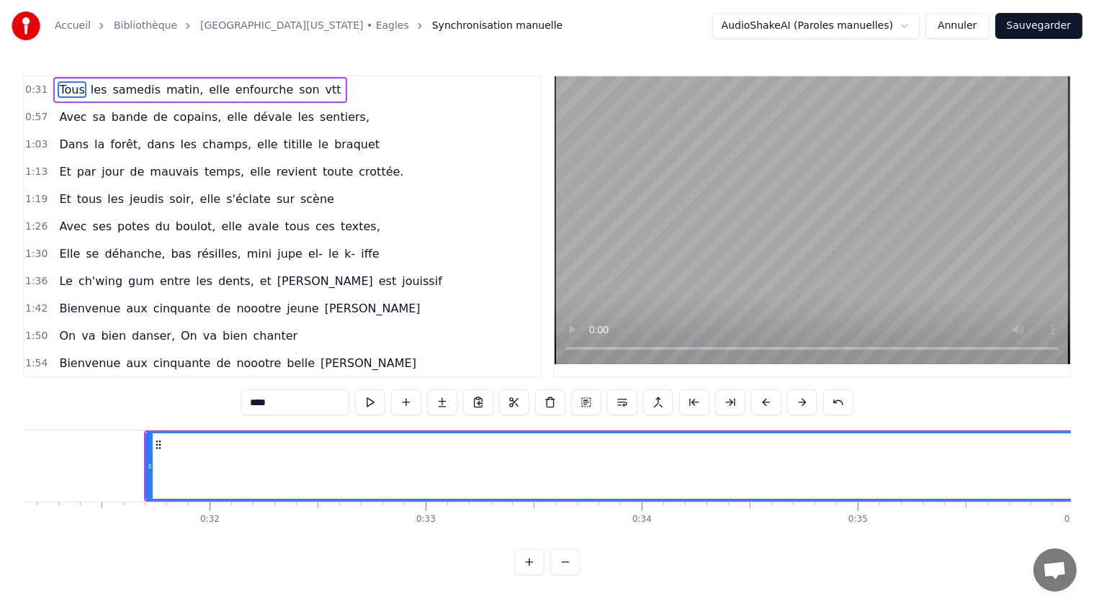
scroll to position [0, 6779]
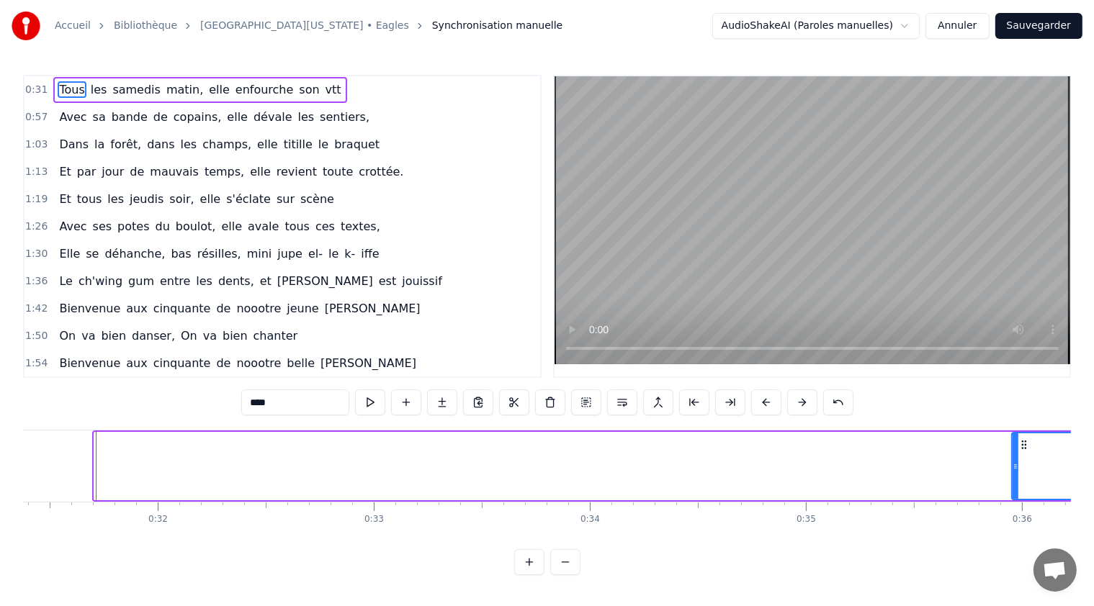
drag, startPoint x: 94, startPoint y: 465, endPoint x: 1012, endPoint y: 481, distance: 917.7
click at [1013, 481] on div at bounding box center [1016, 467] width 6 height 66
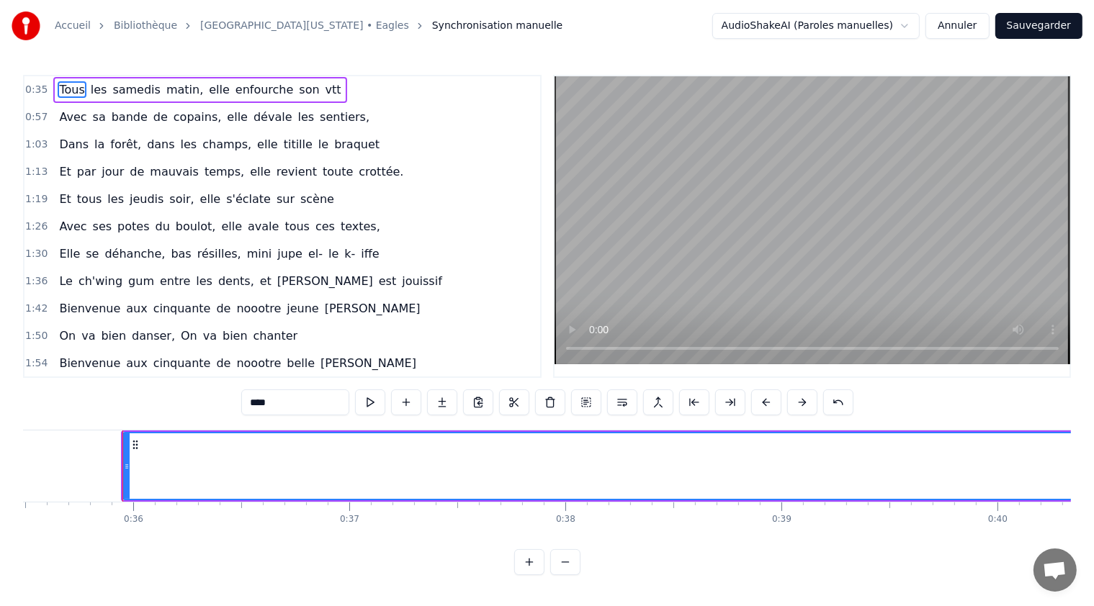
scroll to position [0, 7695]
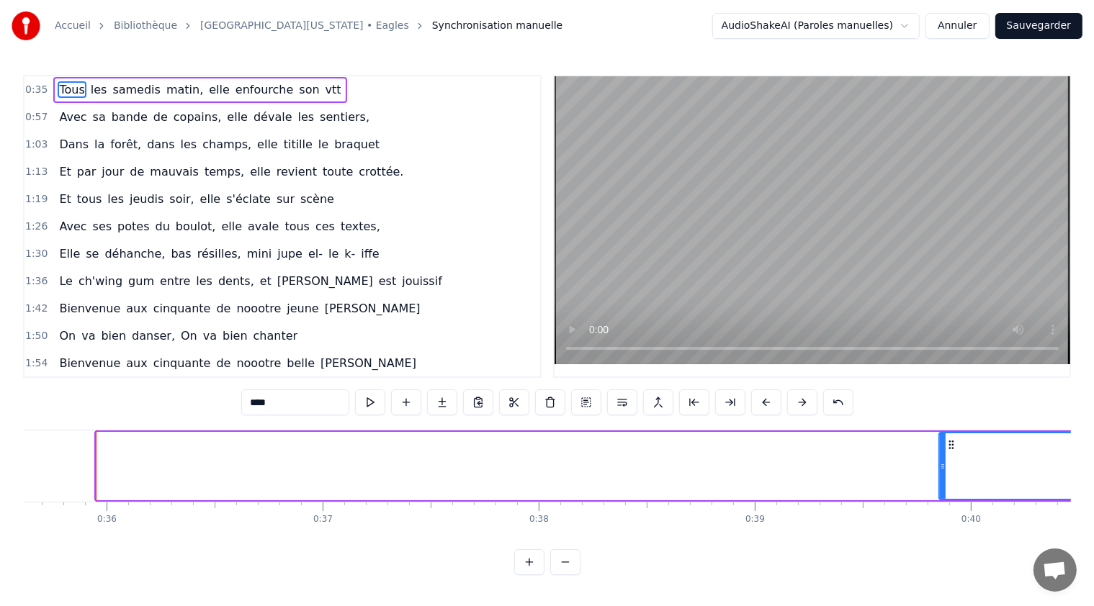
drag, startPoint x: 97, startPoint y: 465, endPoint x: 939, endPoint y: 478, distance: 842.7
click at [940, 478] on div at bounding box center [943, 467] width 6 height 66
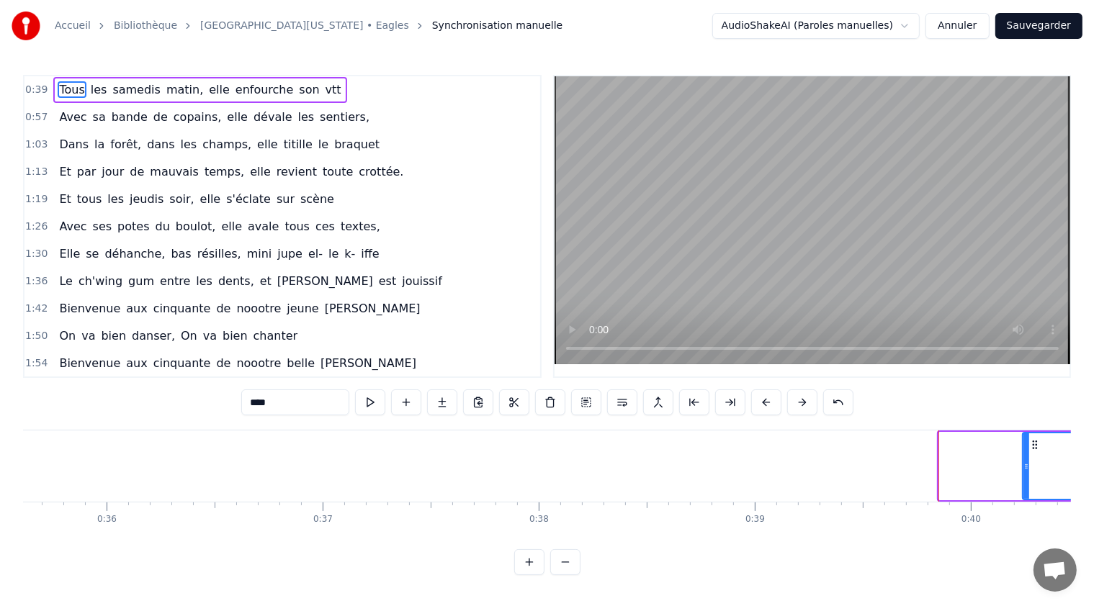
drag, startPoint x: 939, startPoint y: 478, endPoint x: 1023, endPoint y: 476, distance: 83.6
click at [1023, 476] on div at bounding box center [1026, 467] width 6 height 66
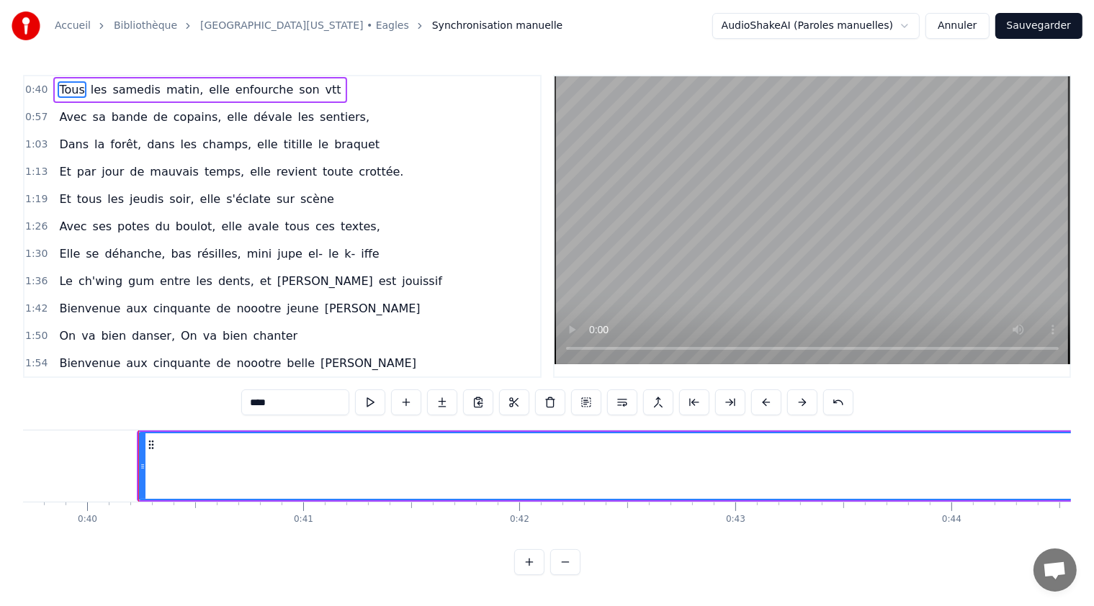
scroll to position [0, 8621]
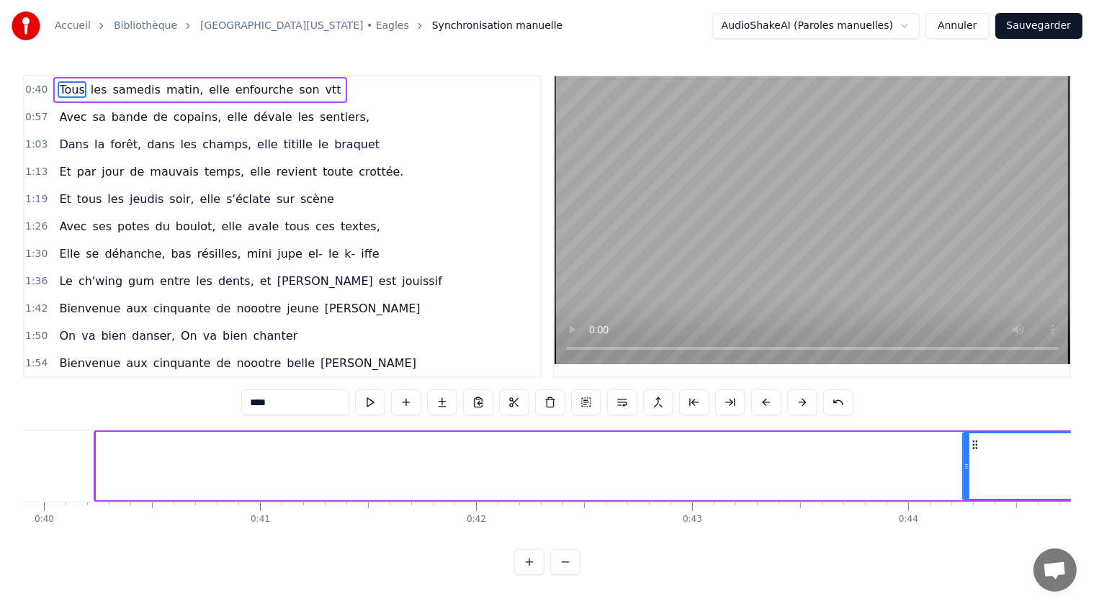
drag, startPoint x: 98, startPoint y: 467, endPoint x: 998, endPoint y: 488, distance: 900.5
click at [969, 488] on div at bounding box center [967, 467] width 6 height 66
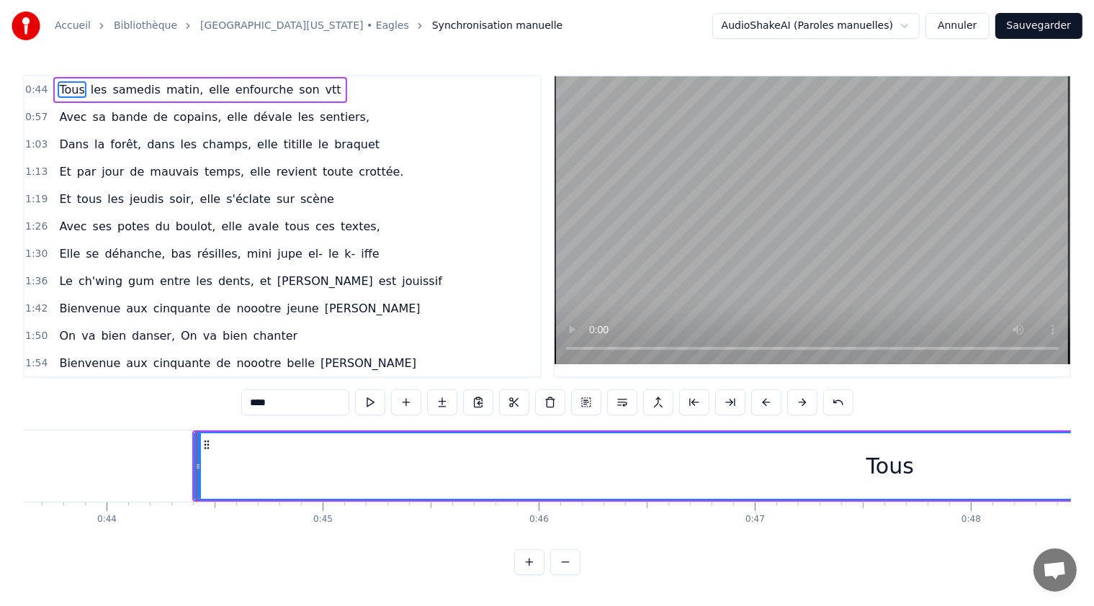
scroll to position [0, 9328]
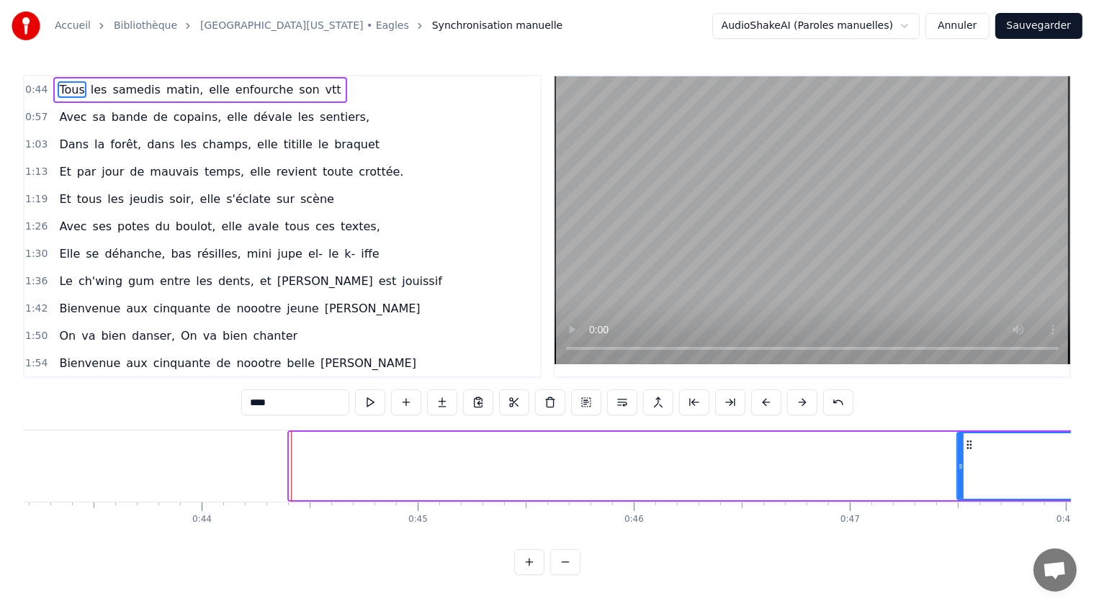
drag, startPoint x: 292, startPoint y: 470, endPoint x: 959, endPoint y: 465, distance: 667.6
click at [959, 465] on icon at bounding box center [961, 467] width 6 height 12
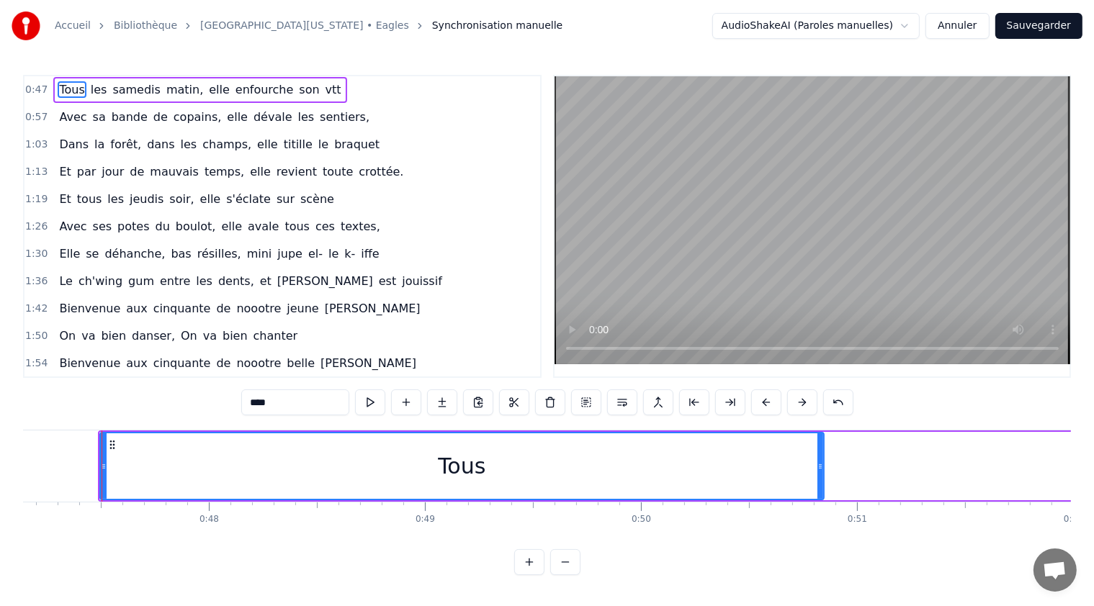
scroll to position [0, 10042]
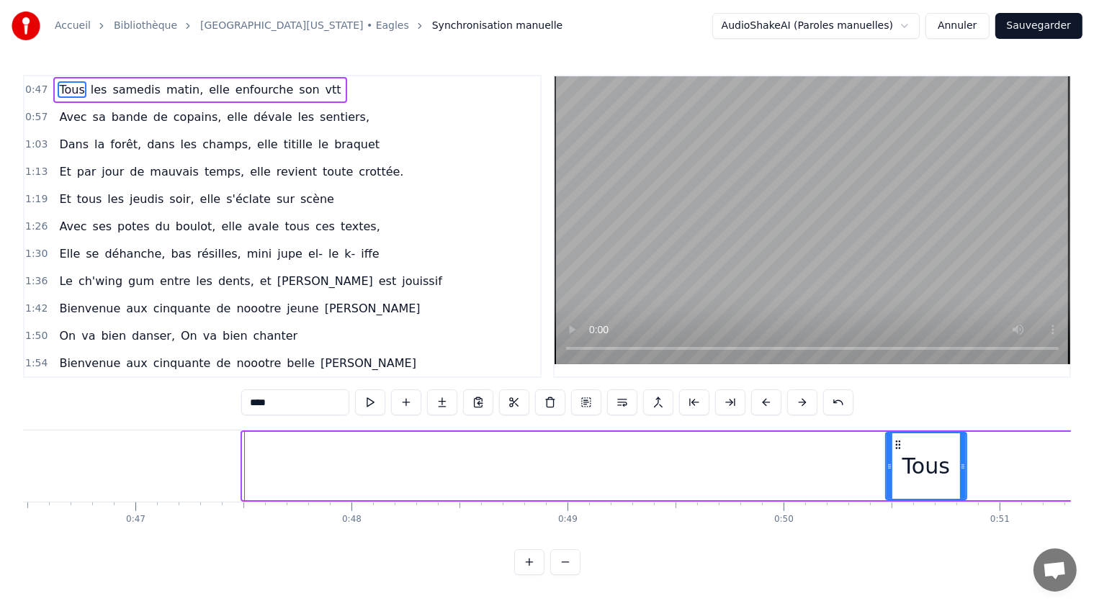
drag, startPoint x: 246, startPoint y: 467, endPoint x: 889, endPoint y: 472, distance: 643.1
click at [889, 472] on div at bounding box center [890, 467] width 6 height 66
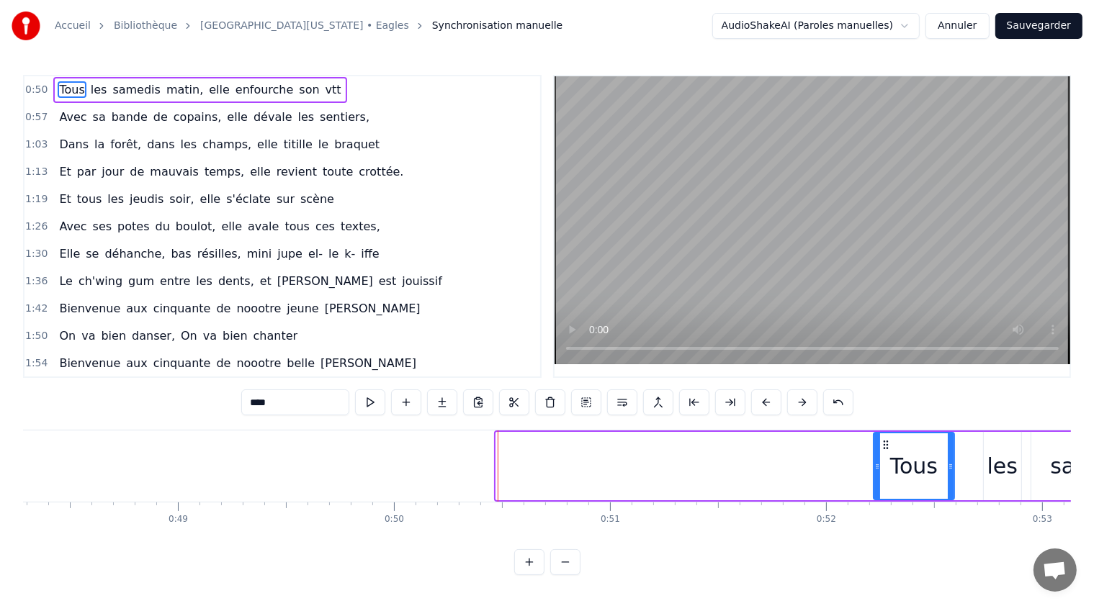
drag, startPoint x: 897, startPoint y: 444, endPoint x: 927, endPoint y: 444, distance: 29.5
click at [884, 444] on circle at bounding box center [884, 444] width 1 height 1
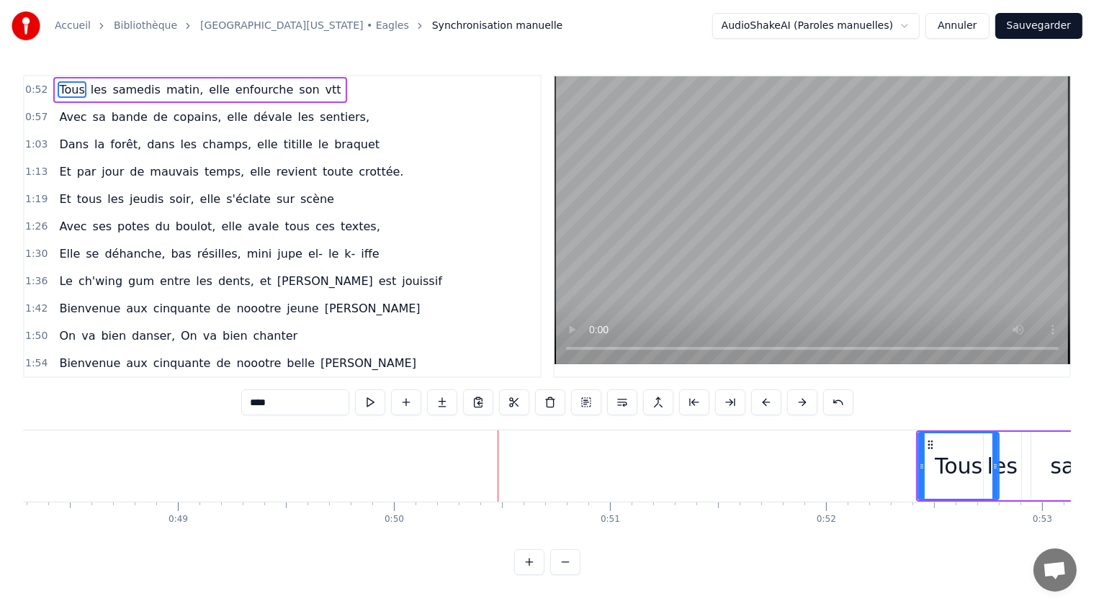
scroll to position [0, 10434]
drag, startPoint x: 928, startPoint y: 443, endPoint x: 902, endPoint y: 447, distance: 26.2
click at [902, 447] on icon at bounding box center [903, 445] width 12 height 12
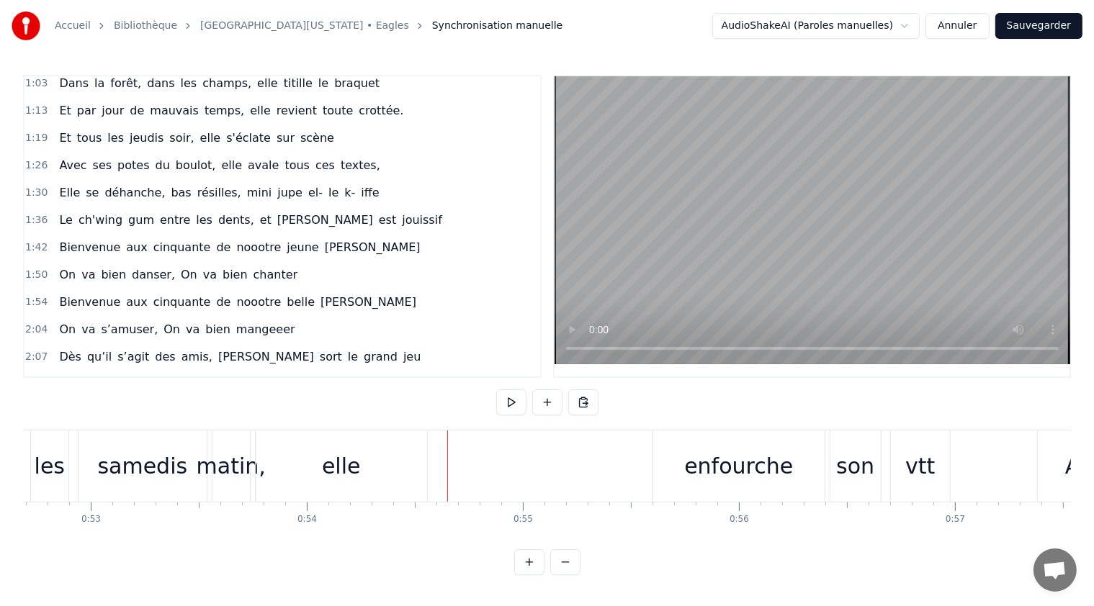
scroll to position [0, 0]
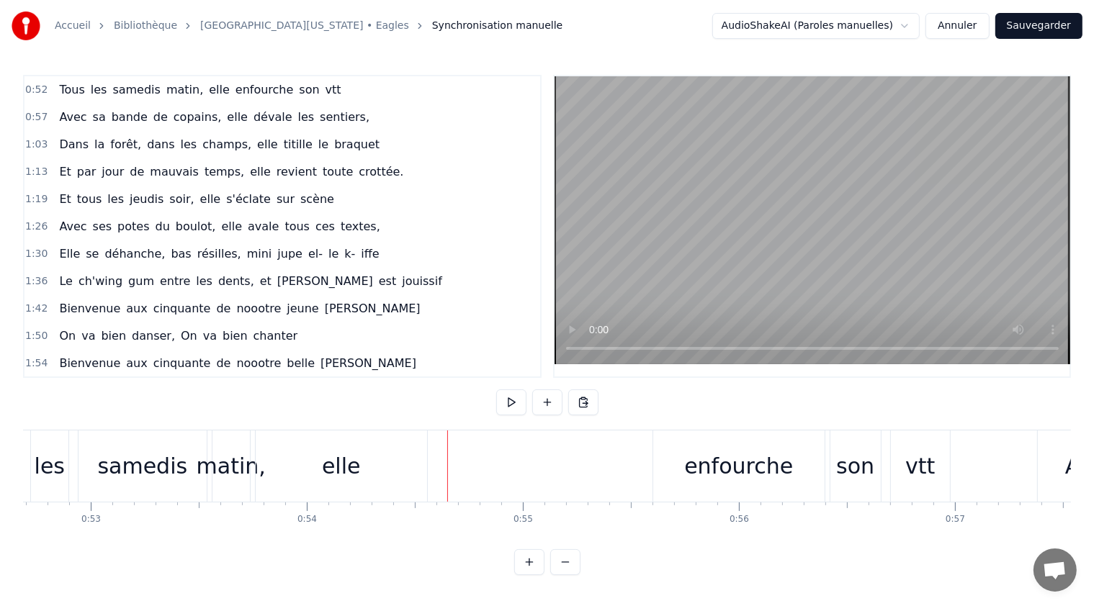
click at [356, 296] on div "1:42 Bienvenue aux cinquante de noootre jeune [PERSON_NAME]" at bounding box center [282, 308] width 516 height 27
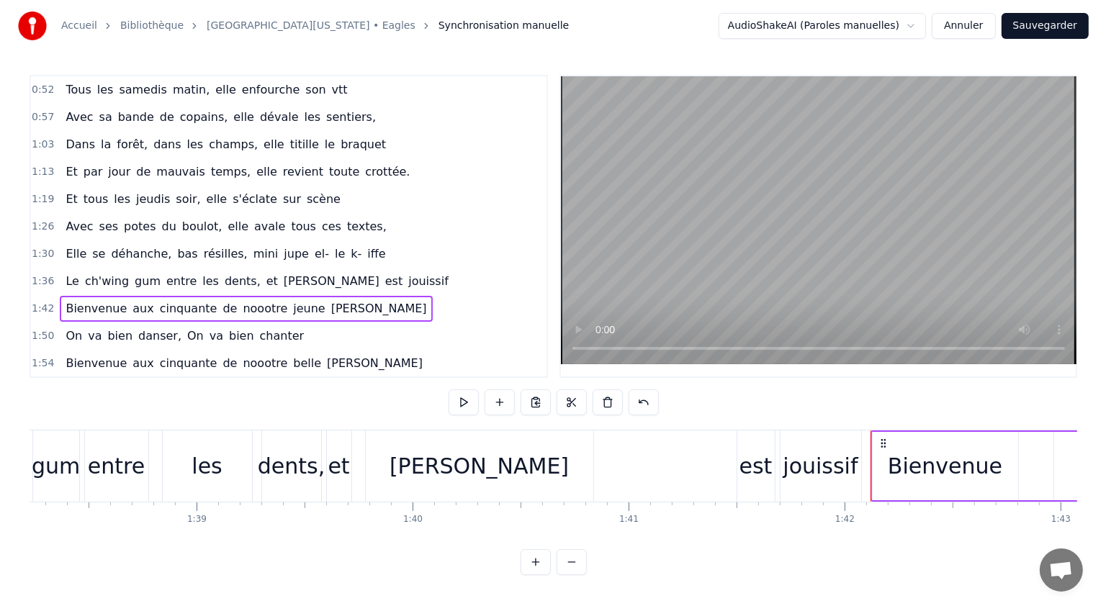
scroll to position [0, 21991]
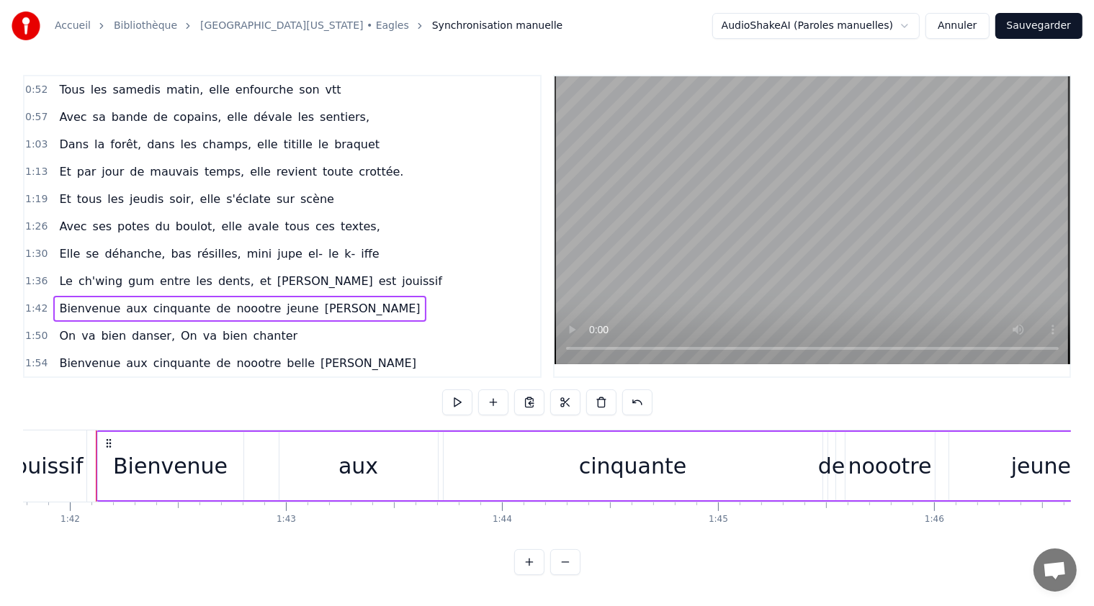
click at [249, 24] on link "[GEOGRAPHIC_DATA][US_STATE] • Eagles" at bounding box center [304, 26] width 209 height 14
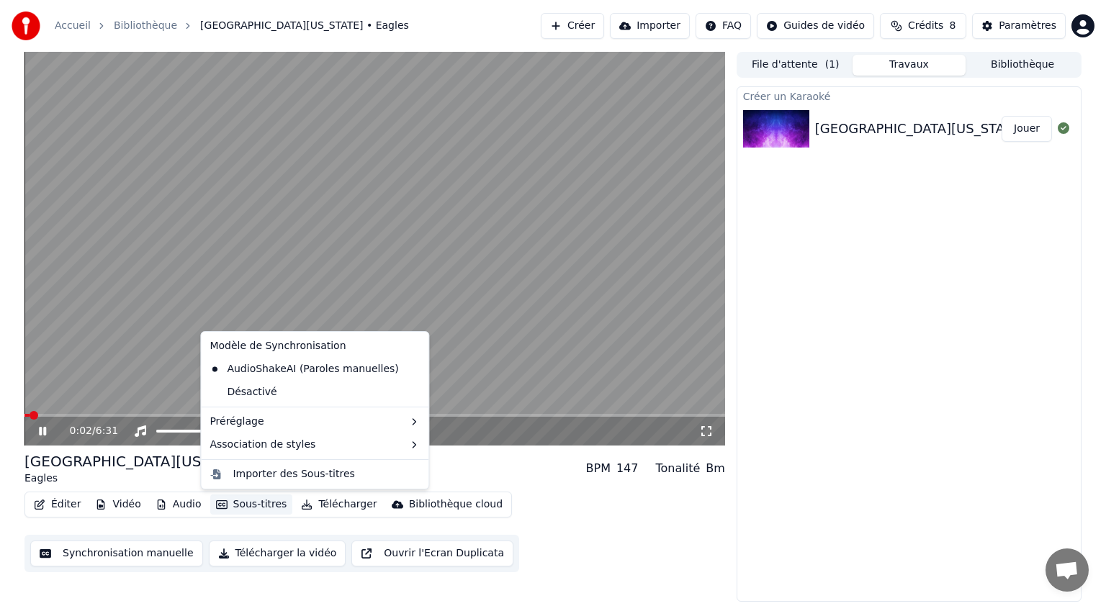
click at [239, 506] on button "Sous-titres" at bounding box center [251, 505] width 83 height 20
click at [104, 415] on span at bounding box center [374, 415] width 701 height 3
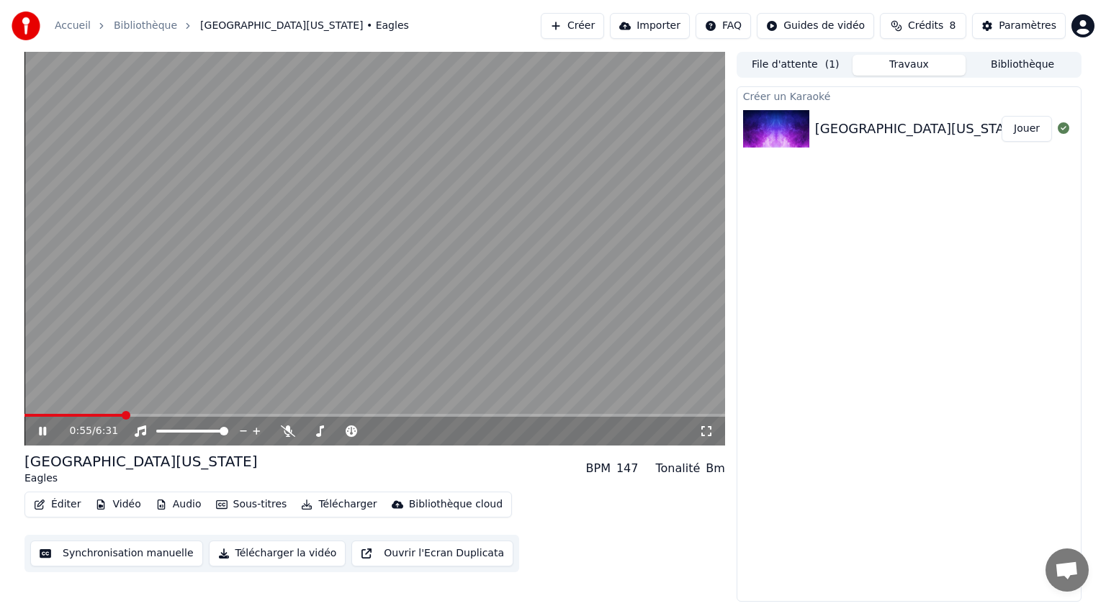
click at [41, 429] on icon at bounding box center [42, 431] width 7 height 9
click at [172, 509] on button "Audio" at bounding box center [179, 505] width 58 height 20
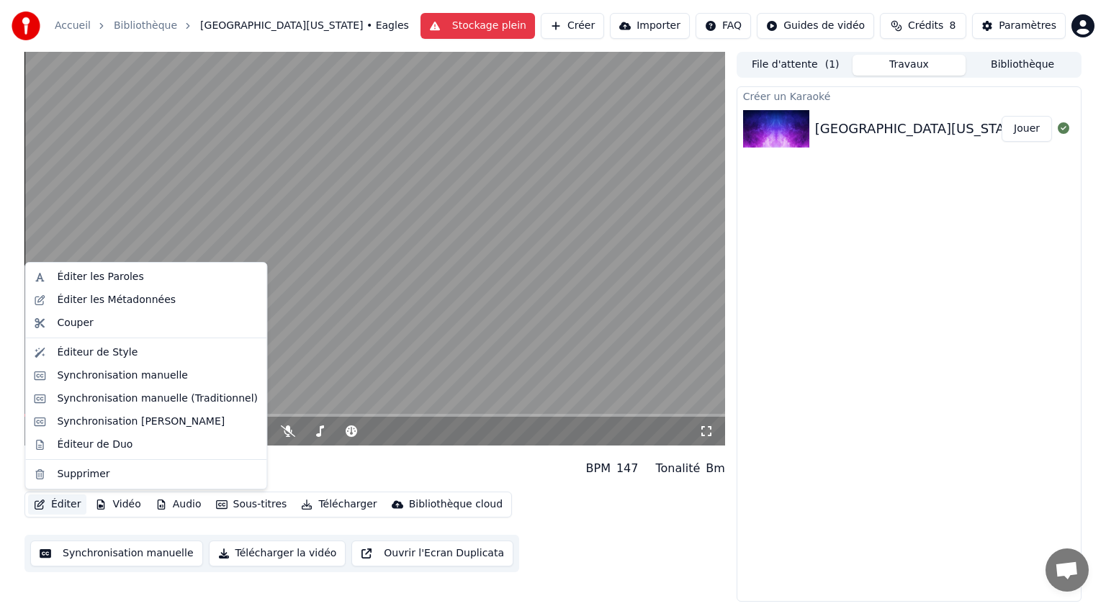
click at [59, 507] on button "Éditer" at bounding box center [57, 505] width 58 height 20
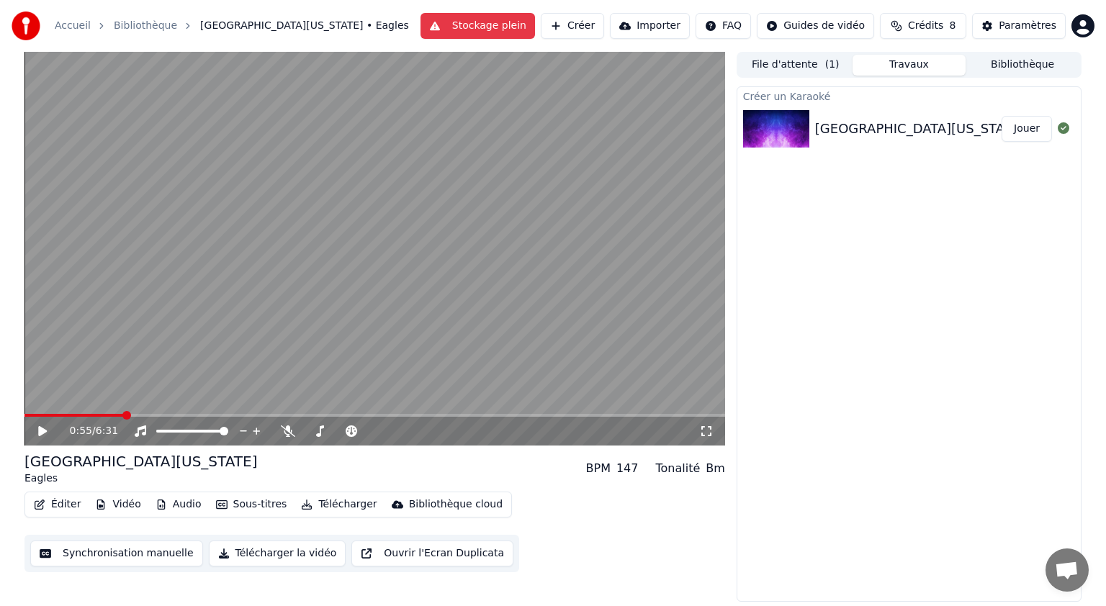
click at [60, 504] on button "Éditer" at bounding box center [57, 505] width 58 height 20
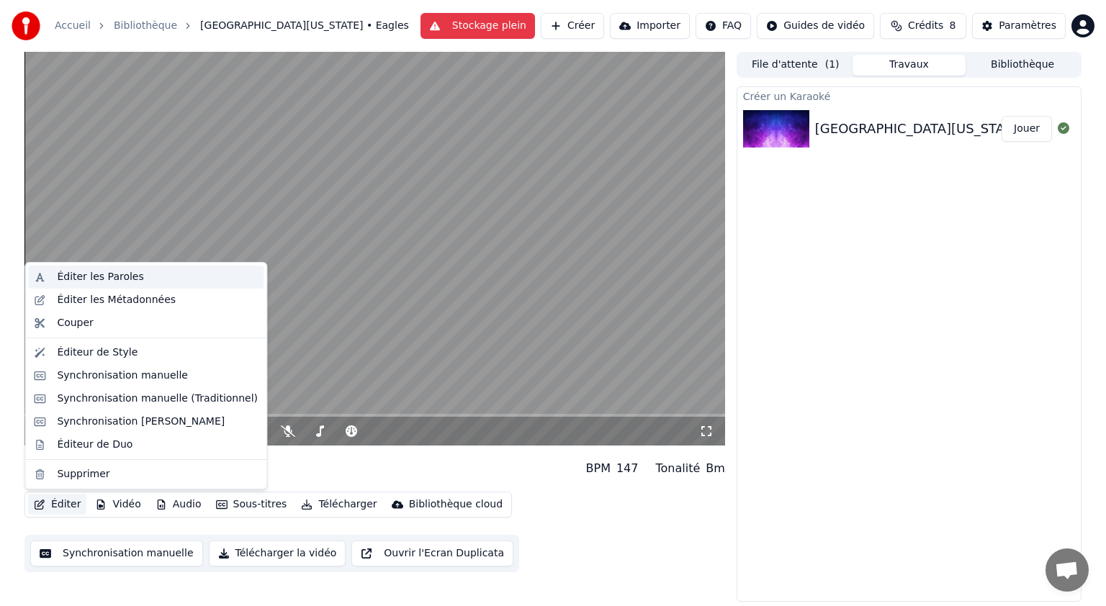
click at [121, 271] on div "Éditer les Paroles" at bounding box center [100, 277] width 86 height 14
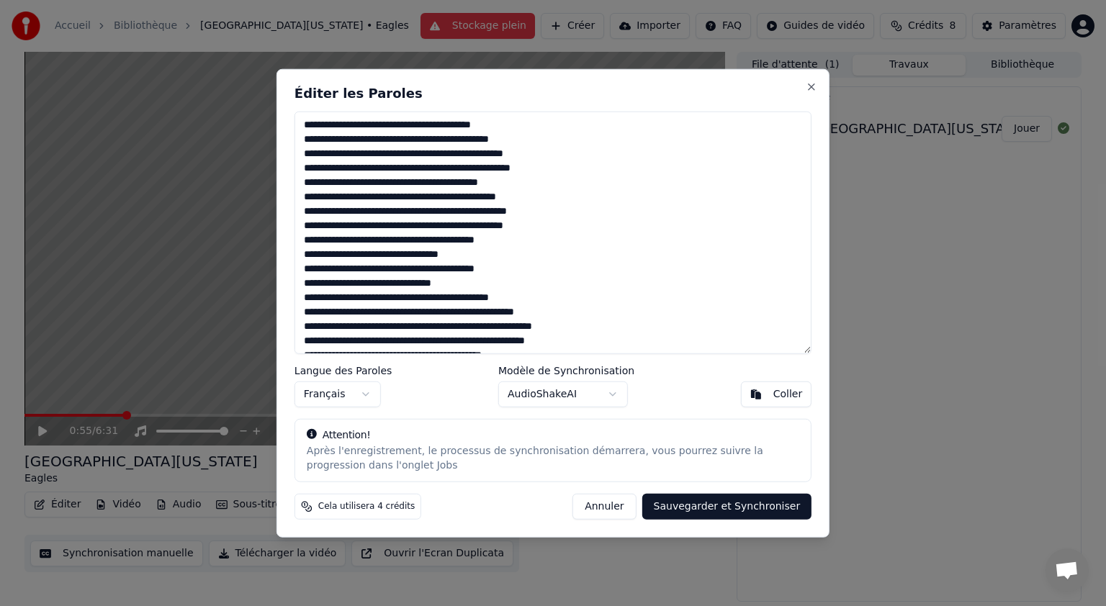
drag, startPoint x: 519, startPoint y: 124, endPoint x: 298, endPoint y: 130, distance: 220.5
click at [298, 130] on textarea at bounding box center [553, 233] width 517 height 243
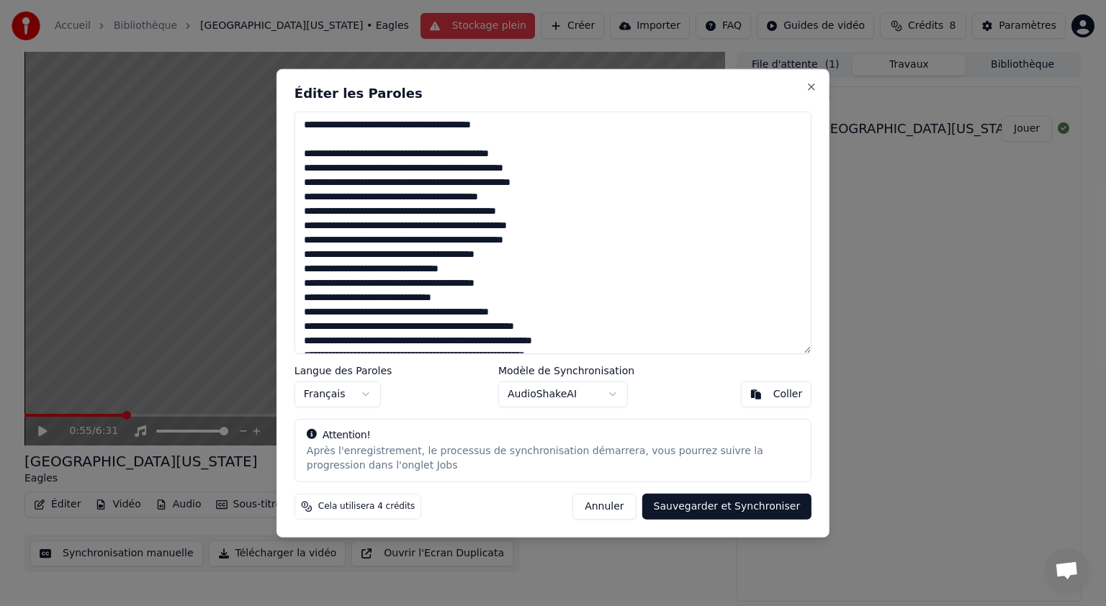
click at [304, 125] on textarea at bounding box center [553, 233] width 517 height 243
click at [524, 124] on textarea at bounding box center [553, 233] width 517 height 243
click at [608, 507] on button "Annuler" at bounding box center [604, 506] width 63 height 26
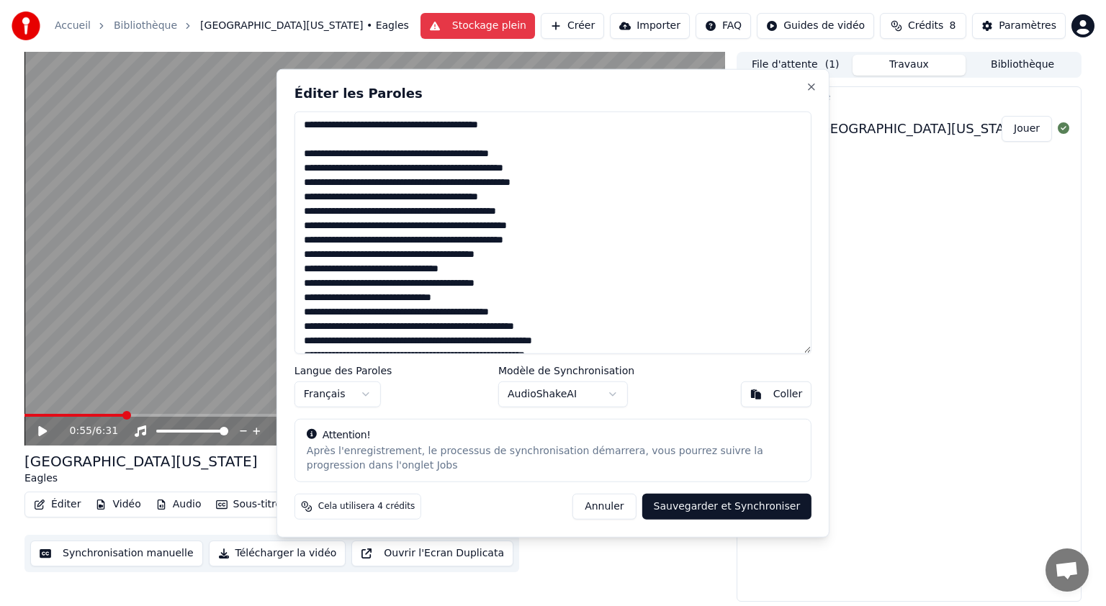
type textarea "**********"
